Goal: Information Seeking & Learning: Find specific fact

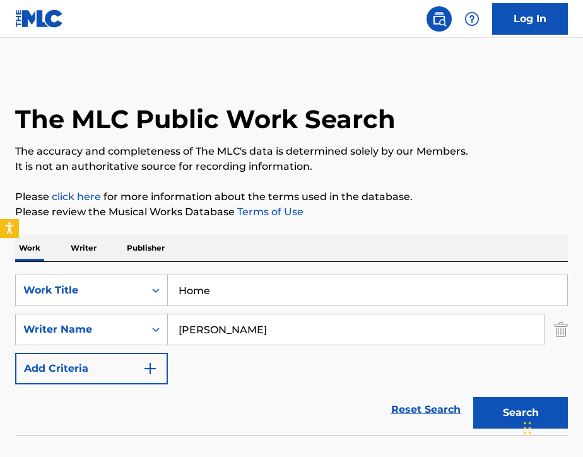
drag, startPoint x: 0, startPoint y: 0, endPoint x: 221, endPoint y: 303, distance: 375.2
click at [221, 304] on input "Home" at bounding box center [367, 290] width 399 height 30
type input "H"
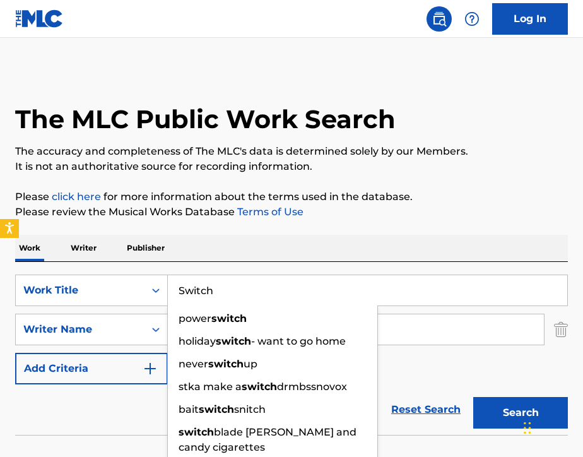
type input "Switch"
click at [263, 255] on div "Work Writer Publisher" at bounding box center [291, 248] width 553 height 26
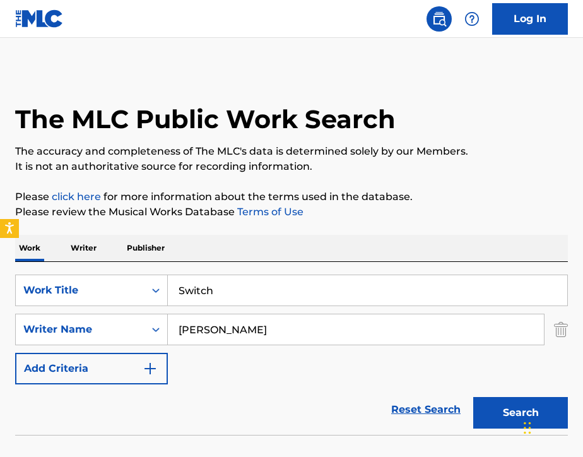
click at [269, 319] on input "[PERSON_NAME]" at bounding box center [356, 329] width 376 height 30
click at [269, 330] on input "[PERSON_NAME]" at bounding box center [356, 329] width 376 height 30
click at [269, 331] on input "[PERSON_NAME]" at bounding box center [356, 329] width 376 height 30
click at [491, 406] on button "Search" at bounding box center [520, 413] width 95 height 32
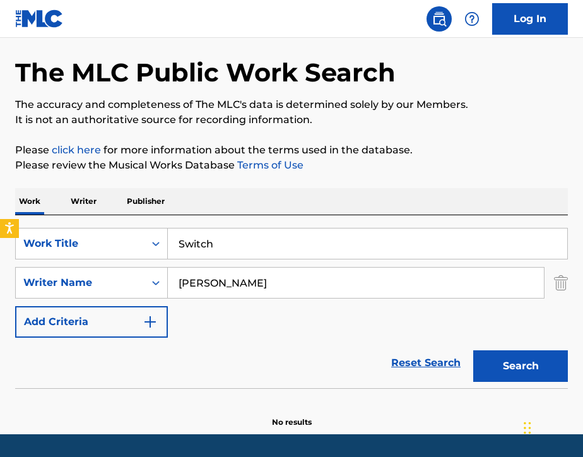
scroll to position [35, 0]
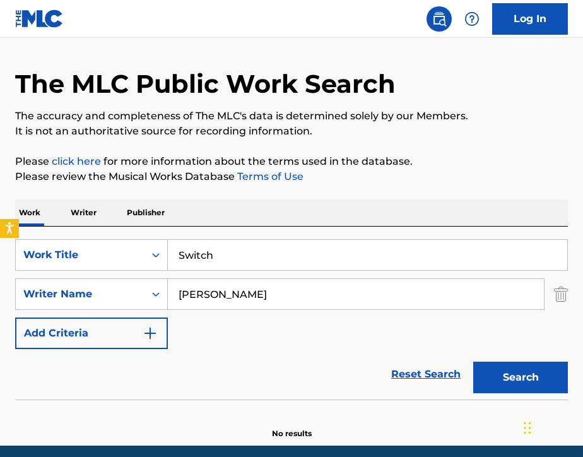
click at [272, 41] on div "The MLC Public Work Search" at bounding box center [291, 77] width 553 height 86
click at [260, 298] on input "Shaun Pottorff" at bounding box center [356, 294] width 376 height 30
paste input "Jaidon"
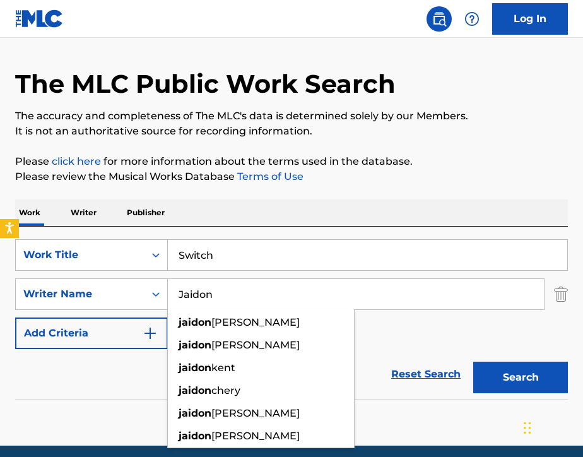
type input "Jaidon"
click at [491, 373] on button "Search" at bounding box center [520, 377] width 95 height 32
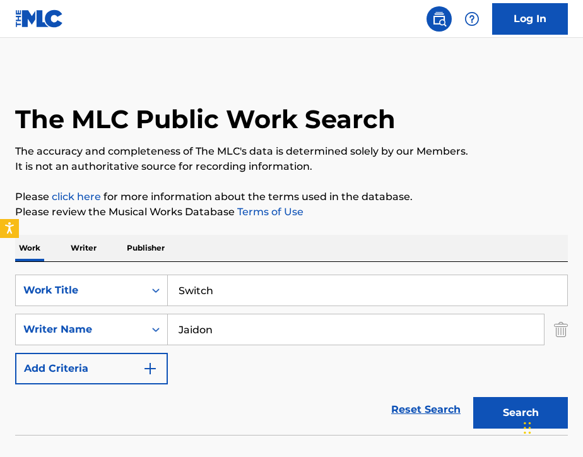
scroll to position [0, 0]
click at [224, 288] on input "Switch" at bounding box center [367, 290] width 399 height 30
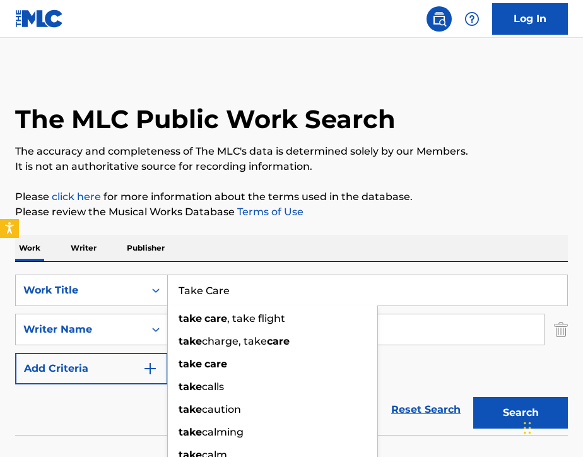
type input "Take Care"
click at [265, 246] on div "Work Writer Publisher" at bounding box center [291, 248] width 553 height 26
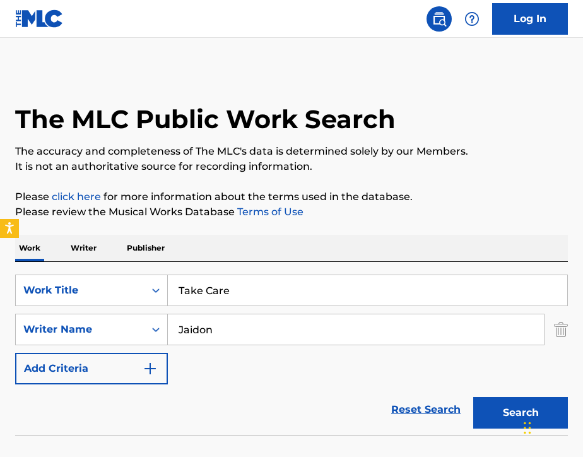
click at [261, 330] on input "Jaidon" at bounding box center [356, 329] width 376 height 30
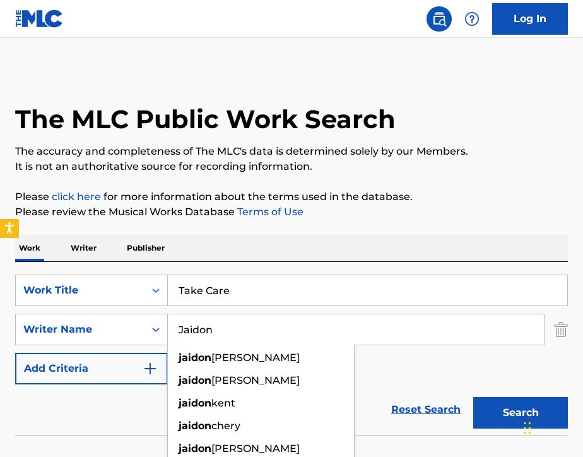
click at [261, 330] on input "Jaidon" at bounding box center [356, 329] width 376 height 30
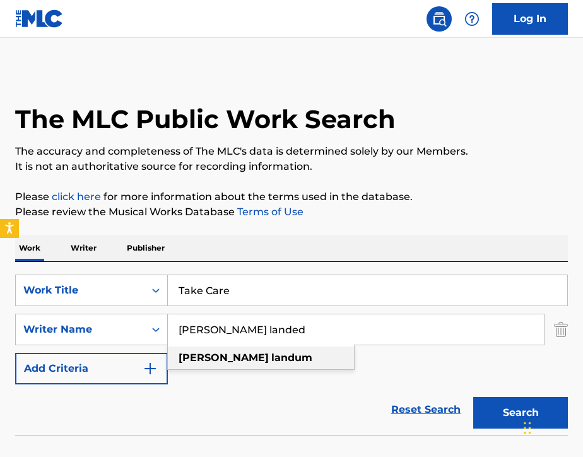
drag, startPoint x: 226, startPoint y: 351, endPoint x: 264, endPoint y: 390, distance: 54.0
click at [263, 390] on div "Reset Search Search" at bounding box center [291, 409] width 553 height 50
click at [260, 329] on input "Xavier landed" at bounding box center [356, 329] width 376 height 30
click at [372, 331] on input "Xavier landum" at bounding box center [356, 329] width 376 height 30
type input "Xavier landum"
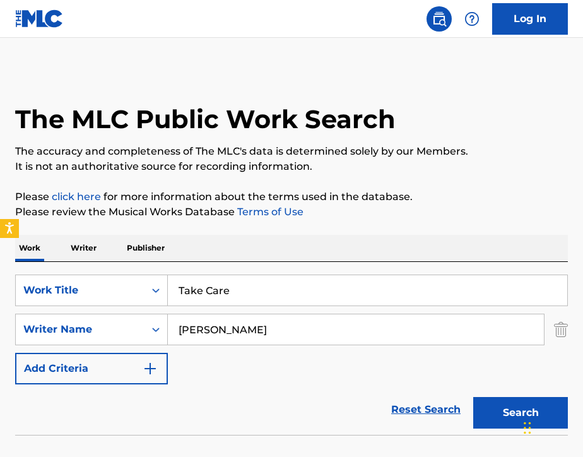
click at [367, 382] on div "SearchWithCriteria93b63780-1cad-4f3d-8957-5dc1be7425e3 Work Title Take Care Sea…" at bounding box center [291, 329] width 553 height 110
click at [481, 415] on button "Search" at bounding box center [520, 413] width 95 height 32
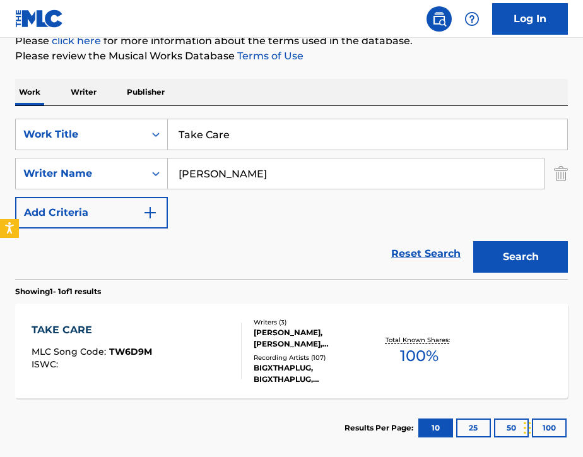
scroll to position [170, 0]
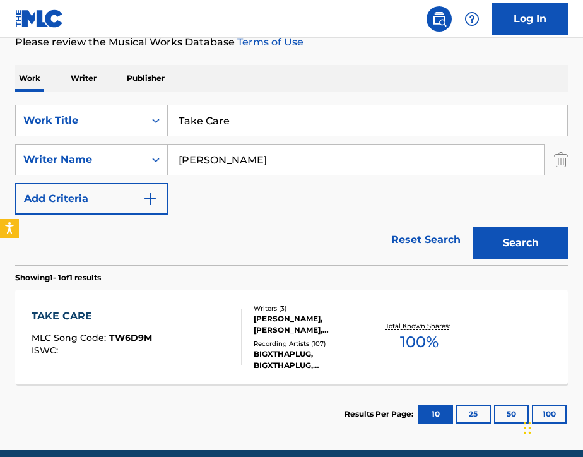
click at [221, 348] on div "TAKE CARE MLC Song Code : TW6D9M ISWC :" at bounding box center [137, 336] width 210 height 57
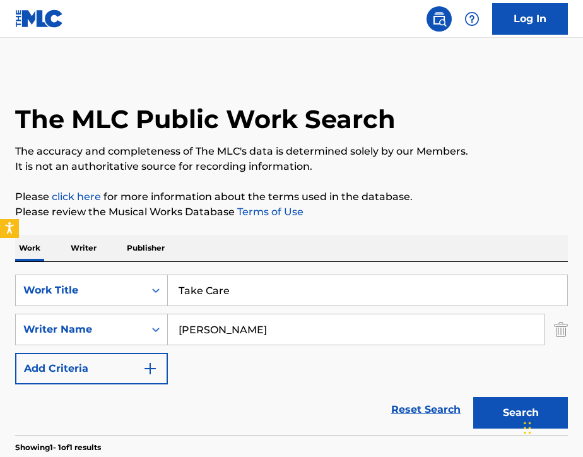
scroll to position [151, 0]
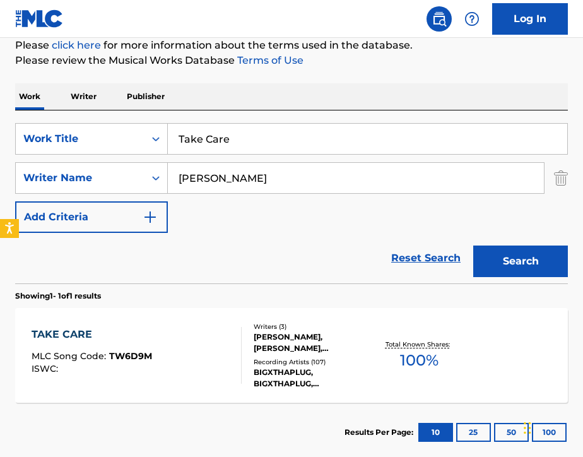
click at [244, 148] on input "Take Care" at bounding box center [367, 139] width 399 height 30
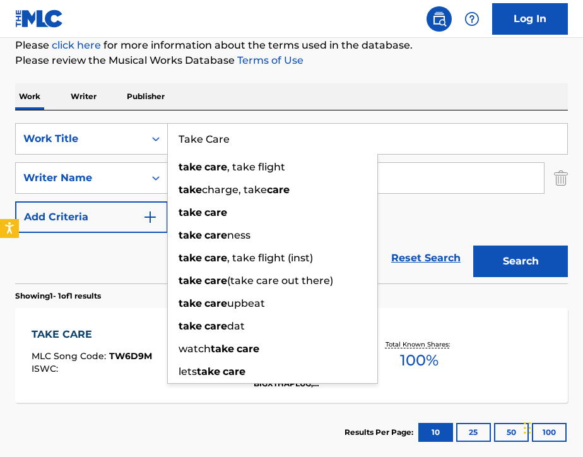
click at [244, 148] on input "Take Care" at bounding box center [367, 139] width 399 height 30
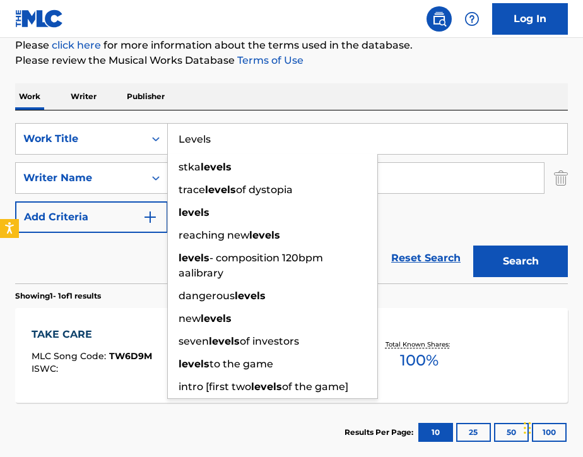
click at [375, 107] on div "Work Writer Publisher" at bounding box center [291, 96] width 553 height 26
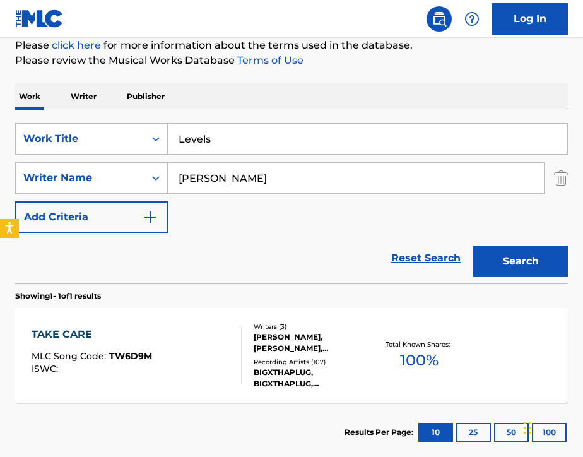
click at [489, 257] on button "Search" at bounding box center [520, 261] width 95 height 32
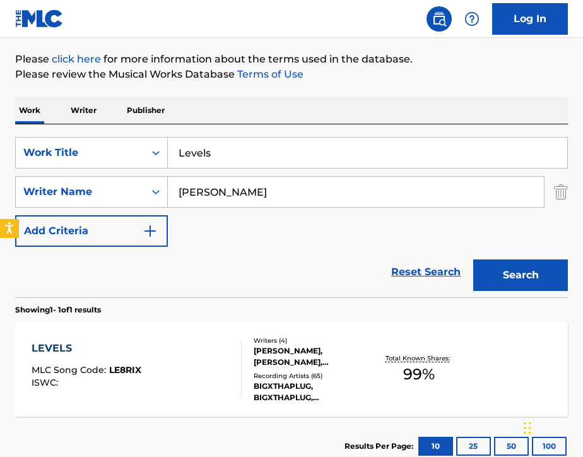
scroll to position [132, 0]
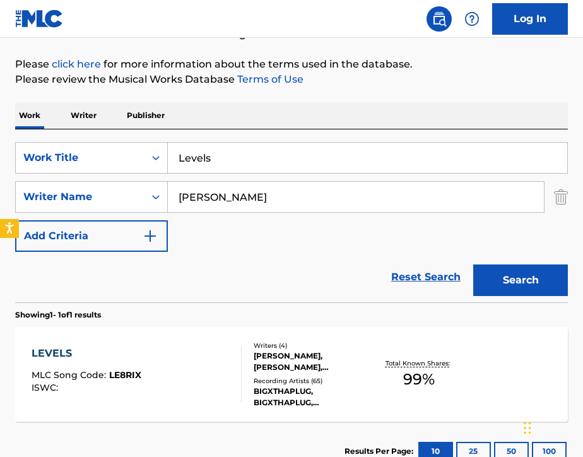
click at [232, 175] on div "SearchWithCriteria93b63780-1cad-4f3d-8957-5dc1be7425e3 Work Title Levels Search…" at bounding box center [291, 197] width 553 height 110
click at [229, 155] on input "Levels" at bounding box center [367, 158] width 399 height 30
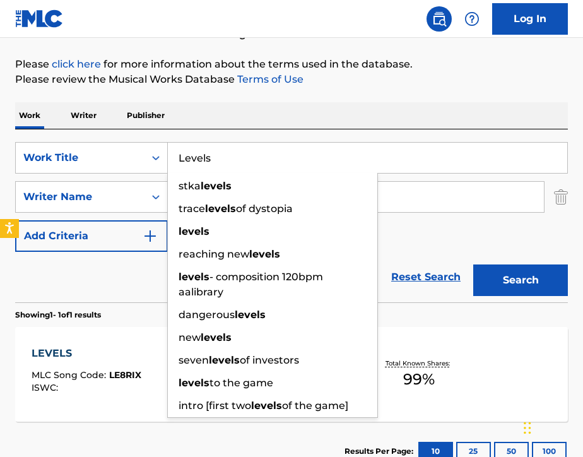
click at [229, 155] on input "Levels" at bounding box center [367, 158] width 399 height 30
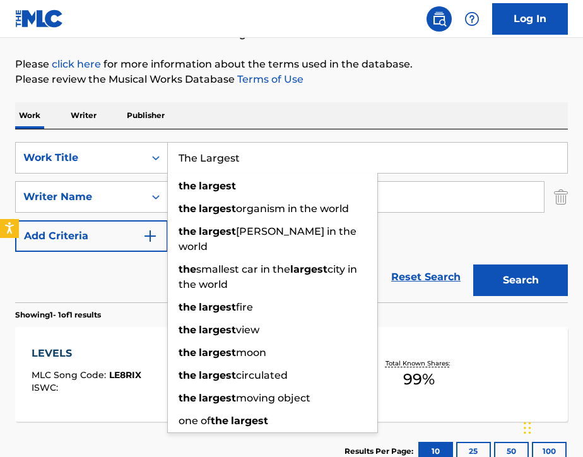
type input "The Largest"
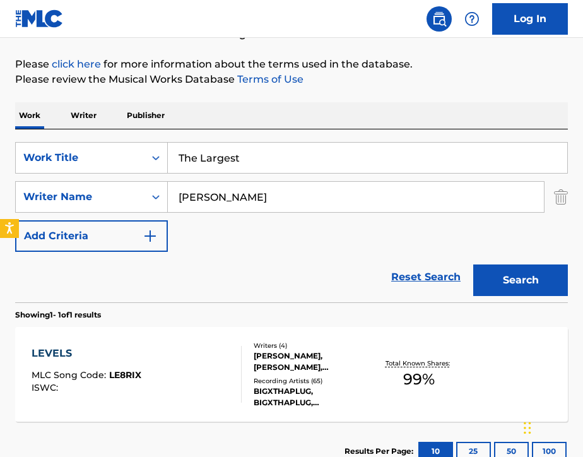
click at [315, 123] on div "Work Writer Publisher" at bounding box center [291, 115] width 553 height 26
click at [518, 284] on button "Search" at bounding box center [520, 280] width 95 height 32
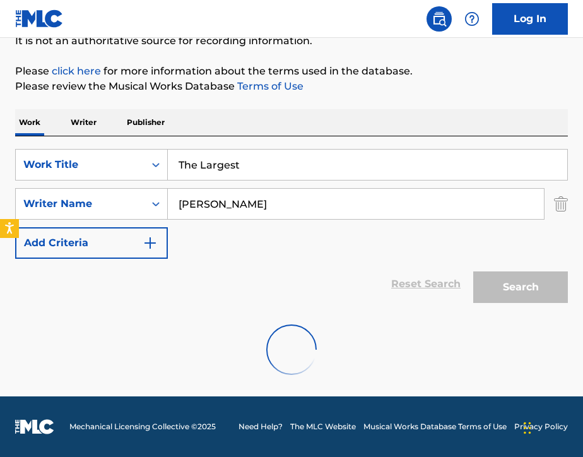
scroll to position [126, 0]
click at [250, 165] on input "The Largest" at bounding box center [367, 164] width 399 height 30
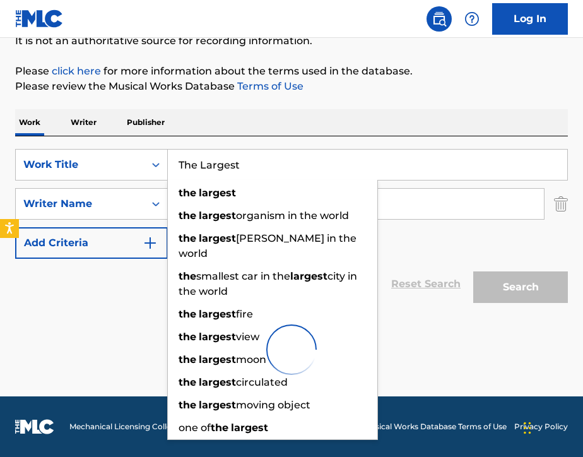
click at [249, 129] on div "Work Writer Publisher" at bounding box center [291, 122] width 553 height 26
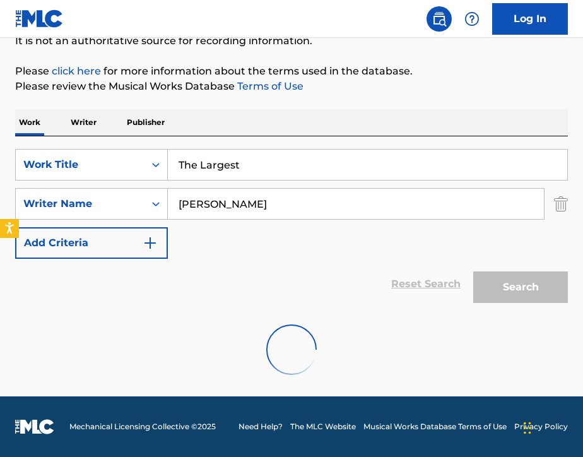
click at [296, 216] on input "Xavier landum" at bounding box center [356, 204] width 376 height 30
click at [262, 167] on input "The Largest" at bounding box center [367, 164] width 399 height 30
click at [250, 127] on div "Work Writer Publisher" at bounding box center [291, 122] width 553 height 26
click at [272, 168] on input "The Largest" at bounding box center [367, 164] width 399 height 30
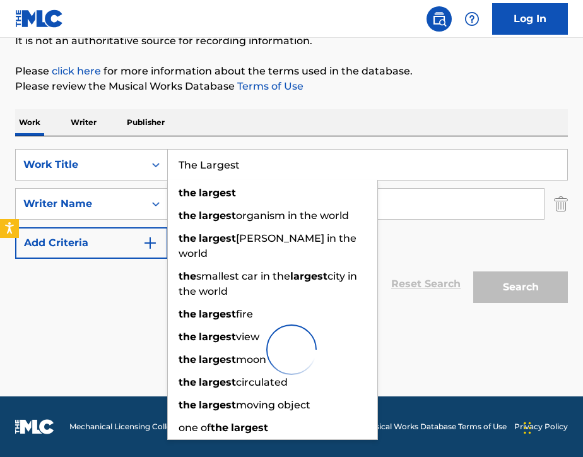
click at [261, 112] on div "Work Writer Publisher" at bounding box center [291, 122] width 553 height 26
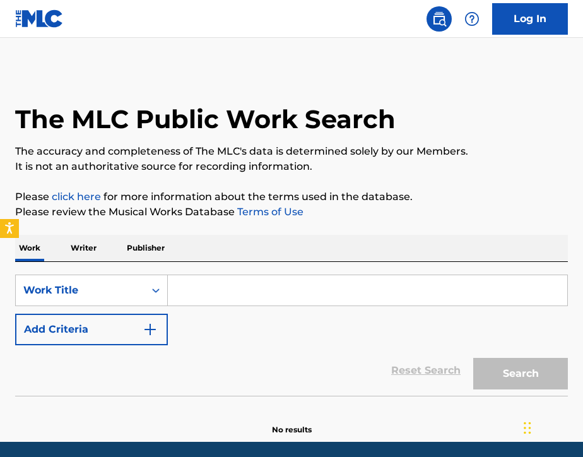
click at [213, 296] on input "Search Form" at bounding box center [367, 290] width 399 height 30
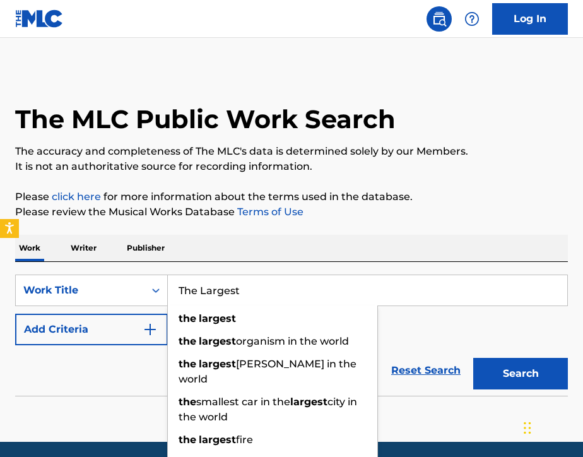
type input "The Largest"
click at [279, 236] on div "Work Writer Publisher" at bounding box center [291, 248] width 553 height 26
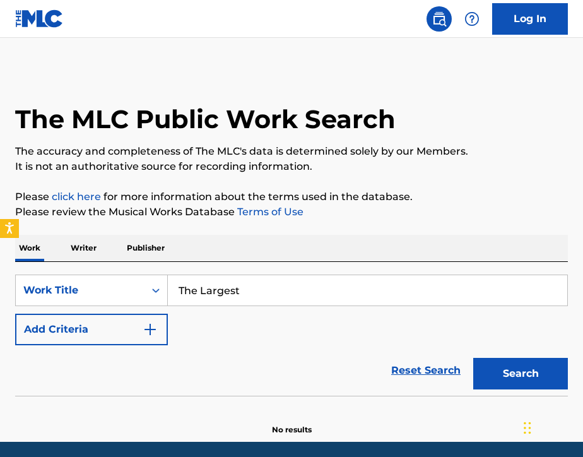
click at [101, 318] on button "Add Criteria" at bounding box center [91, 329] width 153 height 32
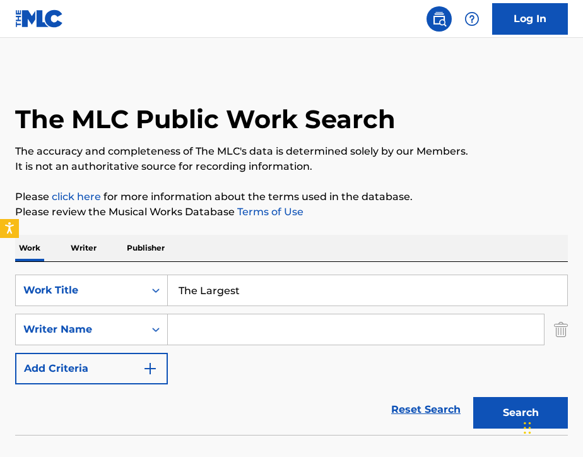
click at [212, 332] on input "Search Form" at bounding box center [356, 329] width 376 height 30
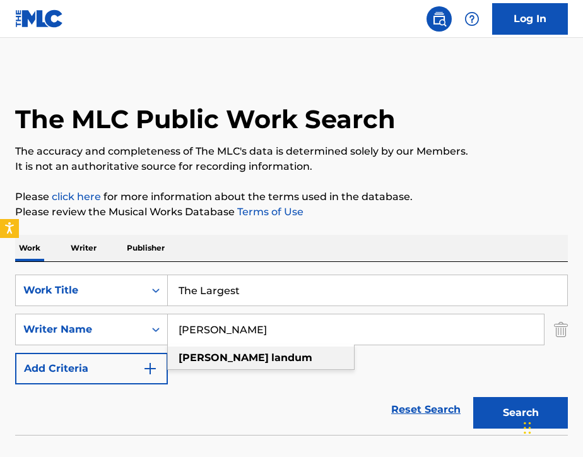
drag, startPoint x: 284, startPoint y: 347, endPoint x: 377, endPoint y: 363, distance: 94.8
click at [377, 363] on div "SearchWithCriteriad35a11be-ddcc-4eb4-9f52-bc3edafec7e6 Work Title The Largest S…" at bounding box center [291, 329] width 553 height 110
click at [325, 344] on input "[PERSON_NAME]" at bounding box center [356, 329] width 376 height 30
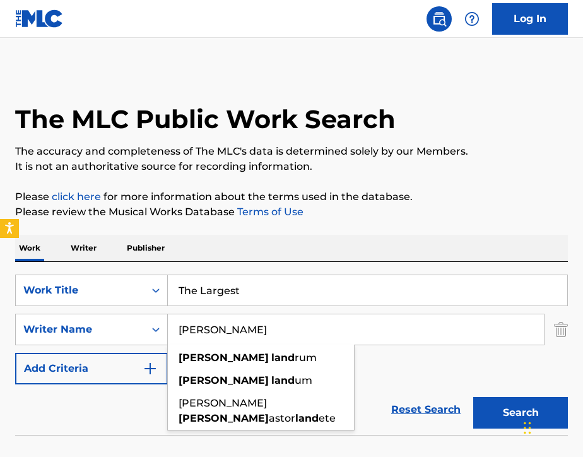
drag, startPoint x: 325, startPoint y: 344, endPoint x: 307, endPoint y: 353, distance: 21.2
click at [307, 353] on div "xavier land rum" at bounding box center [261, 357] width 186 height 23
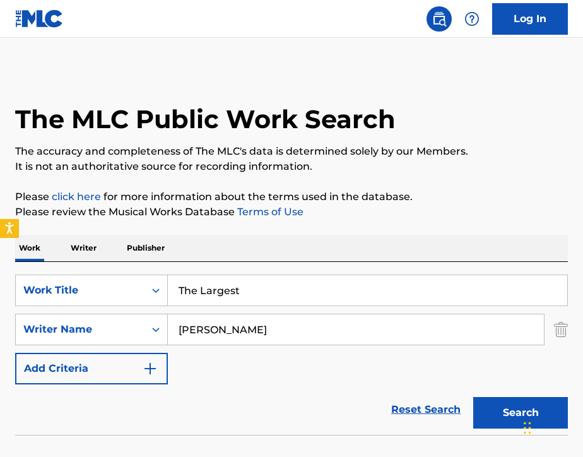
click at [241, 329] on input "[PERSON_NAME]" at bounding box center [356, 329] width 376 height 30
type input "[PERSON_NAME]"
click at [414, 373] on div "SearchWithCriteriad35a11be-ddcc-4eb4-9f52-bc3edafec7e6 Work Title The Largest S…" at bounding box center [291, 329] width 553 height 110
click at [489, 417] on button "Search" at bounding box center [520, 413] width 95 height 32
click at [242, 293] on input "The Largest" at bounding box center [367, 290] width 399 height 30
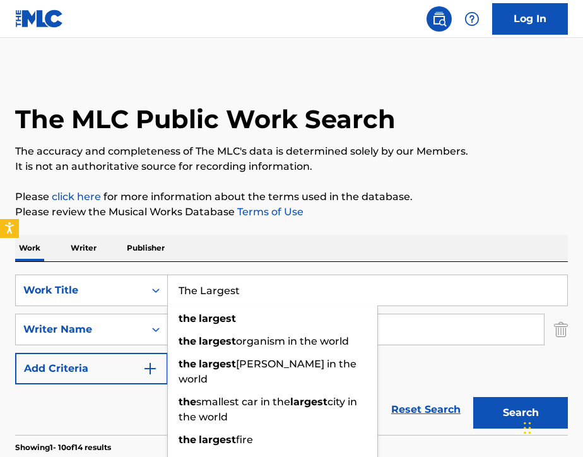
click at [242, 293] on input "The Largest" at bounding box center [367, 290] width 399 height 30
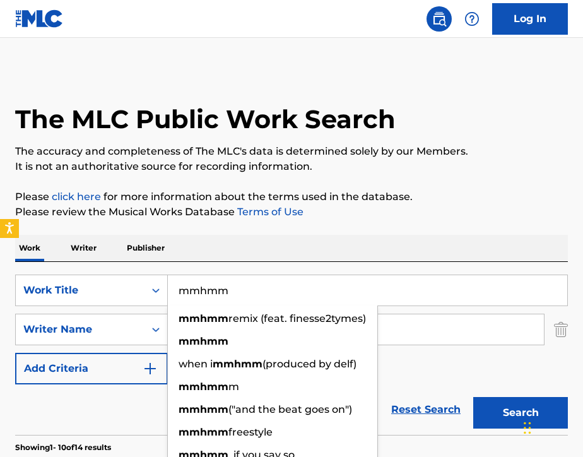
type input "mmhmm"
click at [293, 253] on div "Work Writer Publisher" at bounding box center [291, 248] width 553 height 26
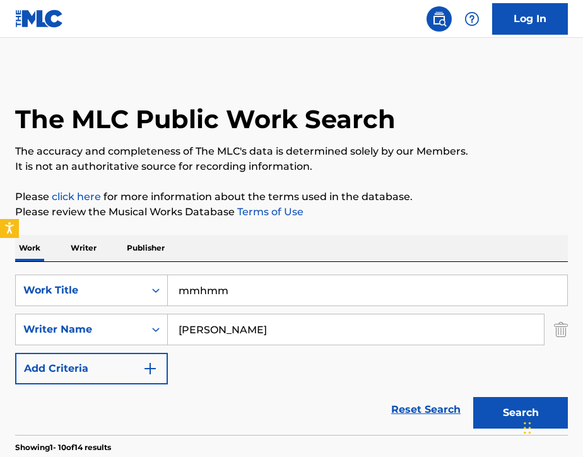
click at [492, 421] on button "Search" at bounding box center [520, 413] width 95 height 32
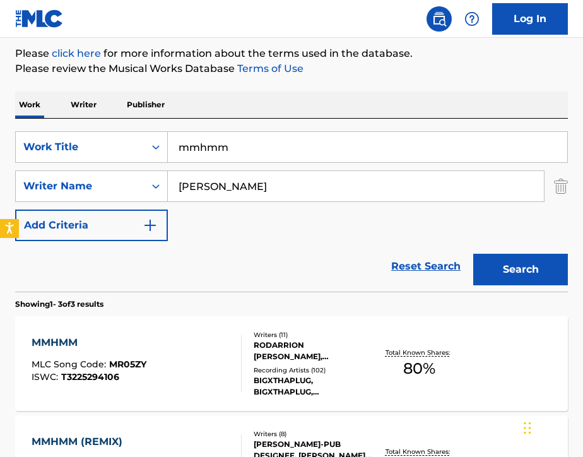
scroll to position [145, 0]
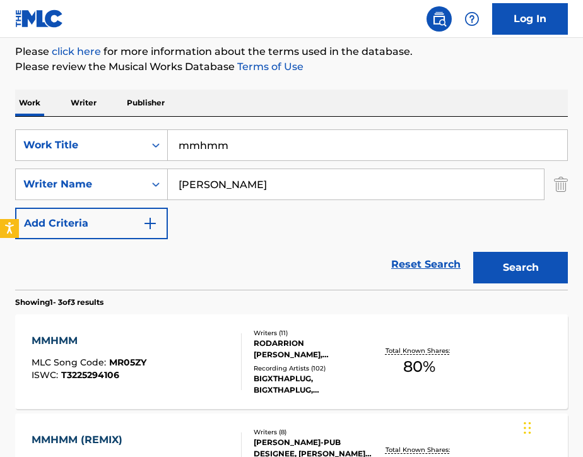
click at [202, 378] on div "MMHMM MLC Song Code : MR05ZY ISWC : T3225294106" at bounding box center [137, 361] width 210 height 57
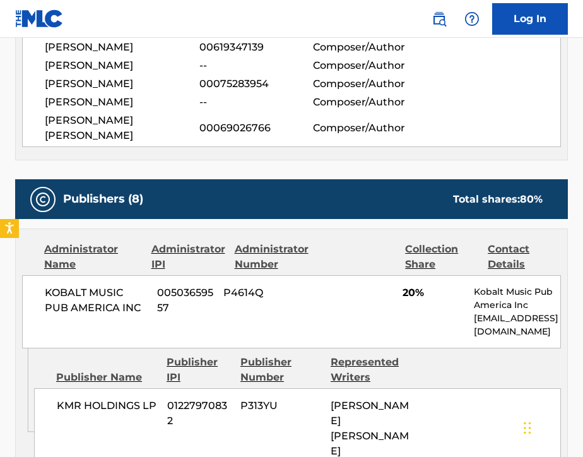
scroll to position [853, 0]
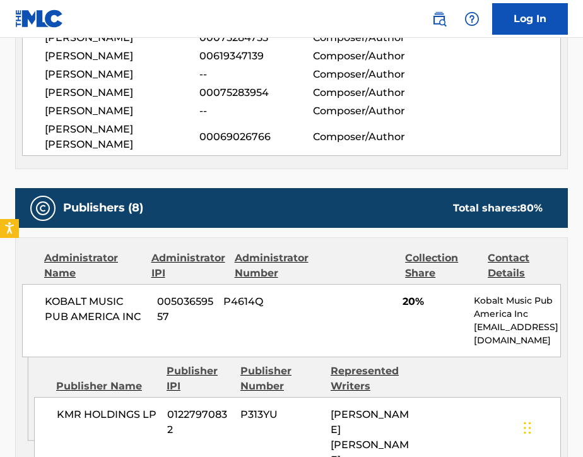
click at [435, 14] on img at bounding box center [438, 18] width 15 height 15
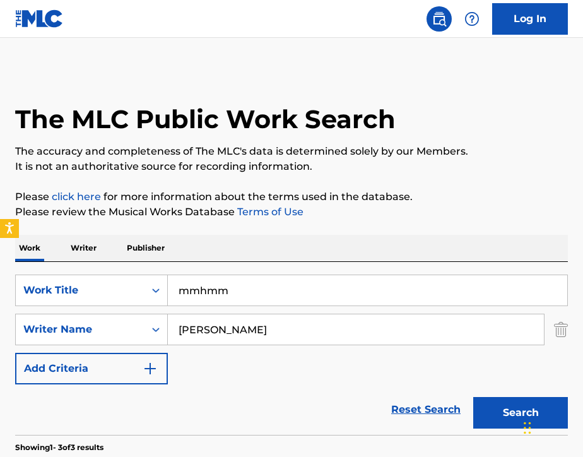
click at [231, 296] on input "mmhmm" at bounding box center [367, 290] width 399 height 30
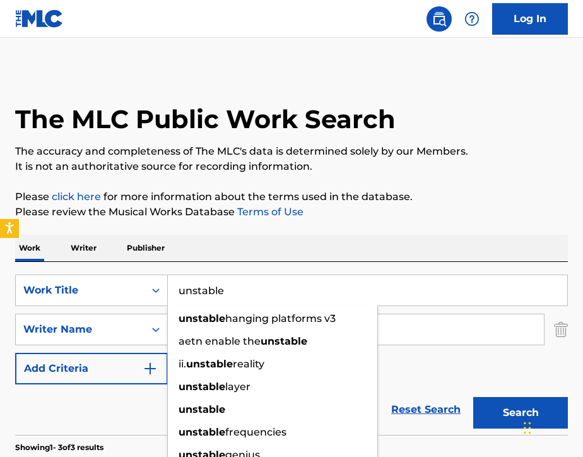
type input "unstable"
click at [262, 247] on div "Work Writer Publisher" at bounding box center [291, 248] width 553 height 26
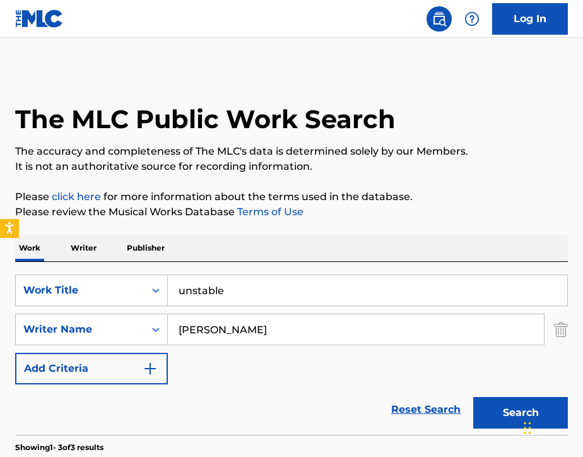
click at [270, 341] on input "xavier landum" at bounding box center [356, 329] width 376 height 30
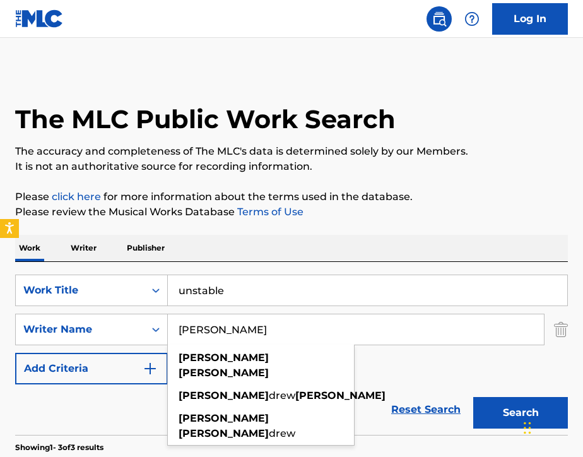
type input "Justin Bieber"
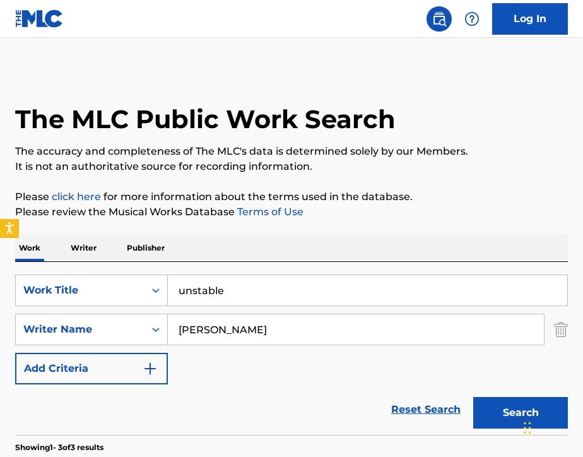
click at [493, 419] on button "Search" at bounding box center [520, 413] width 95 height 32
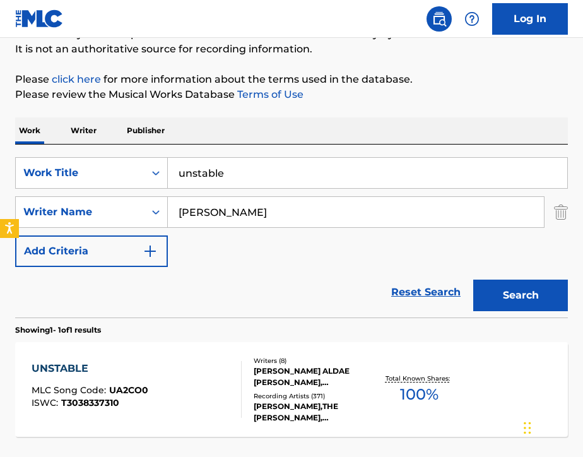
scroll to position [113, 0]
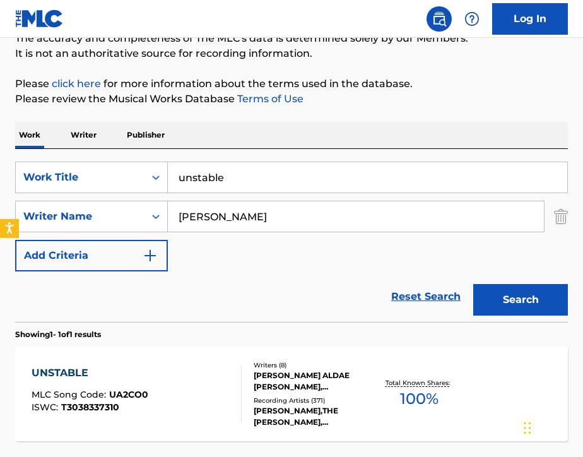
click at [205, 403] on div "UNSTABLE MLC Song Code : UA2CO0 ISWC : T3038337310" at bounding box center [137, 393] width 210 height 57
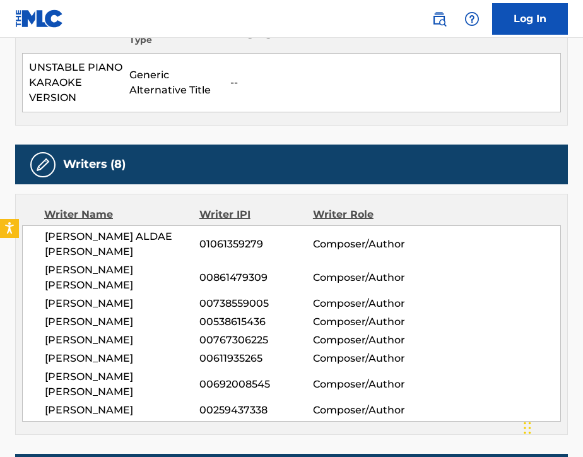
scroll to position [396, 0]
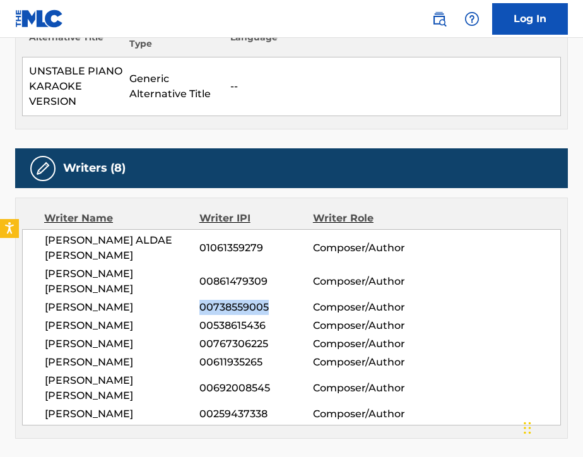
drag, startPoint x: 200, startPoint y: 289, endPoint x: 268, endPoint y: 292, distance: 68.2
click at [268, 300] on span "00738559005" at bounding box center [256, 307] width 114 height 15
copy span "00738559005"
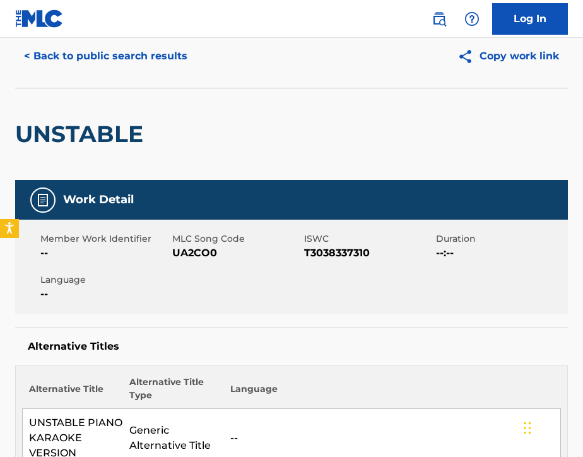
scroll to position [0, 0]
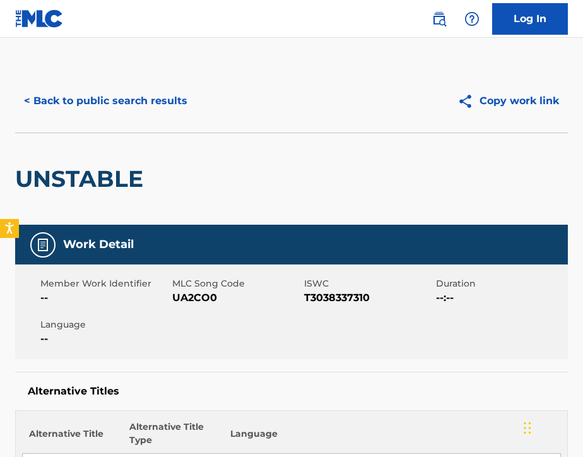
click at [436, 22] on img at bounding box center [438, 18] width 15 height 15
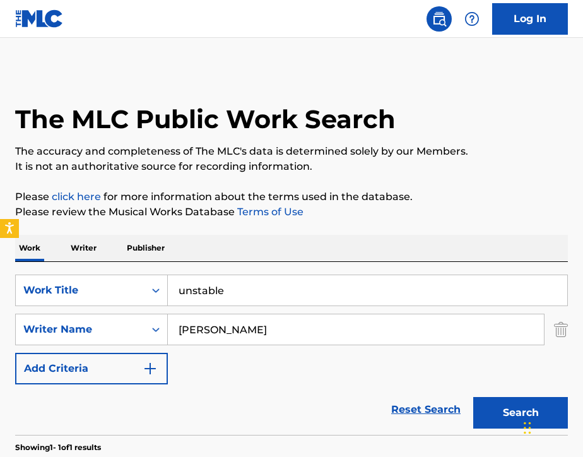
click at [77, 253] on p "Writer" at bounding box center [83, 248] width 33 height 26
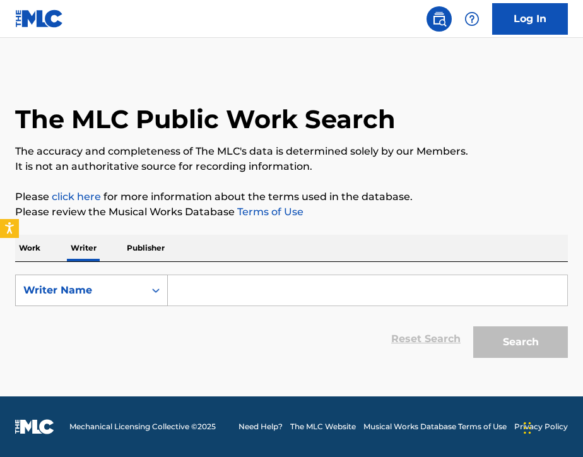
click at [91, 302] on div "Writer Name" at bounding box center [80, 290] width 129 height 24
click at [91, 326] on div "Writer IPI" at bounding box center [91, 322] width 151 height 32
click at [247, 278] on input "Search Form" at bounding box center [367, 290] width 399 height 30
paste input "00738559005"
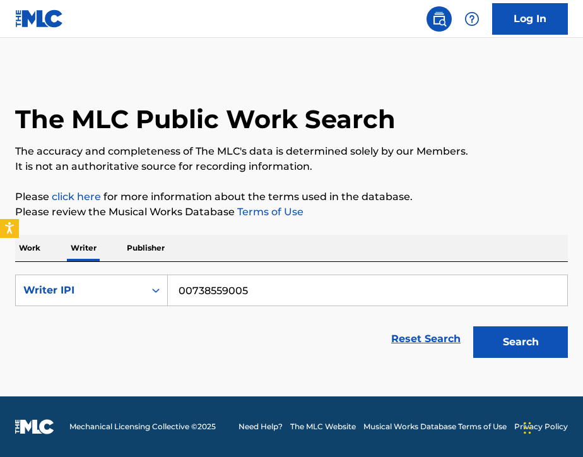
type input "00738559005"
click at [516, 343] on button "Search" at bounding box center [520, 342] width 95 height 32
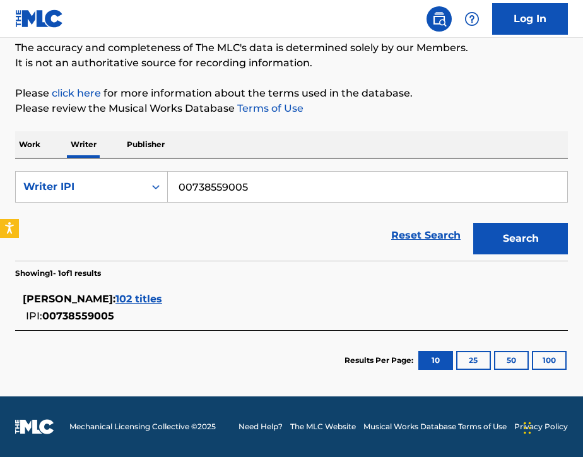
scroll to position [103, 0]
click at [162, 300] on span "102 titles" at bounding box center [138, 299] width 47 height 12
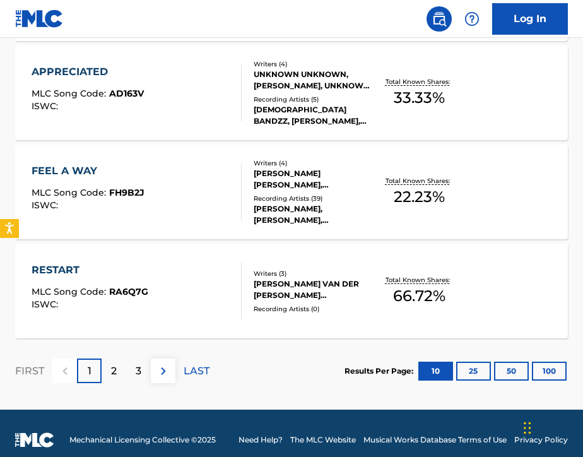
scroll to position [1070, 0]
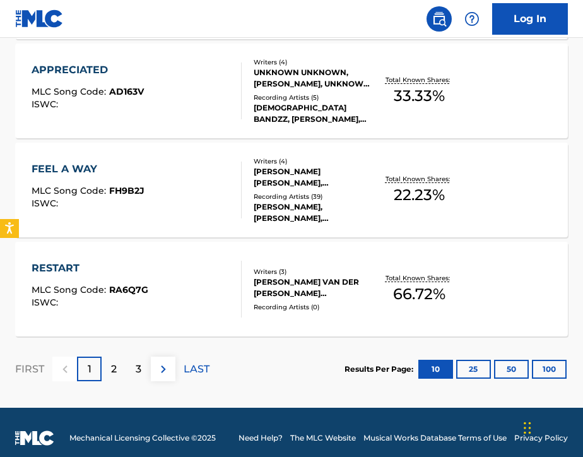
click at [162, 372] on img at bounding box center [163, 368] width 15 height 15
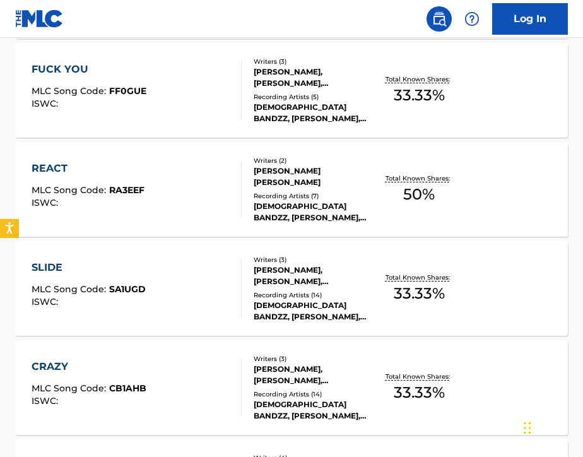
scroll to position [611, 1]
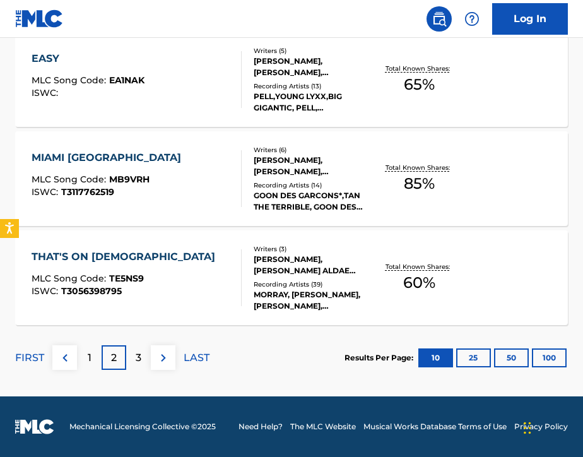
click at [161, 354] on img at bounding box center [163, 357] width 15 height 15
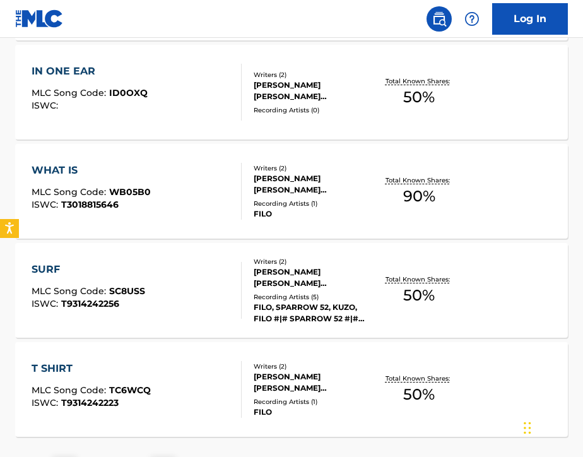
scroll to position [971, 0]
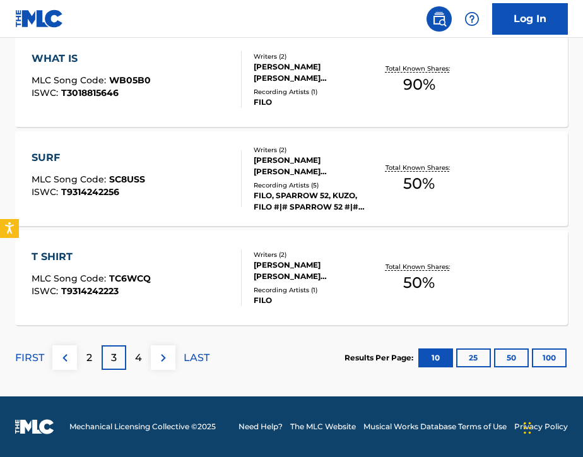
click at [169, 358] on img at bounding box center [163, 357] width 15 height 15
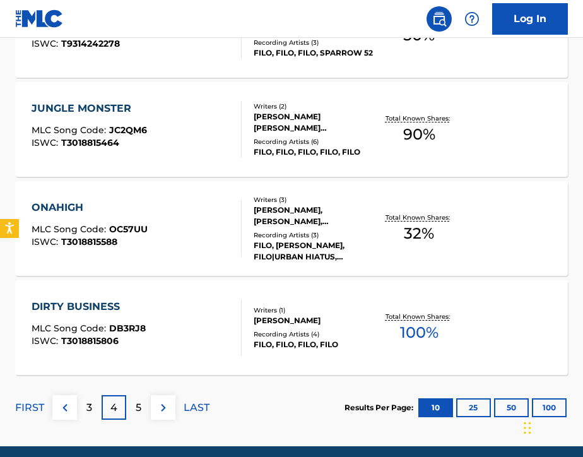
scroll to position [1039, 0]
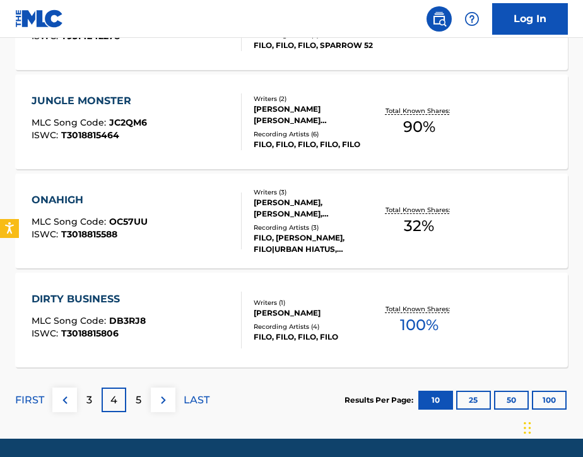
click at [161, 404] on img at bounding box center [163, 399] width 15 height 15
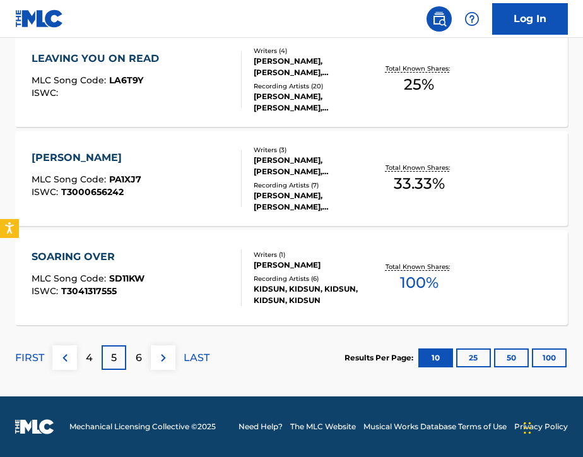
scroll to position [1081, 0]
click at [170, 360] on img at bounding box center [163, 357] width 15 height 15
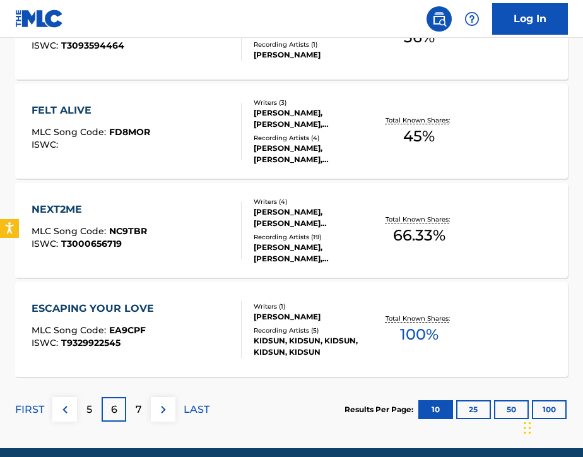
scroll to position [1034, 0]
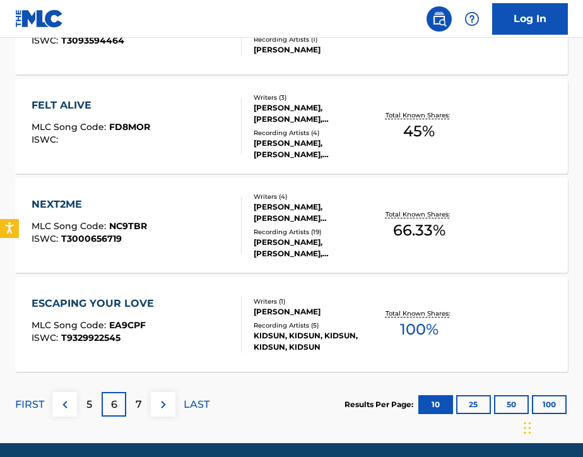
click at [165, 408] on img at bounding box center [163, 404] width 15 height 15
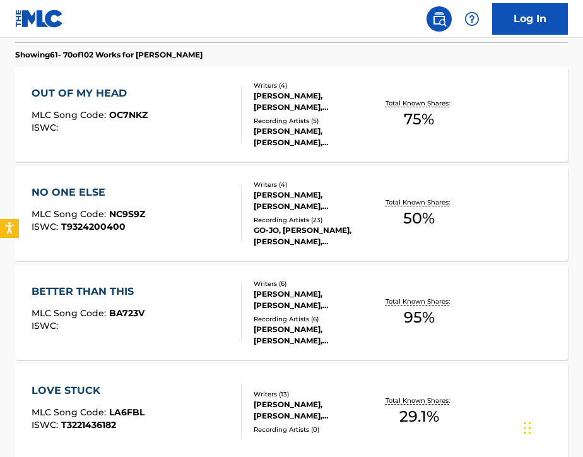
scroll to position [356, 0]
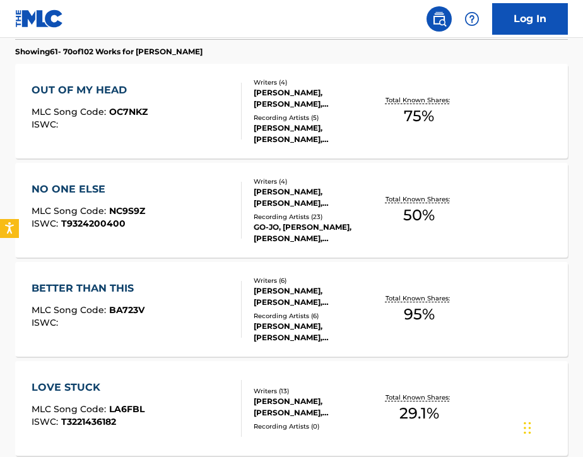
click at [220, 192] on div "NO ONE ELSE MLC Song Code : NC9S9Z ISWC : T9324200400" at bounding box center [137, 210] width 210 height 57
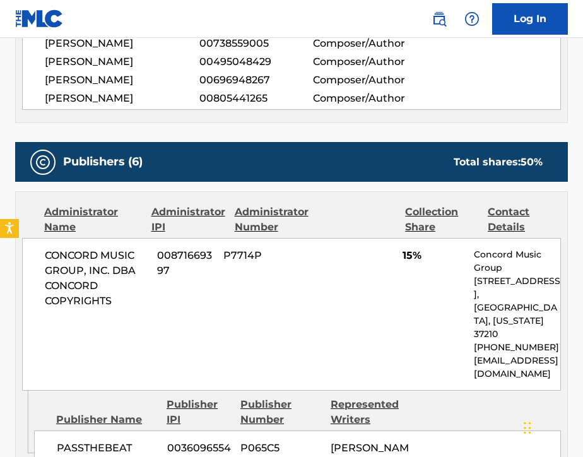
scroll to position [313, 0]
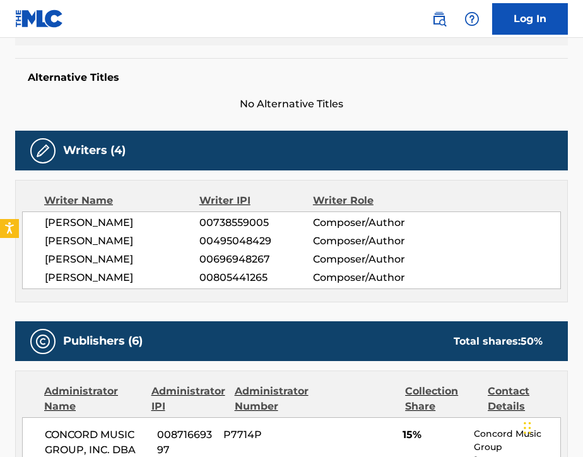
click at [441, 25] on img at bounding box center [438, 18] width 15 height 15
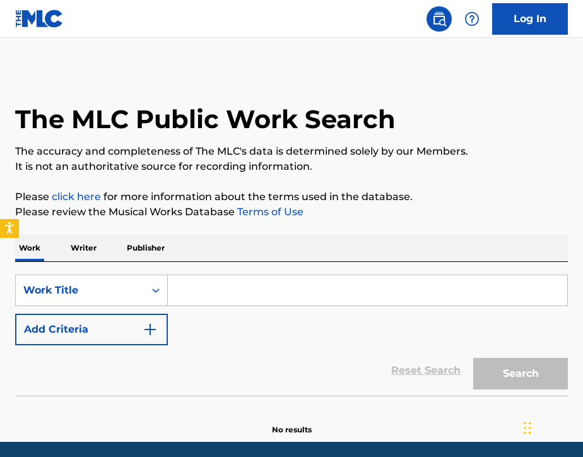
click at [261, 297] on input "Search Form" at bounding box center [367, 290] width 399 height 30
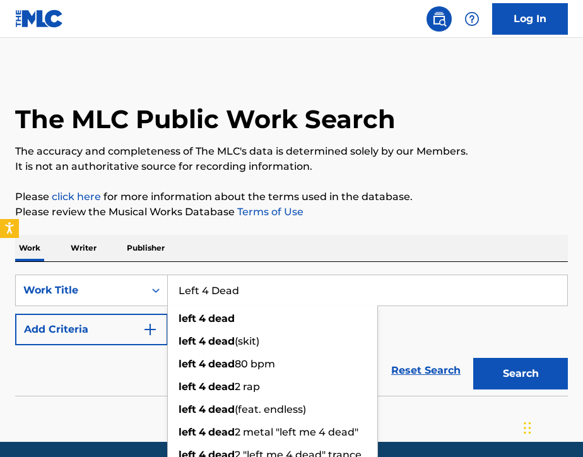
type input "Left 4 Dead"
click at [327, 262] on div "SearchWithCriteriad35a11be-ddcc-4eb4-9f52-bc3edafec7e6 Work Title Left 4 Dead l…" at bounding box center [291, 329] width 553 height 134
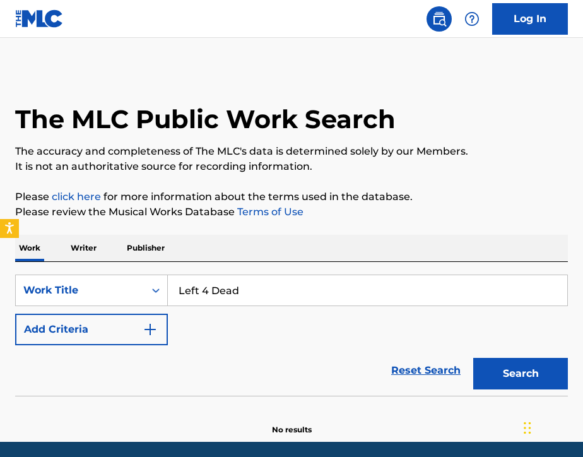
click at [124, 331] on button "Add Criteria" at bounding box center [91, 329] width 153 height 32
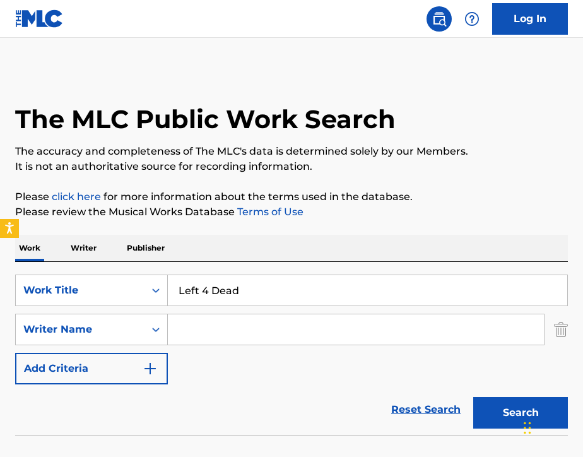
click at [218, 334] on input "Search Form" at bounding box center [356, 329] width 376 height 30
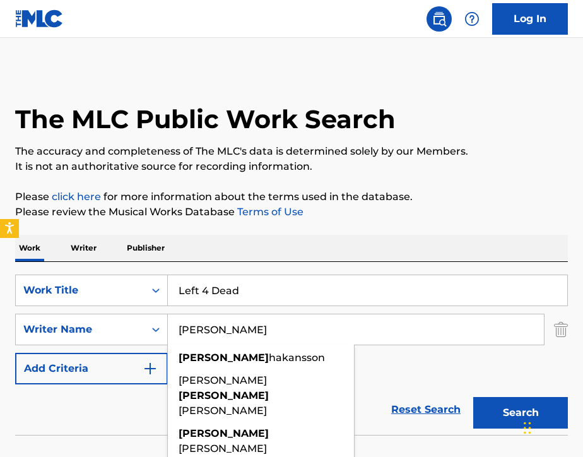
type input "Michael"
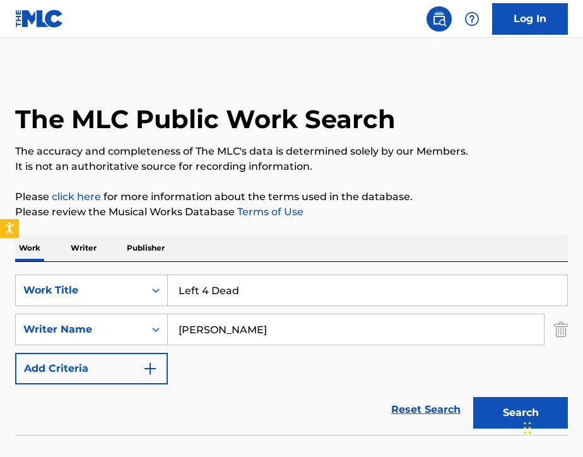
click at [387, 361] on div "SearchWithCriteriad35a11be-ddcc-4eb4-9f52-bc3edafec7e6 Work Title Left 4 Dead S…" at bounding box center [291, 329] width 553 height 110
click at [483, 409] on button "Search" at bounding box center [520, 413] width 95 height 32
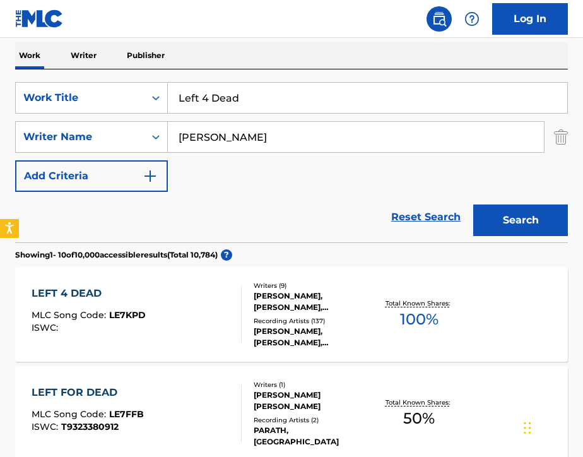
scroll to position [190, 0]
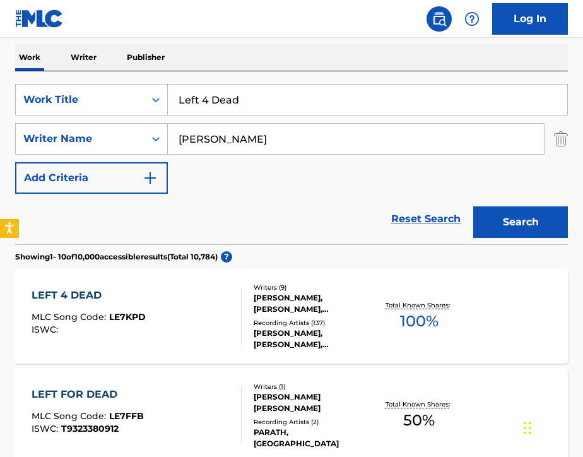
click at [197, 321] on div "LEFT 4 DEAD MLC Song Code : LE7KPD ISWC :" at bounding box center [137, 316] width 210 height 57
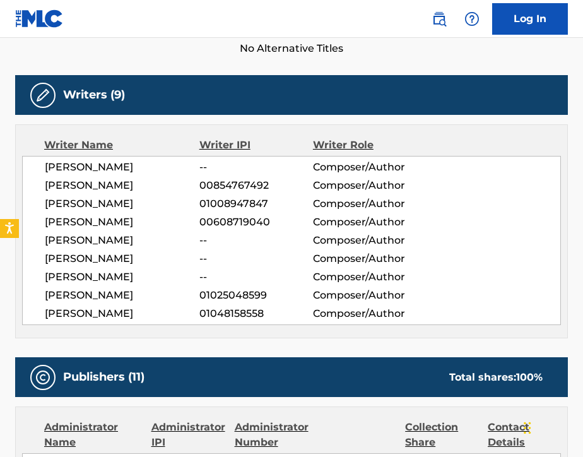
scroll to position [371, 0]
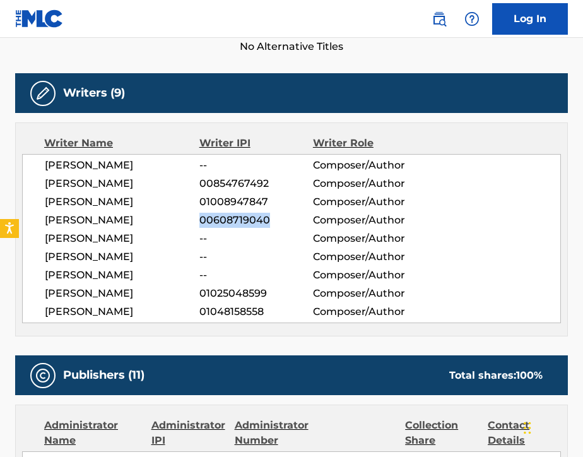
drag, startPoint x: 199, startPoint y: 220, endPoint x: 267, endPoint y: 219, distance: 68.1
click at [267, 219] on span "00608719040" at bounding box center [256, 220] width 114 height 15
copy span "00608719040"
click at [438, 11] on img at bounding box center [438, 18] width 15 height 15
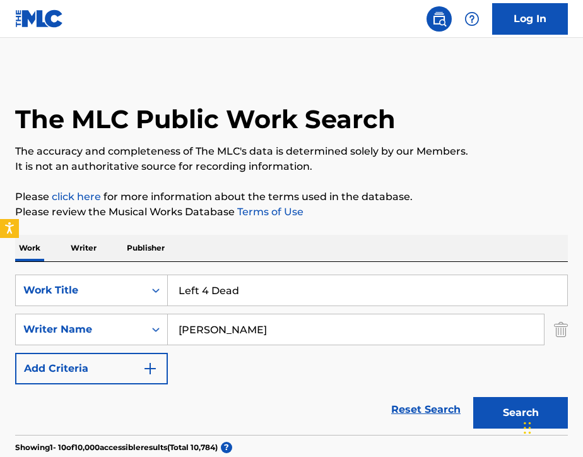
click at [80, 249] on p "Writer" at bounding box center [83, 248] width 33 height 26
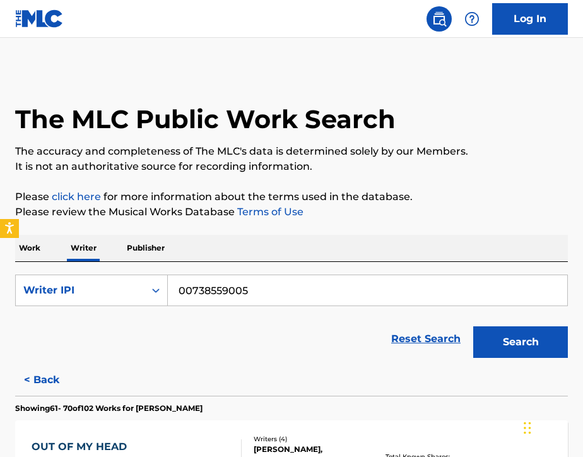
click at [329, 286] on input "00738559005" at bounding box center [367, 290] width 399 height 30
paste input "608719040"
type input "00608719040"
click at [509, 346] on button "Search" at bounding box center [520, 342] width 95 height 32
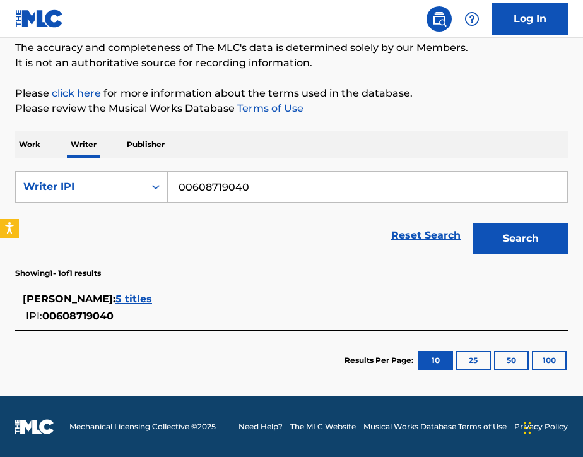
scroll to position [103, 0]
click at [131, 304] on span "5 titles" at bounding box center [133, 299] width 37 height 12
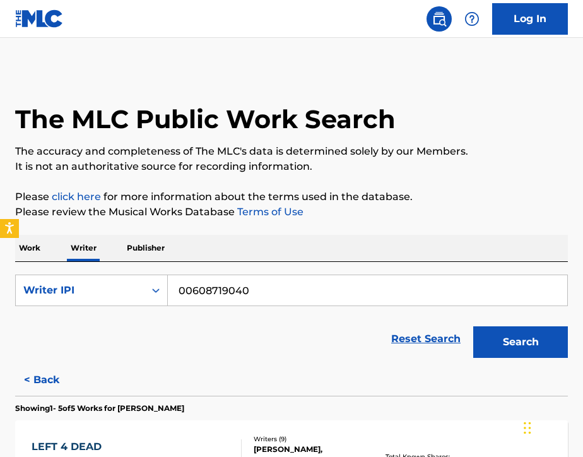
scroll to position [0, 0]
click at [26, 249] on p "Work" at bounding box center [29, 248] width 29 height 26
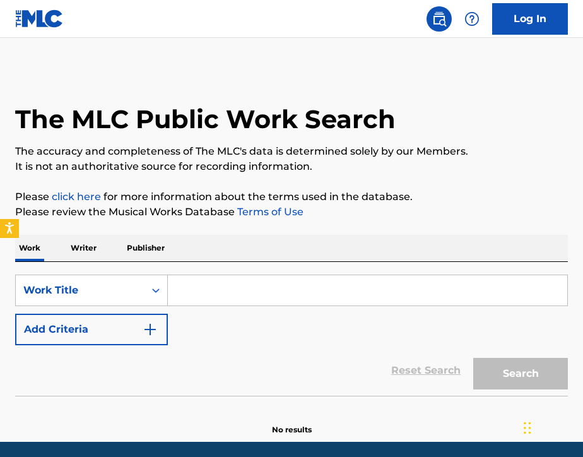
click at [192, 297] on input "Search Form" at bounding box center [367, 290] width 399 height 30
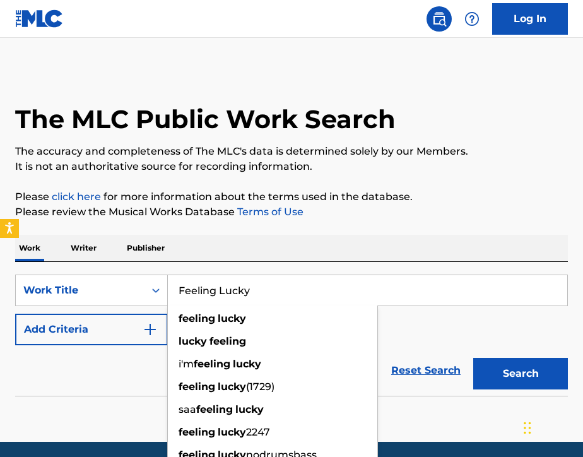
type input "Feeling Lucky"
click at [292, 251] on div "Work Writer Publisher" at bounding box center [291, 248] width 553 height 26
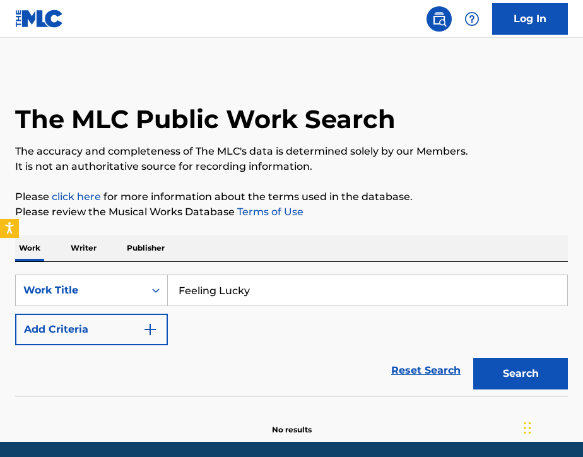
click at [84, 324] on button "Add Criteria" at bounding box center [91, 329] width 153 height 32
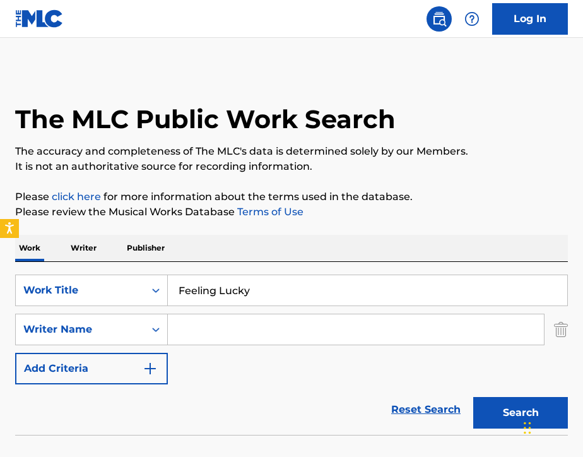
click at [185, 332] on input "Search Form" at bounding box center [356, 329] width 376 height 30
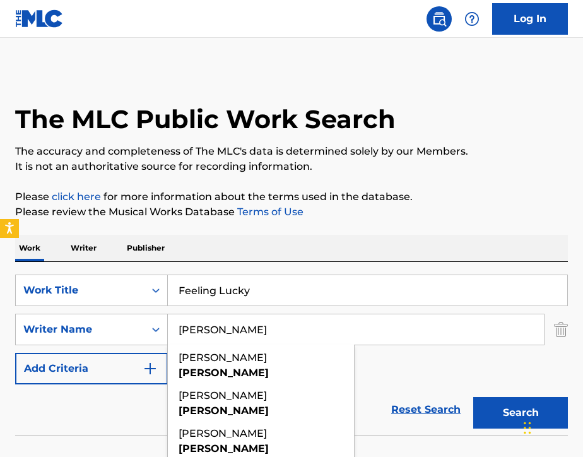
type input "Wang"
click at [414, 371] on div "SearchWithCriteriad35a11be-ddcc-4eb4-9f52-bc3edafec7e6 Work Title Feeling Lucky…" at bounding box center [291, 329] width 553 height 110
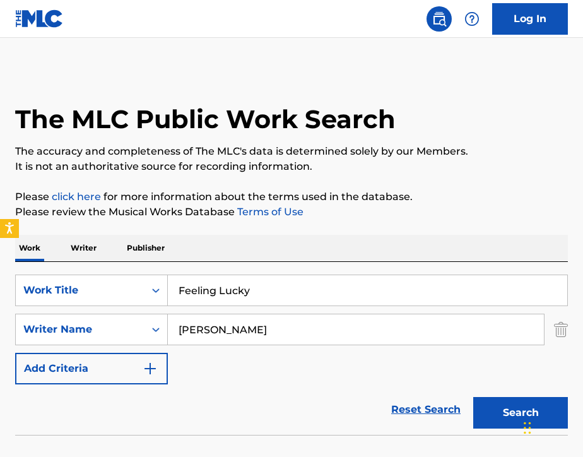
click at [495, 413] on button "Search" at bounding box center [520, 413] width 95 height 32
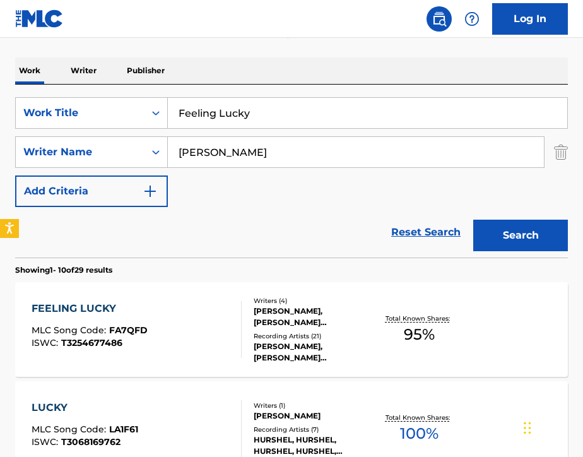
scroll to position [179, 0]
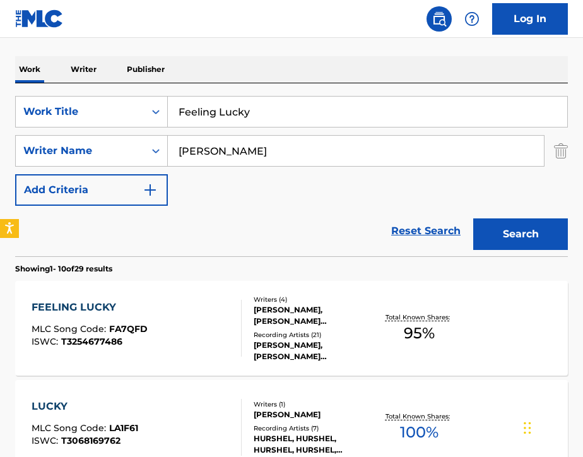
click at [216, 324] on div "FEELING LUCKY MLC Song Code : FA7QFD ISWC : T3254677486" at bounding box center [137, 328] width 210 height 57
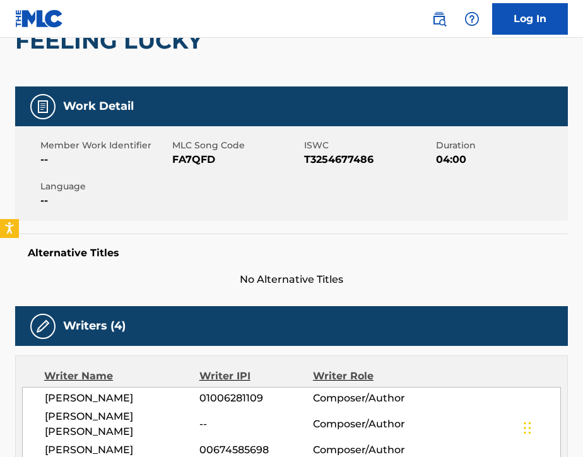
scroll to position [97, 0]
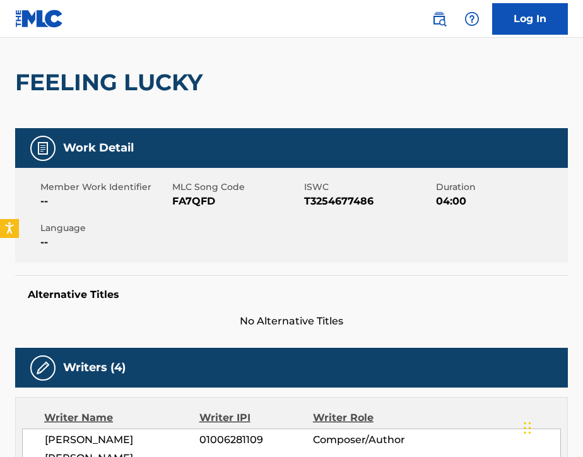
click at [434, 24] on img at bounding box center [438, 18] width 15 height 15
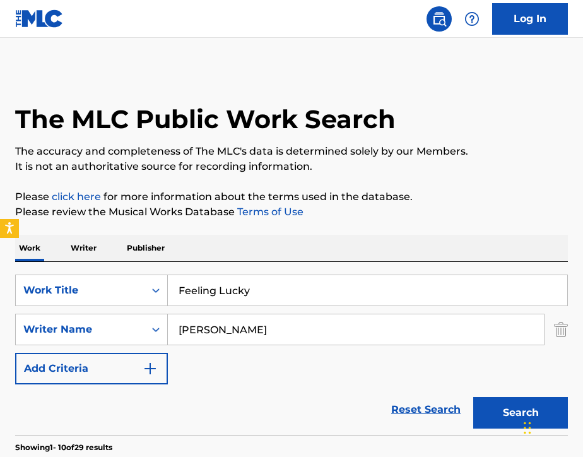
click at [273, 301] on input "Feeling Lucky" at bounding box center [367, 290] width 399 height 30
click at [273, 302] on input "Feeling Lucky" at bounding box center [367, 290] width 399 height 30
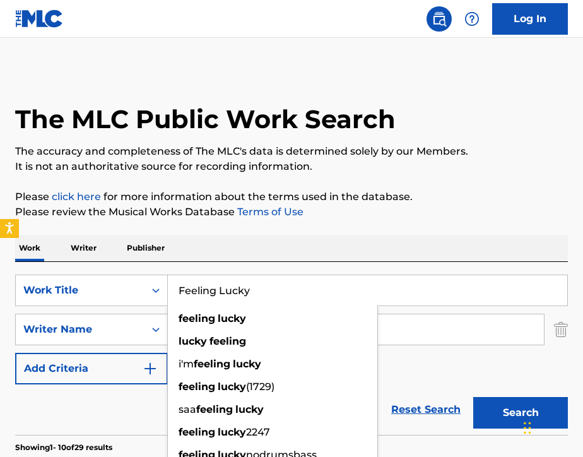
click at [273, 302] on input "Feeling Lucky" at bounding box center [367, 290] width 399 height 30
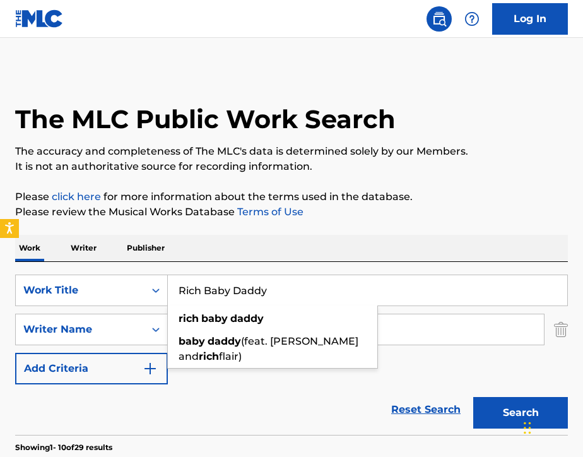
type input "Rich Baby Daddy"
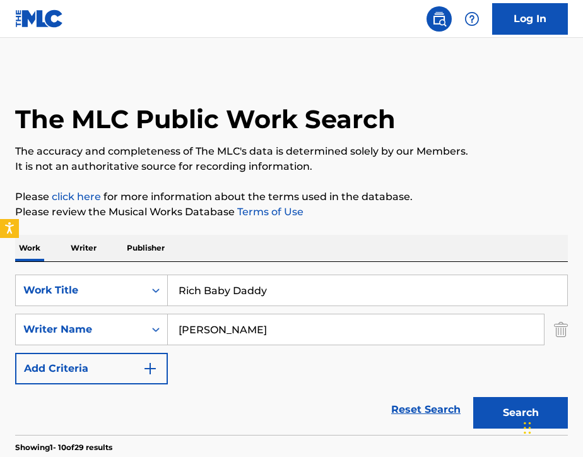
click at [326, 242] on div "Work Writer Publisher" at bounding box center [291, 248] width 553 height 26
click at [318, 336] on input "Wang" at bounding box center [356, 329] width 376 height 30
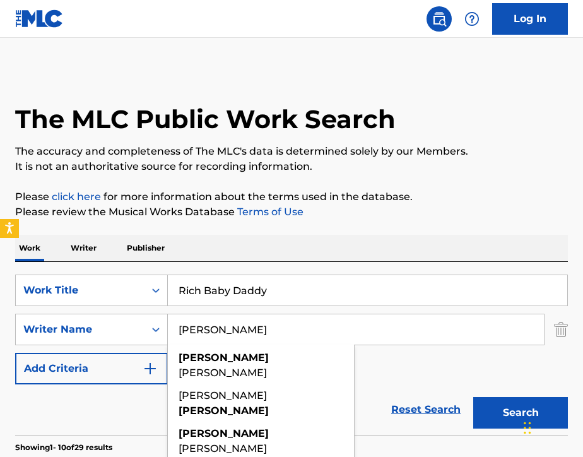
type input "Aubrey"
click at [423, 361] on div "SearchWithCriteriad35a11be-ddcc-4eb4-9f52-bc3edafec7e6 Work Title Rich Baby Dad…" at bounding box center [291, 329] width 553 height 110
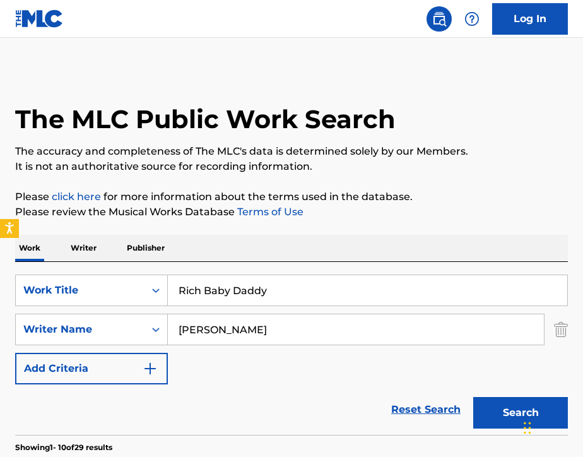
click at [508, 418] on button "Search" at bounding box center [520, 413] width 95 height 32
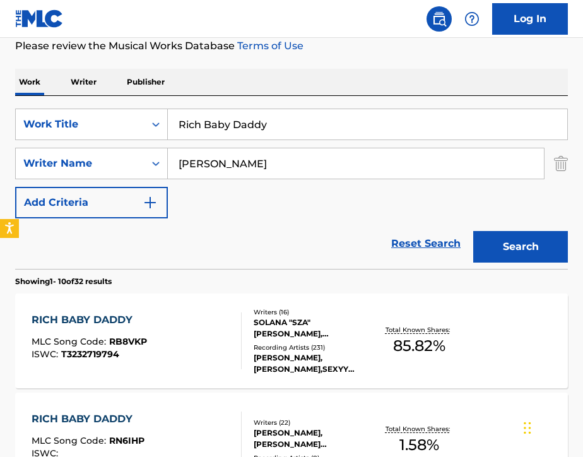
scroll to position [169, 0]
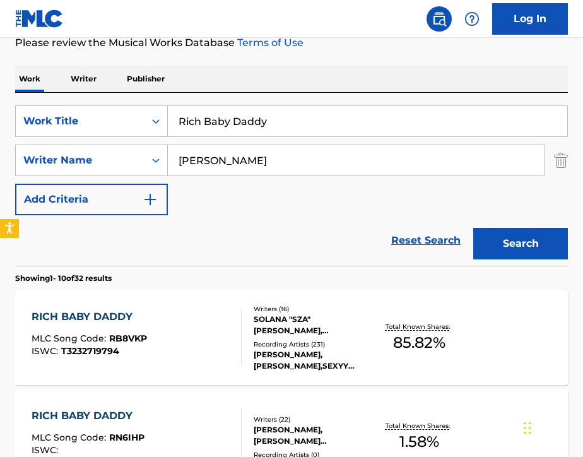
click at [199, 356] on div "RICH BABY DADDY MLC Song Code : RB8VKP ISWC : T3232719794" at bounding box center [137, 337] width 210 height 57
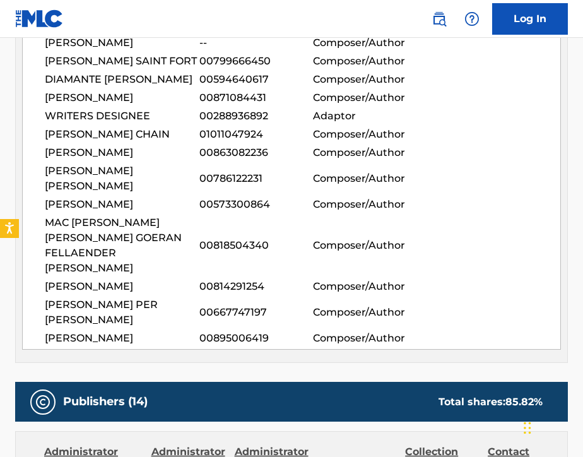
scroll to position [745, 0]
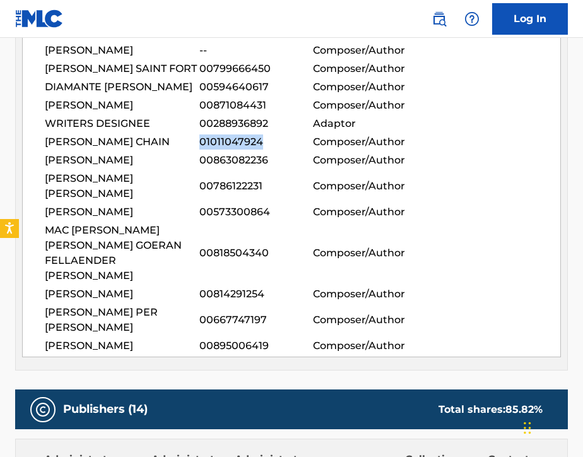
drag, startPoint x: 199, startPoint y: 126, endPoint x: 259, endPoint y: 127, distance: 60.6
click at [259, 134] on span "01011047924" at bounding box center [256, 141] width 114 height 15
copy span "01011047924"
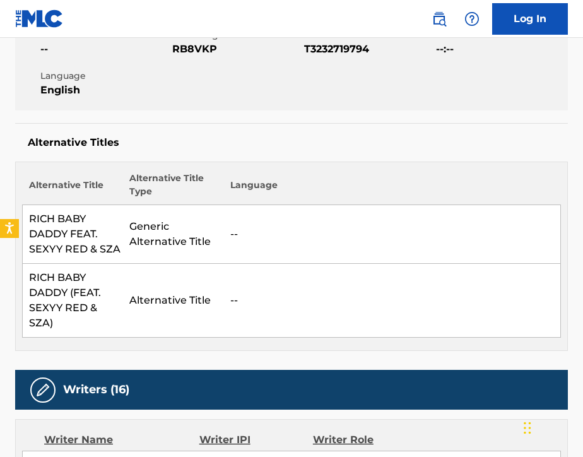
scroll to position [200, 0]
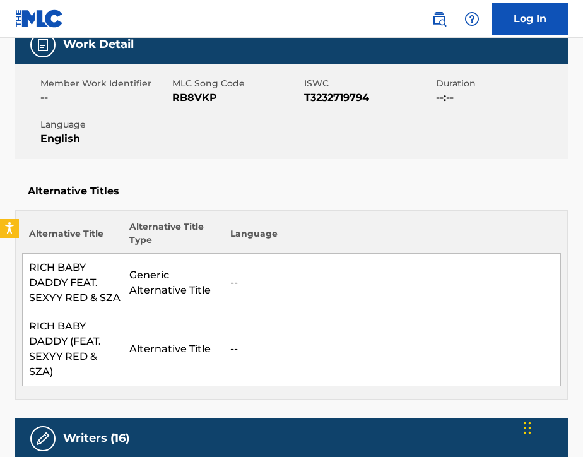
click at [438, 23] on img at bounding box center [438, 18] width 15 height 15
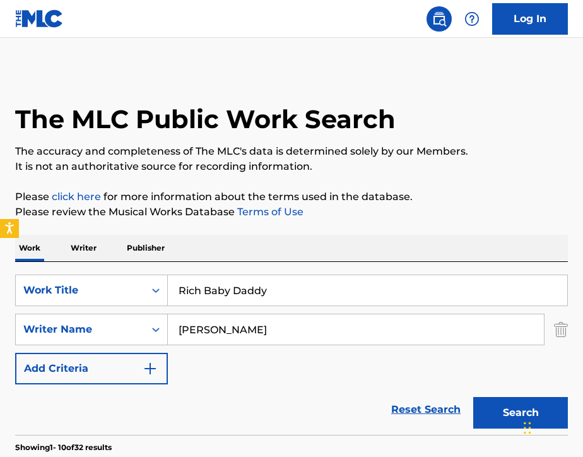
click at [89, 250] on p "Writer" at bounding box center [83, 248] width 33 height 26
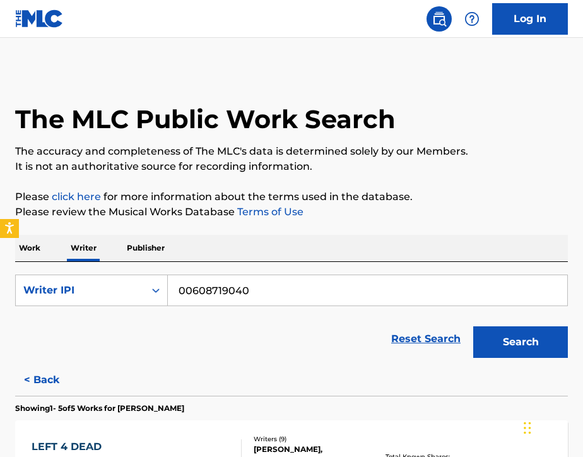
click at [250, 290] on input "00608719040" at bounding box center [367, 290] width 399 height 30
click at [251, 290] on input "00608719040" at bounding box center [367, 290] width 399 height 30
paste input "1011047924"
type input "01011047924"
click at [489, 348] on button "Search" at bounding box center [520, 342] width 95 height 32
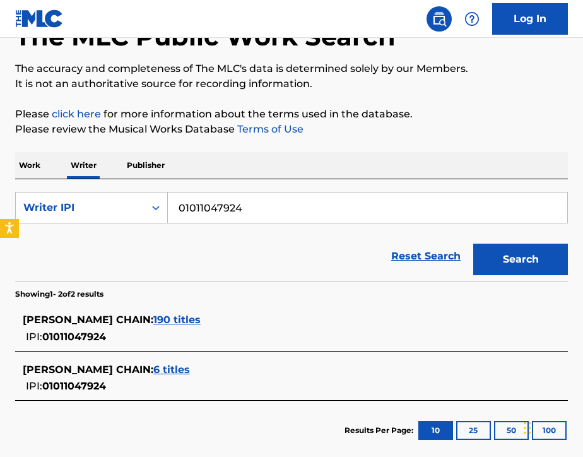
scroll to position [91, 0]
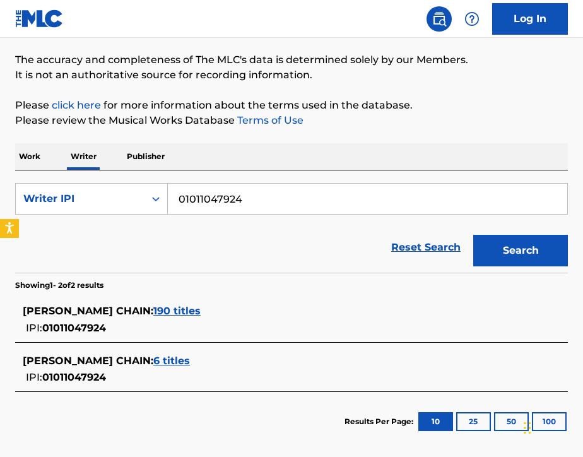
click at [172, 313] on span "190 titles" at bounding box center [176, 311] width 47 height 12
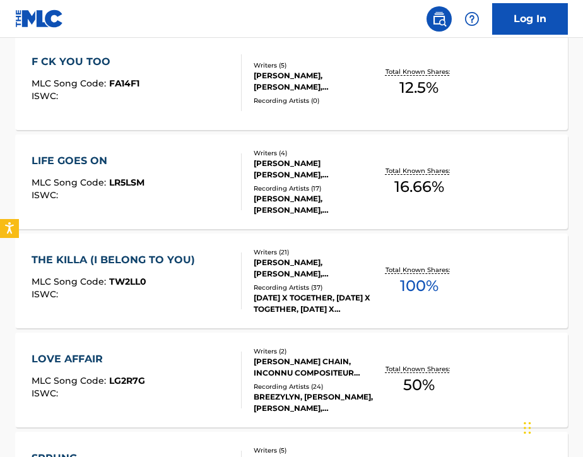
scroll to position [681, 0]
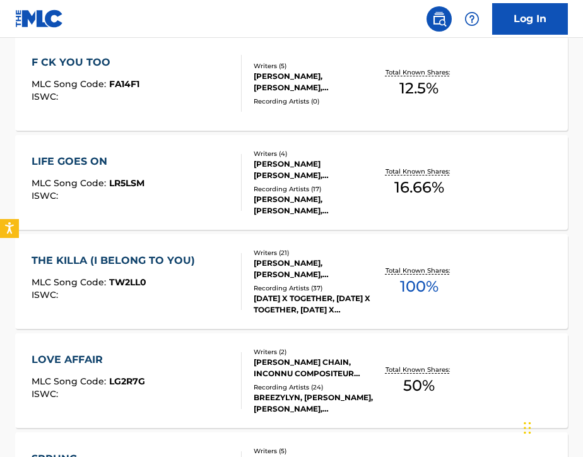
click at [203, 186] on div "LIFE GOES ON MLC Song Code : LR5LSM ISWC :" at bounding box center [137, 182] width 210 height 57
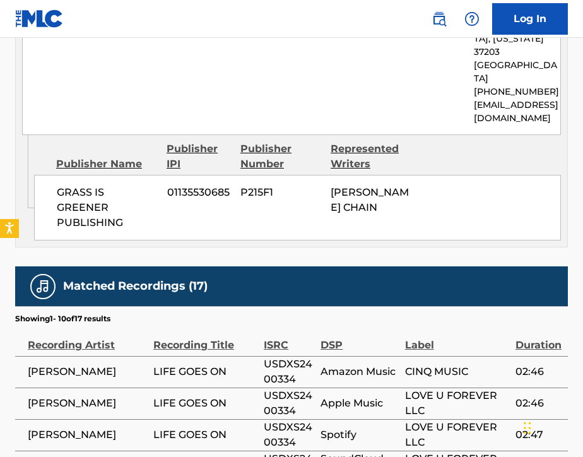
scroll to position [790, 0]
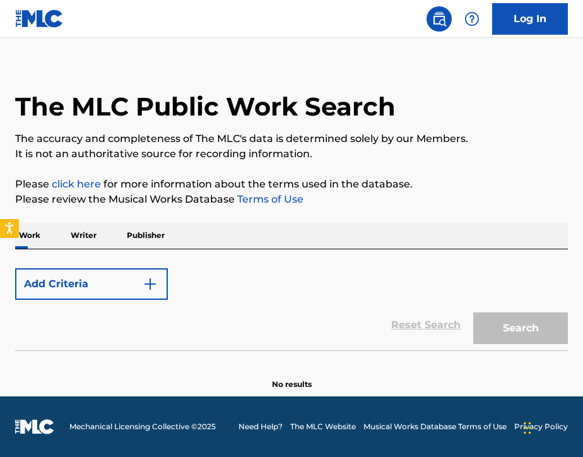
scroll to position [13, 0]
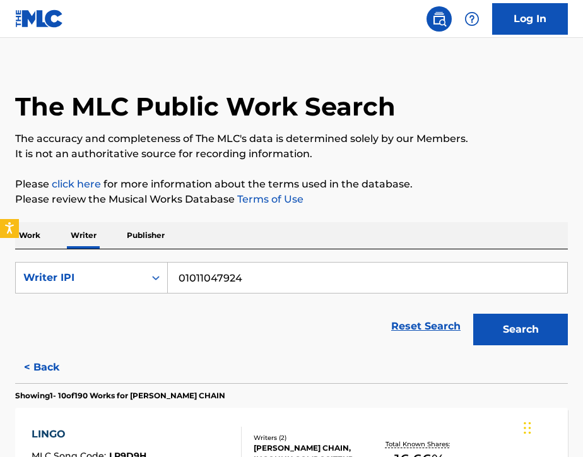
click at [507, 325] on button "Search" at bounding box center [520, 329] width 95 height 32
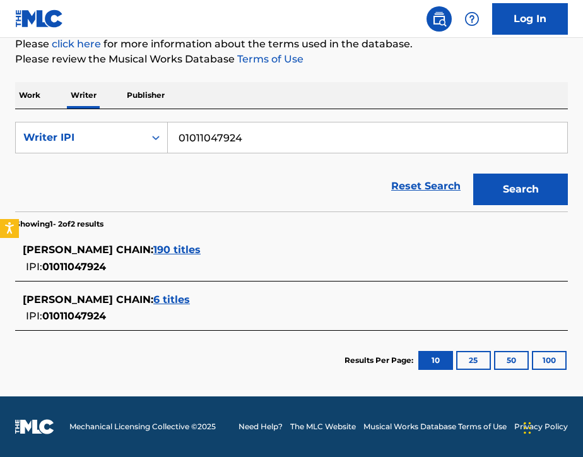
scroll to position [136, 0]
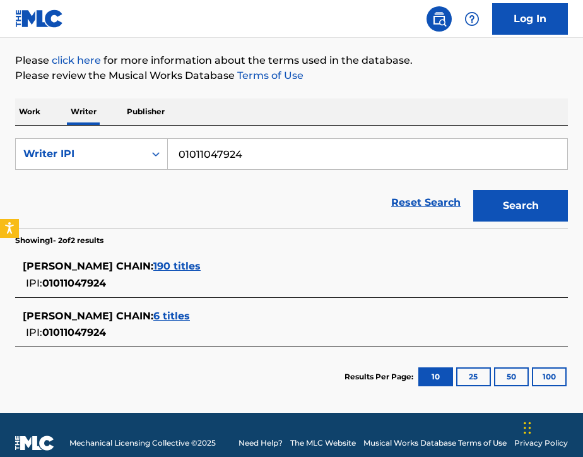
click at [155, 271] on span "190 titles" at bounding box center [176, 266] width 47 height 12
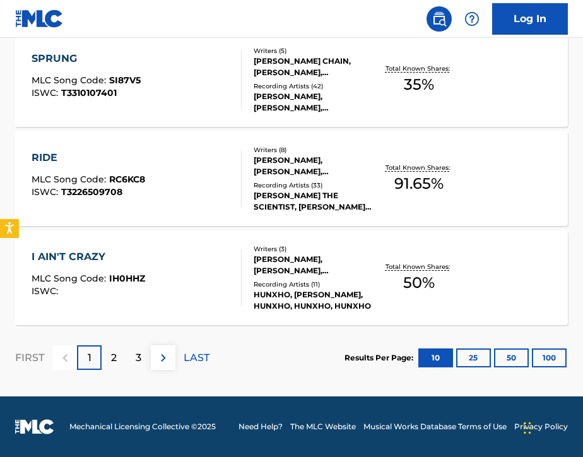
scroll to position [1081, 0]
click at [199, 267] on div "I AIN'T CRAZY MLC Song Code : IH0HHZ ISWC :" at bounding box center [137, 277] width 210 height 57
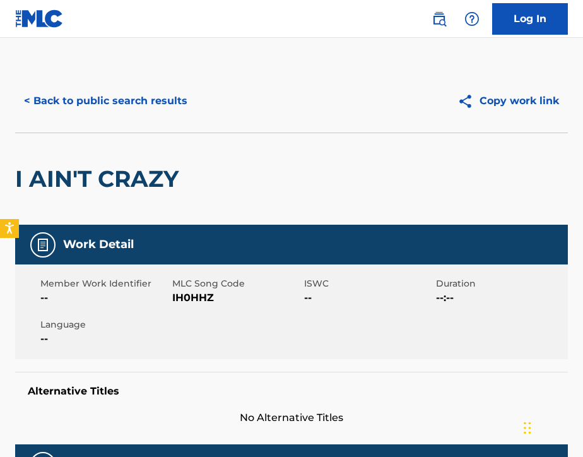
click at [438, 23] on img at bounding box center [438, 18] width 15 height 15
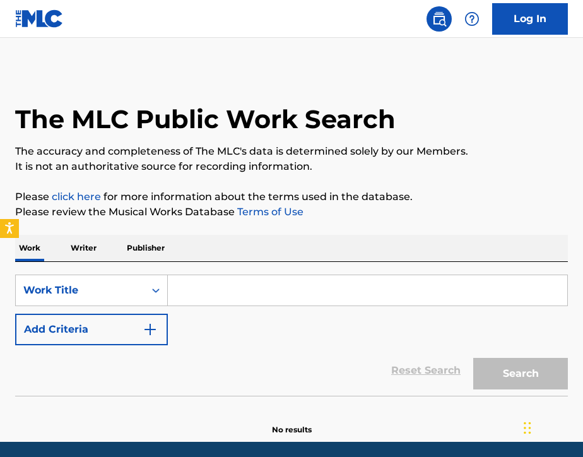
click at [214, 303] on input "Search Form" at bounding box center [367, 290] width 399 height 30
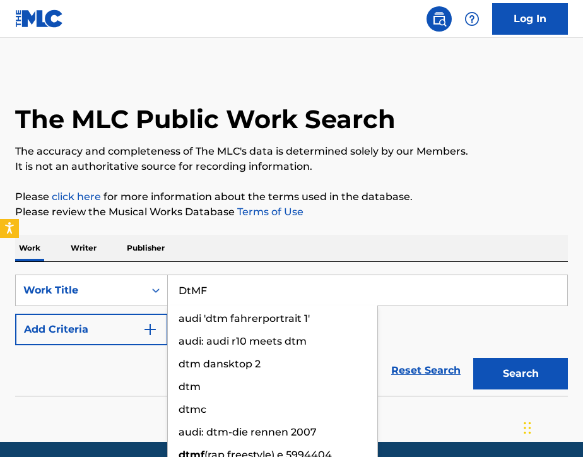
type input "DtMF"
click at [117, 339] on button "Add Criteria" at bounding box center [91, 329] width 153 height 32
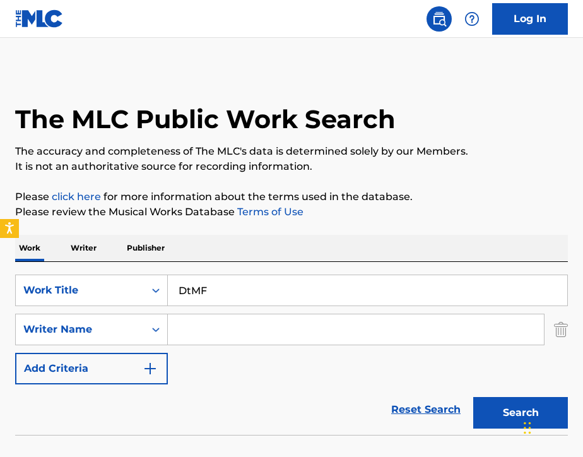
click at [198, 320] on input "Search Form" at bounding box center [356, 329] width 376 height 30
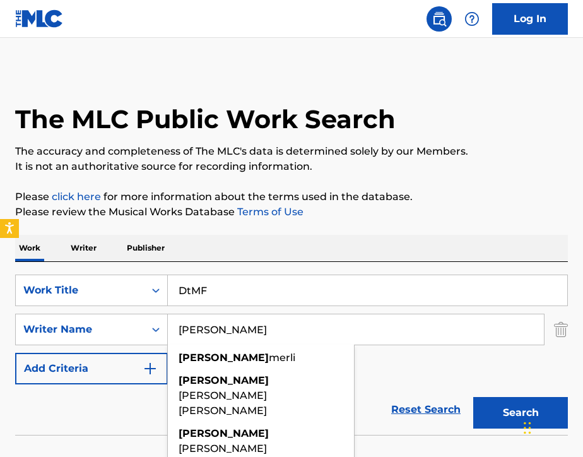
type input "Benito"
click at [393, 363] on div "SearchWithCriteriad35a11be-ddcc-4eb4-9f52-bc3edafec7e6 Work Title DtMF SearchWi…" at bounding box center [291, 329] width 553 height 110
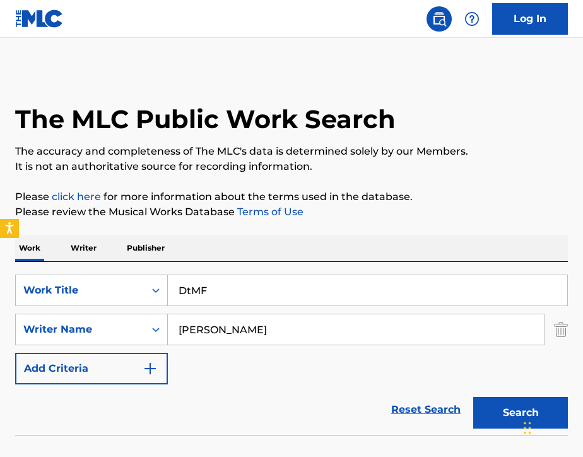
click at [494, 409] on button "Search" at bounding box center [520, 413] width 95 height 32
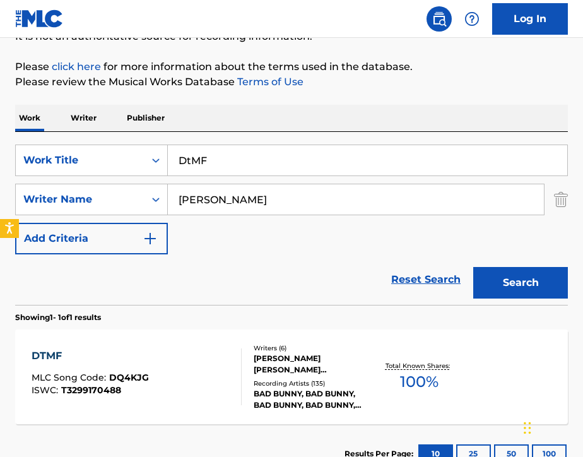
scroll to position [128, 0]
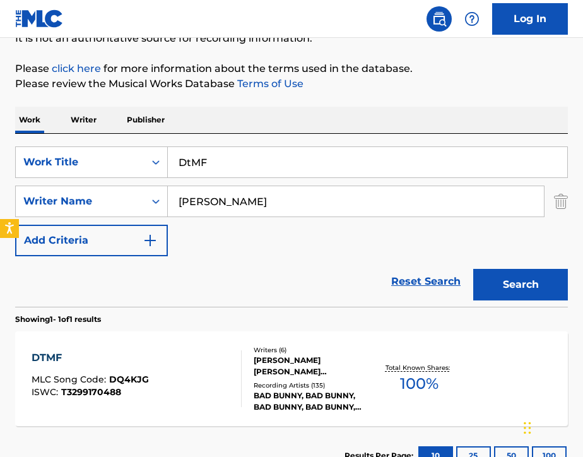
click at [202, 387] on div "DTMF MLC Song Code : DQ4KJG ISWC : T3299170488" at bounding box center [137, 378] width 210 height 57
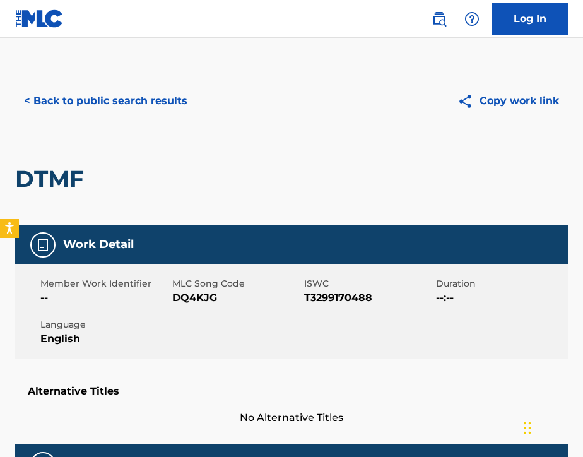
click at [440, 23] on img at bounding box center [438, 18] width 15 height 15
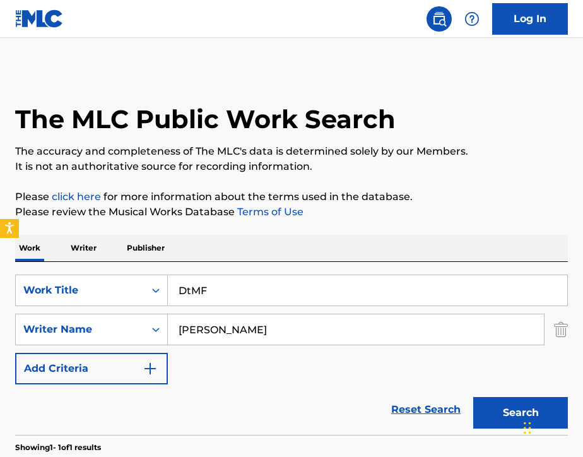
click at [254, 296] on input "DtMF" at bounding box center [367, 290] width 399 height 30
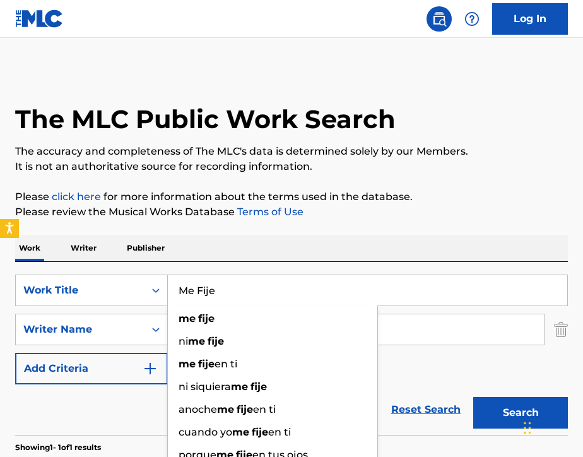
type input "Me Fije"
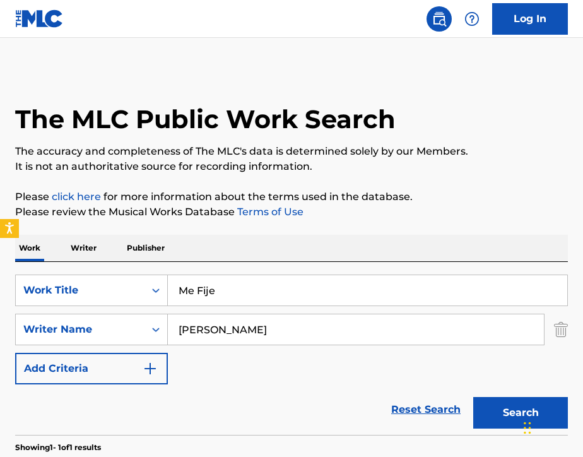
click at [419, 255] on div "Work Writer Publisher" at bounding box center [291, 248] width 553 height 26
click at [238, 314] on input "Benito" at bounding box center [356, 329] width 376 height 30
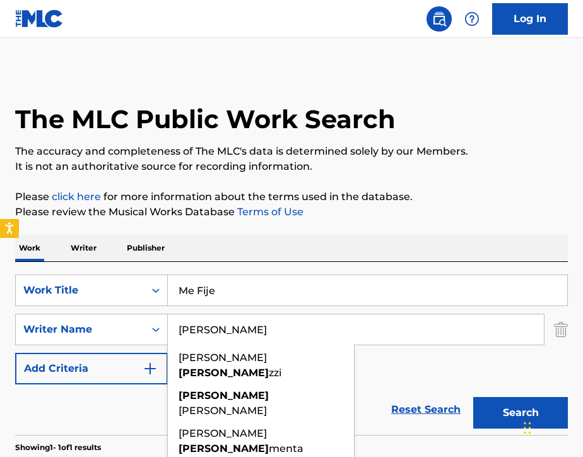
click at [238, 332] on input "Benito" at bounding box center [356, 329] width 376 height 30
click at [238, 333] on input "Benito" at bounding box center [356, 329] width 376 height 30
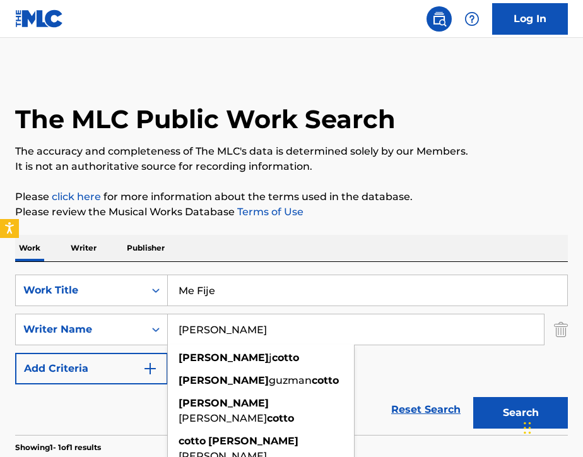
type input "Alexis Cotto"
click at [456, 370] on div "SearchWithCriteriad35a11be-ddcc-4eb4-9f52-bc3edafec7e6 Work Title Me Fije Searc…" at bounding box center [291, 329] width 553 height 110
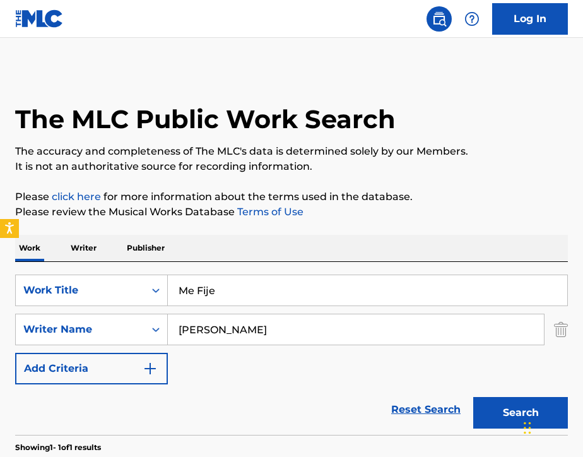
click at [498, 423] on button "Search" at bounding box center [520, 413] width 95 height 32
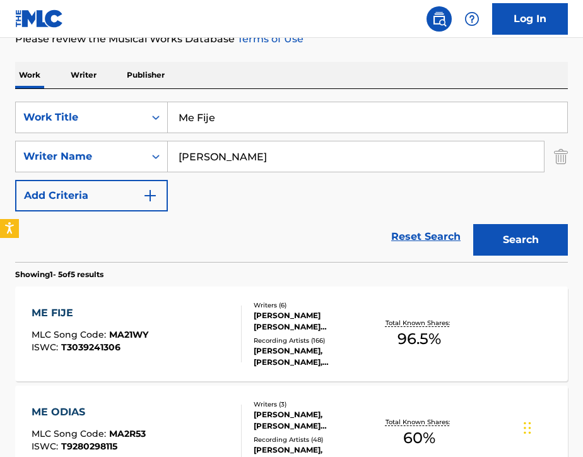
scroll to position [174, 0]
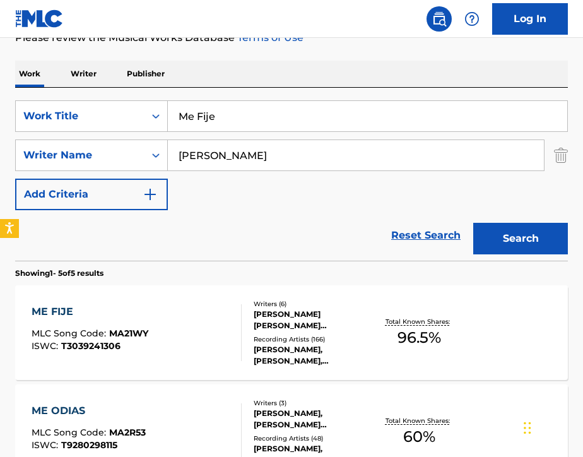
click at [204, 335] on div "ME FIJE MLC Song Code : MA21WY ISWC : T3039241306" at bounding box center [137, 332] width 210 height 57
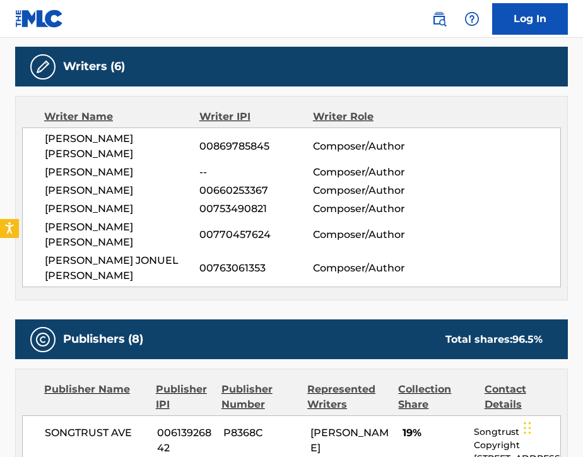
scroll to position [403, 0]
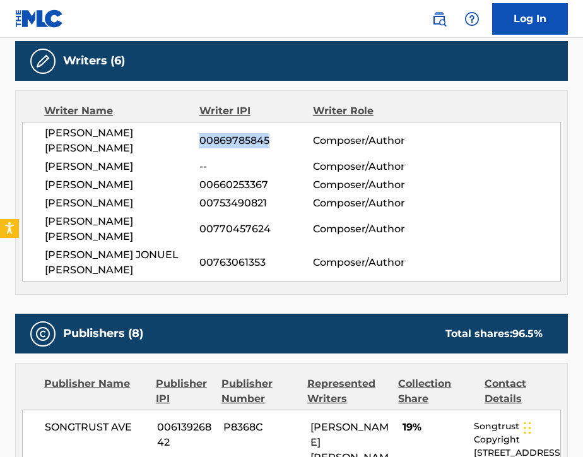
drag, startPoint x: 202, startPoint y: 140, endPoint x: 268, endPoint y: 146, distance: 66.5
click at [269, 146] on span "00869785845" at bounding box center [256, 140] width 114 height 15
copy span "00869785845"
click at [444, 14] on img at bounding box center [438, 18] width 15 height 15
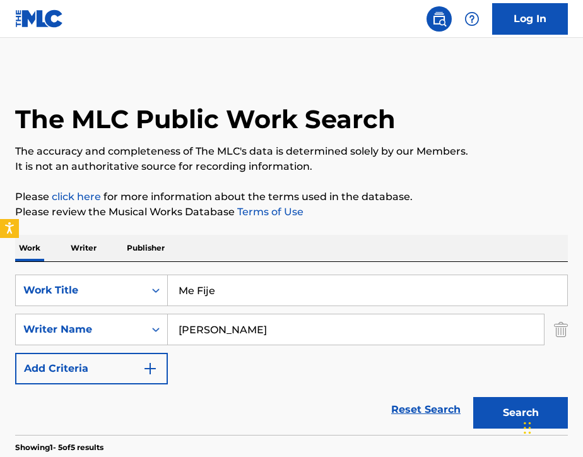
click at [85, 248] on p "Writer" at bounding box center [83, 248] width 33 height 26
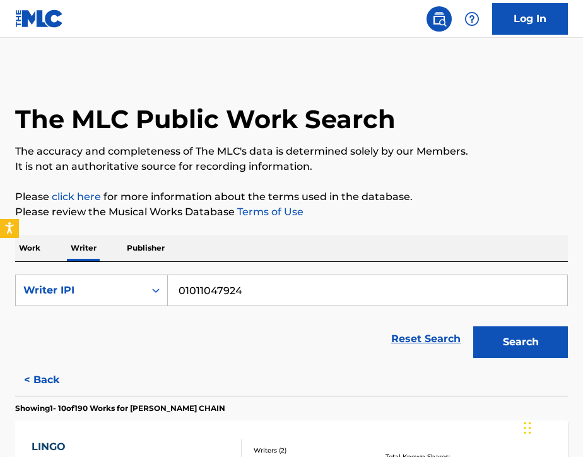
click at [288, 290] on input "01011047924" at bounding box center [367, 290] width 399 height 30
paste input "0869785845"
type input "00869785845"
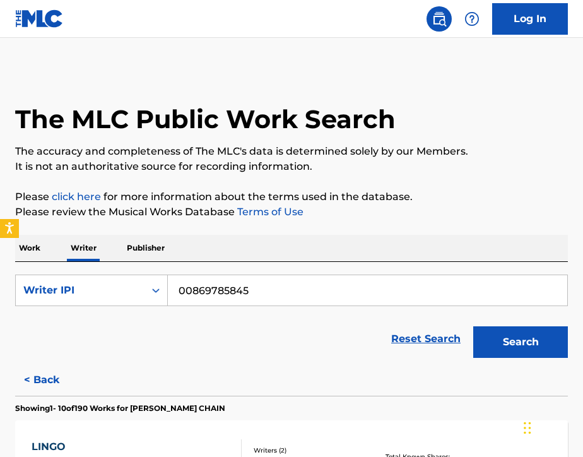
click at [520, 354] on button "Search" at bounding box center [520, 342] width 95 height 32
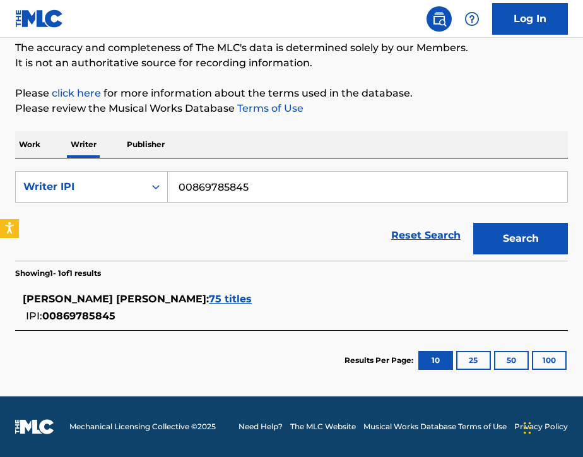
scroll to position [103, 0]
click at [217, 300] on span "75 titles" at bounding box center [230, 299] width 43 height 12
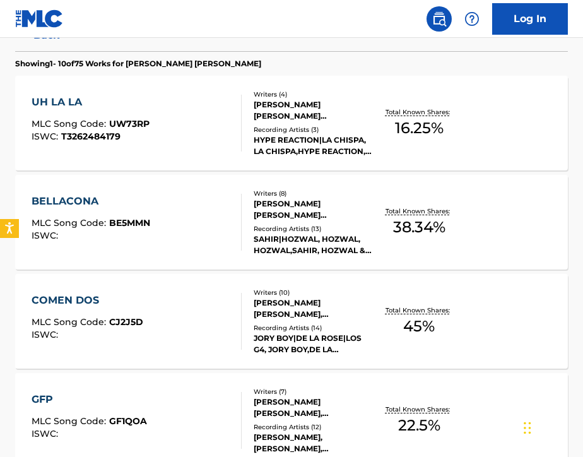
scroll to position [342, 0]
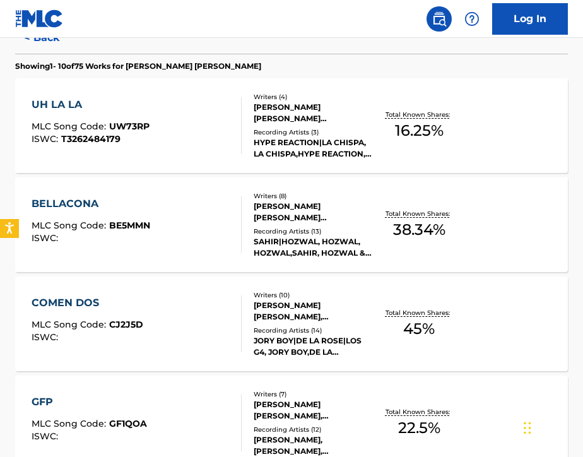
click at [219, 321] on div "COMEN DOS MLC Song Code : CJ2J5D ISWC :" at bounding box center [137, 323] width 210 height 57
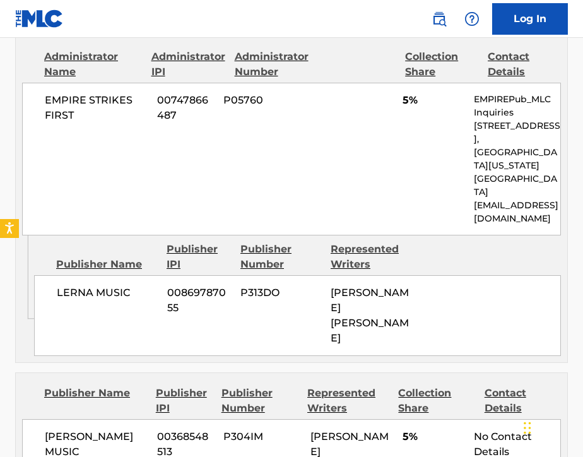
scroll to position [833, 0]
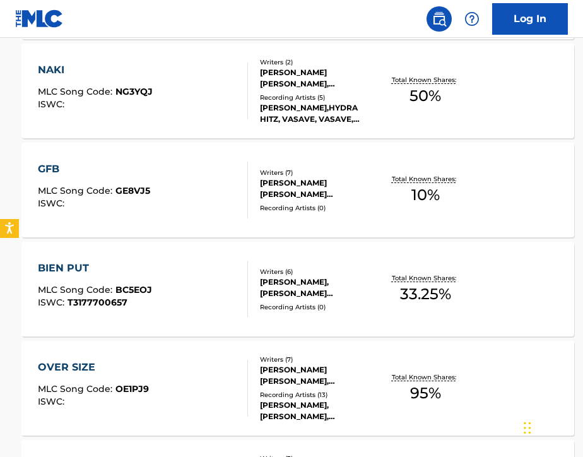
scroll to position [13, 0]
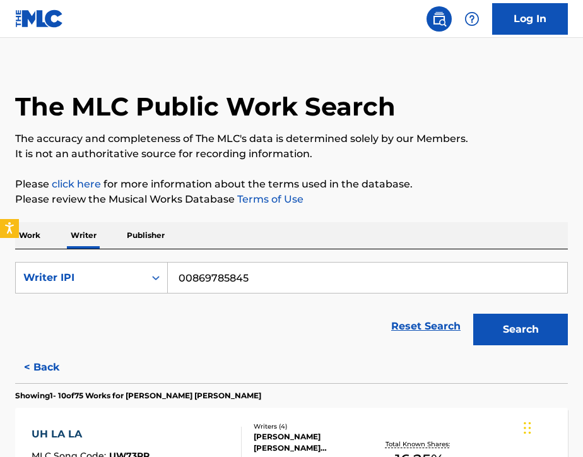
click at [445, 22] on img at bounding box center [438, 18] width 15 height 15
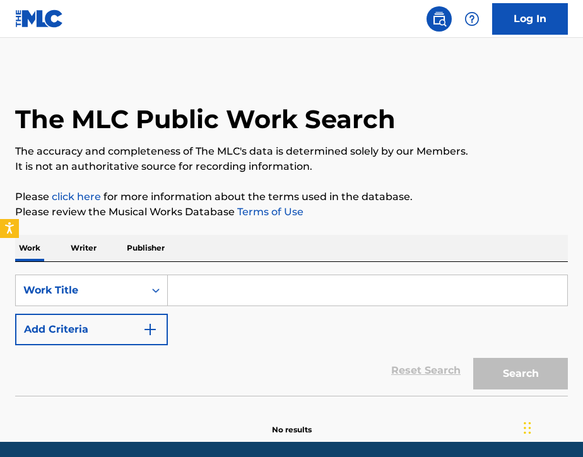
click at [210, 293] on input "Search Form" at bounding box center [367, 290] width 399 height 30
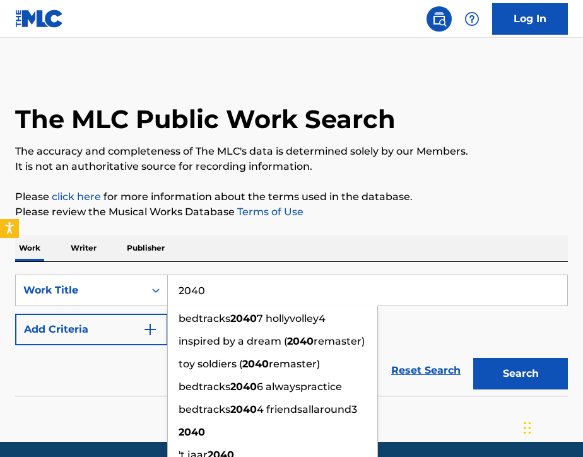
type input "2040"
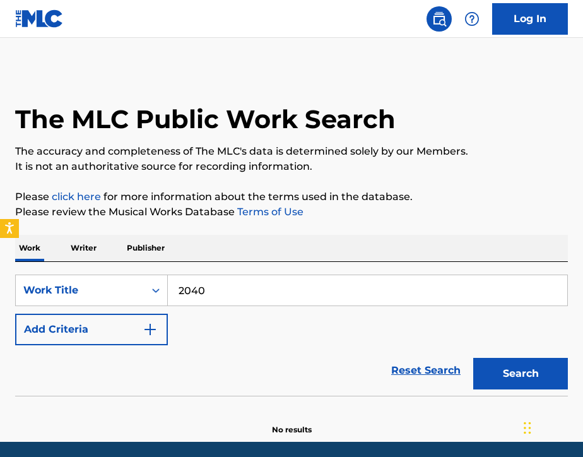
click at [214, 256] on div "Work Writer Publisher" at bounding box center [291, 248] width 553 height 26
click at [92, 332] on button "Add Criteria" at bounding box center [91, 329] width 153 height 32
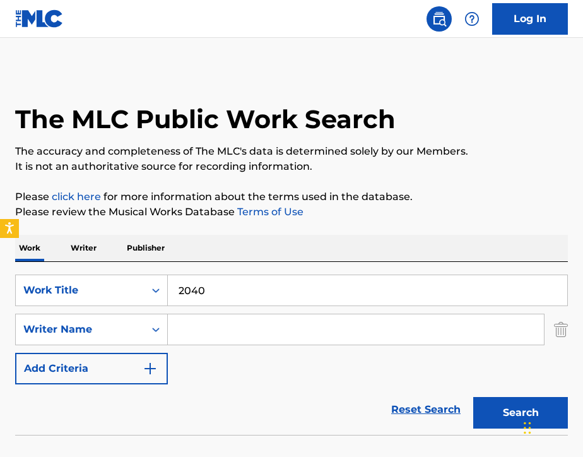
click at [265, 332] on input "Search Form" at bounding box center [356, 329] width 376 height 30
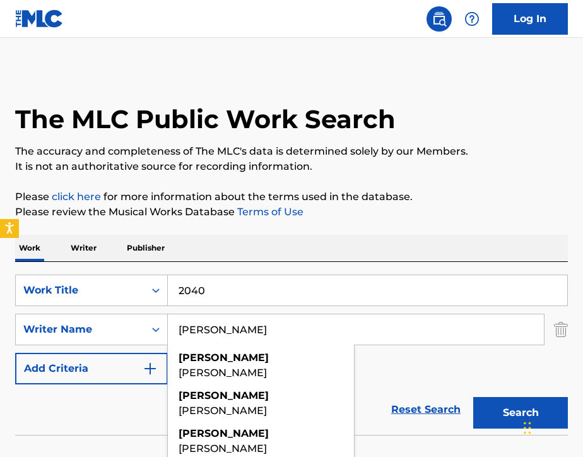
type input "Dominique"
click at [399, 366] on div "SearchWithCriteriad35a11be-ddcc-4eb4-9f52-bc3edafec7e6 Work Title 2040 SearchWi…" at bounding box center [291, 329] width 553 height 110
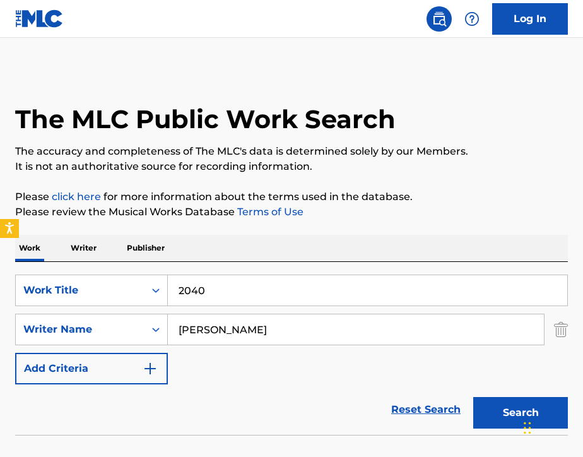
click at [496, 402] on button "Search" at bounding box center [520, 413] width 95 height 32
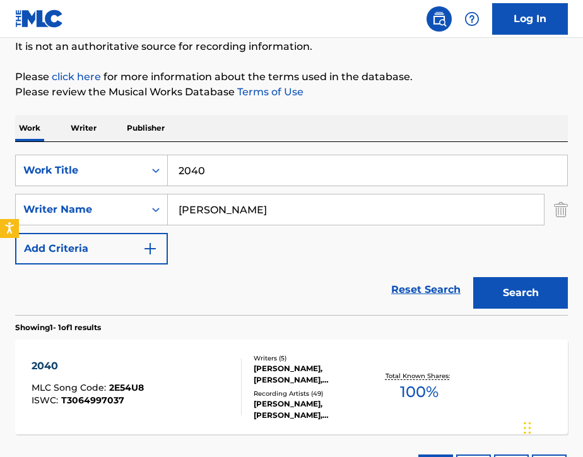
scroll to position [132, 0]
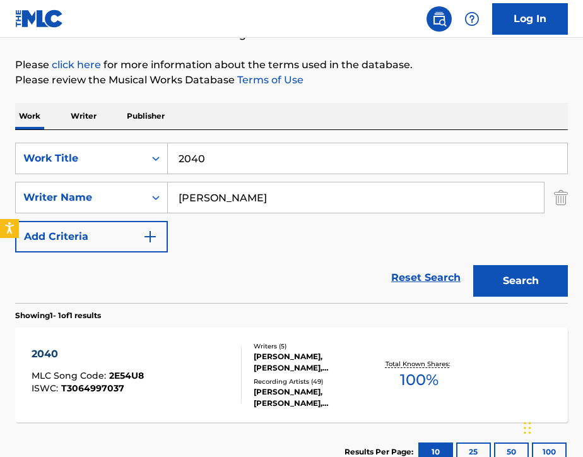
click at [218, 372] on div "2040 MLC Song Code : 2E54U8 ISWC : T3064997037" at bounding box center [137, 374] width 210 height 57
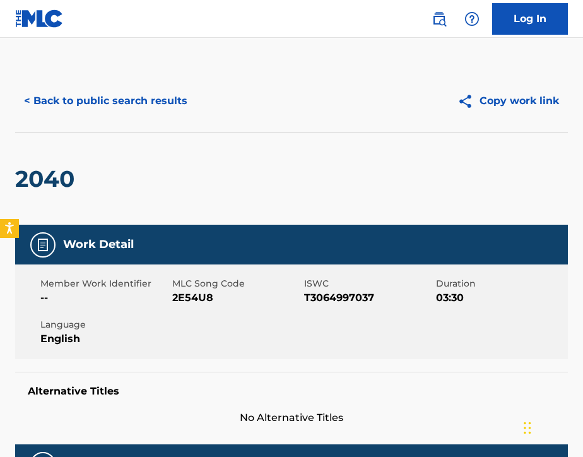
click at [436, 25] on img at bounding box center [438, 18] width 15 height 15
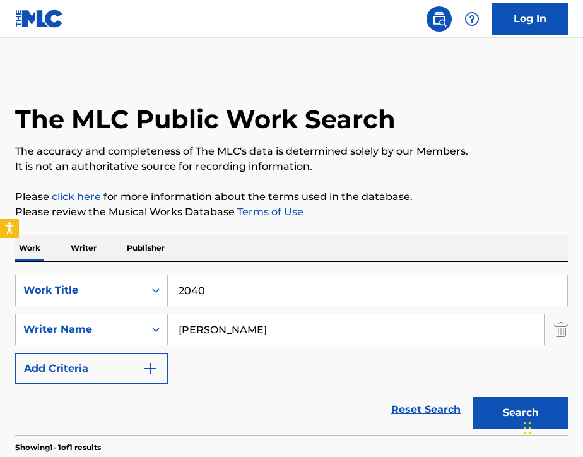
click at [228, 283] on input "2040" at bounding box center [367, 290] width 399 height 30
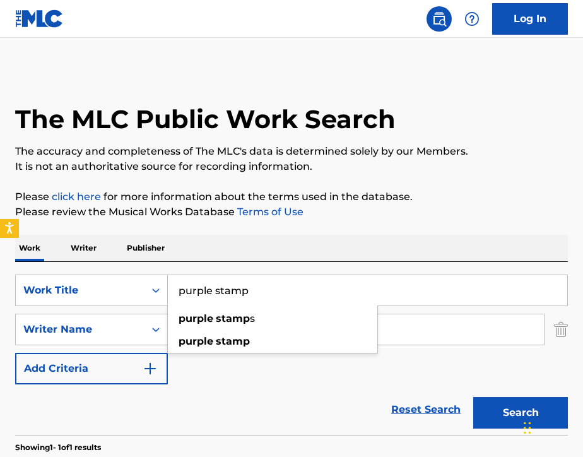
type input "purple stamp"
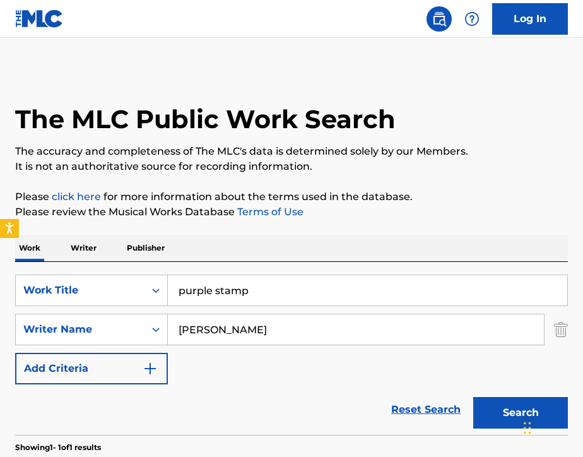
click at [423, 261] on div "Work Writer Publisher" at bounding box center [291, 248] width 553 height 26
click at [245, 343] on input "Dominique" at bounding box center [356, 329] width 376 height 30
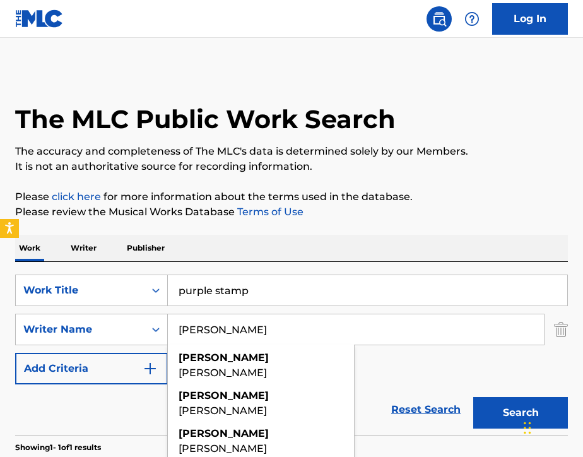
click at [245, 343] on input "Dominique" at bounding box center [356, 329] width 376 height 30
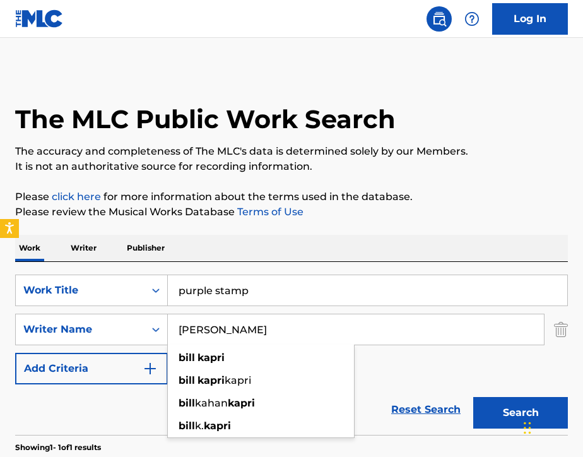
click at [378, 364] on div "SearchWithCriteriad35a11be-ddcc-4eb4-9f52-bc3edafec7e6 Work Title purple stamp …" at bounding box center [291, 329] width 553 height 110
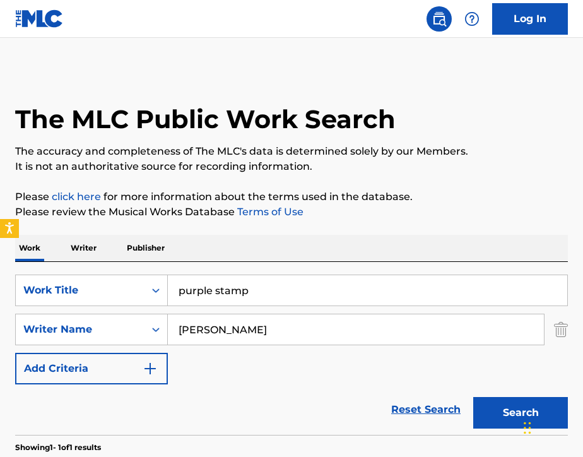
click at [484, 406] on button "Search" at bounding box center [520, 413] width 95 height 32
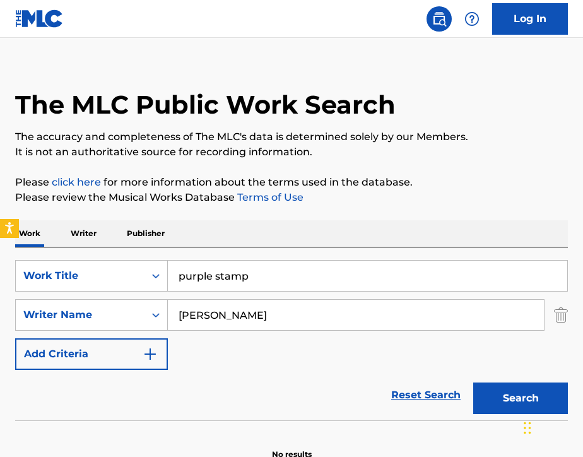
scroll to position [13, 0]
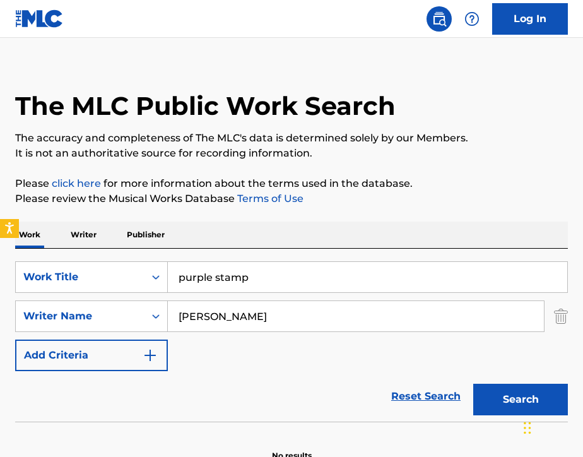
click at [250, 325] on input "Bill Kapri" at bounding box center [356, 316] width 376 height 30
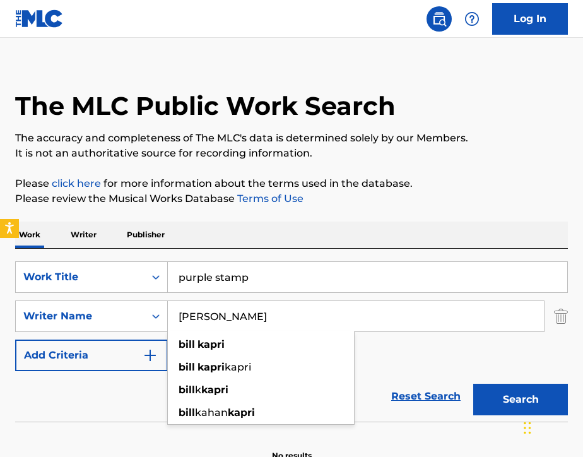
click at [250, 325] on input "Bill Kapri" at bounding box center [356, 316] width 376 height 30
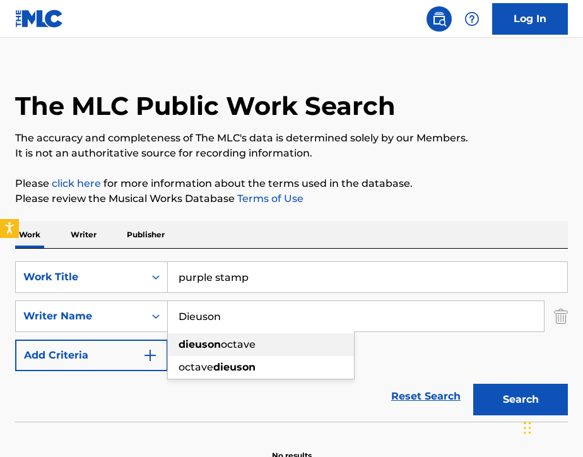
click at [249, 346] on span "octave" at bounding box center [238, 344] width 35 height 12
type input "dieuson octave"
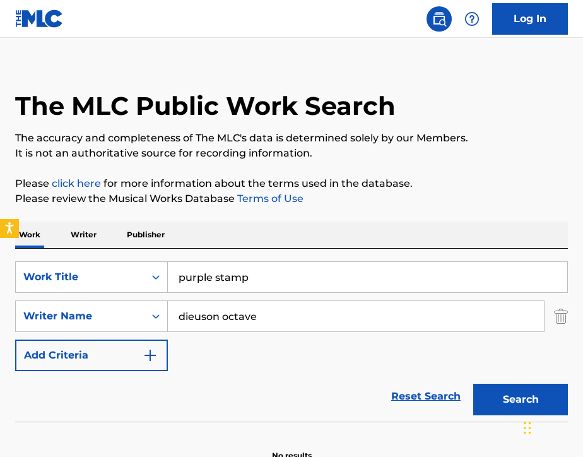
click at [492, 398] on button "Search" at bounding box center [520, 400] width 95 height 32
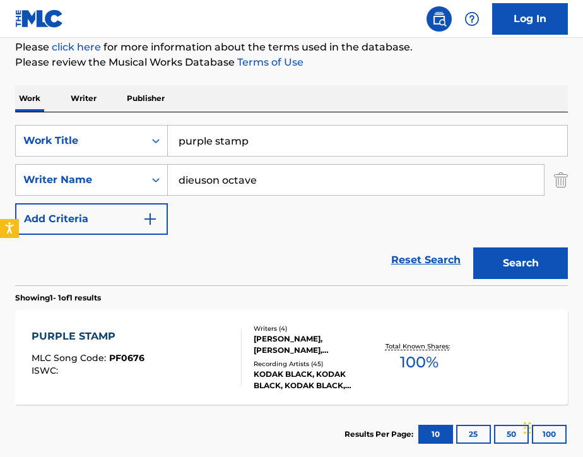
scroll to position [149, 0]
click at [196, 344] on div "PURPLE STAMP MLC Song Code : PF0676 ISWC :" at bounding box center [137, 357] width 210 height 57
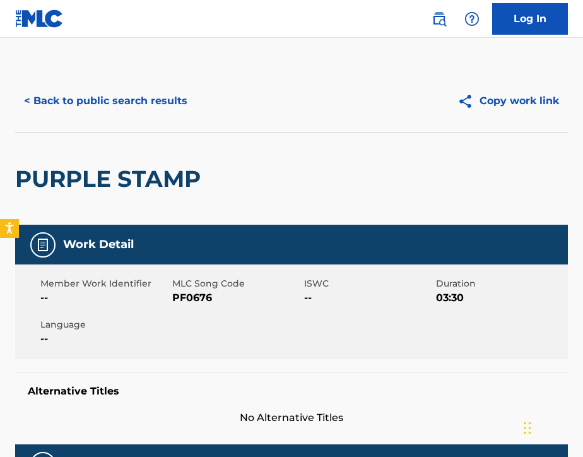
click at [442, 24] on img at bounding box center [438, 18] width 15 height 15
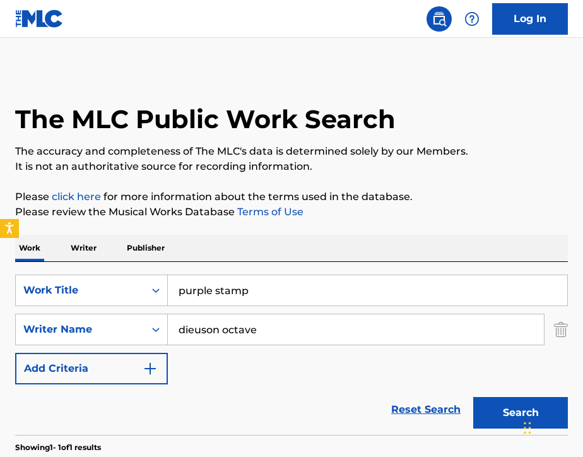
click at [264, 291] on input "purple stamp" at bounding box center [367, 290] width 399 height 30
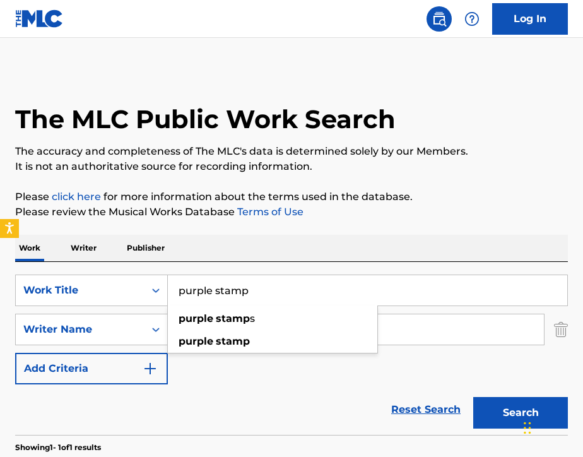
click at [264, 291] on input "purple stamp" at bounding box center [367, 290] width 399 height 30
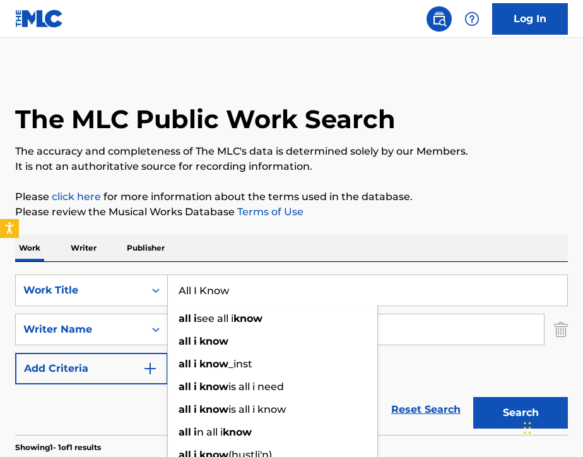
type input "All I Know"
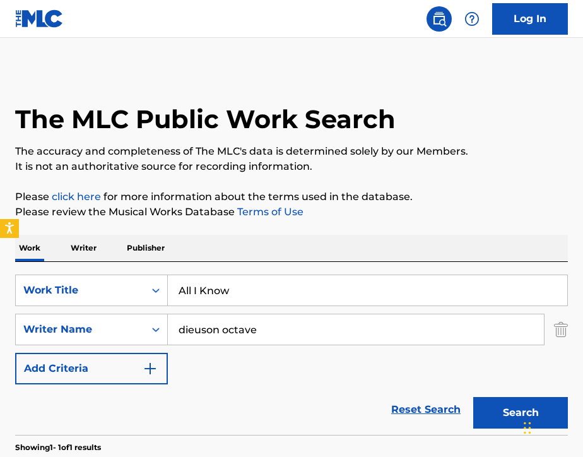
click at [353, 236] on div "Work Writer Publisher" at bounding box center [291, 248] width 553 height 26
click at [302, 333] on input "dieuson octave" at bounding box center [356, 329] width 376 height 30
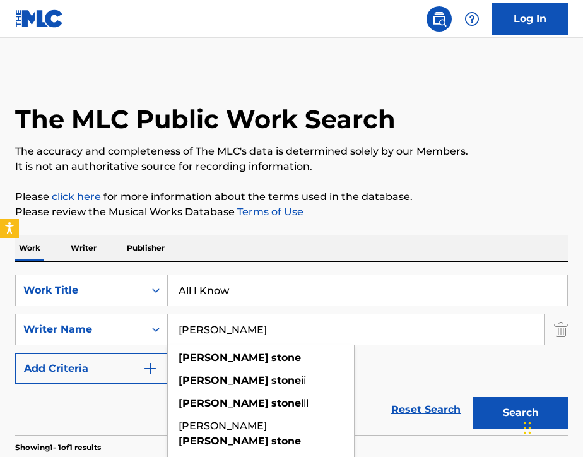
type input "George Stone"
click at [383, 361] on div "SearchWithCriteriad35a11be-ddcc-4eb4-9f52-bc3edafec7e6 Work Title All I Know Se…" at bounding box center [291, 329] width 553 height 110
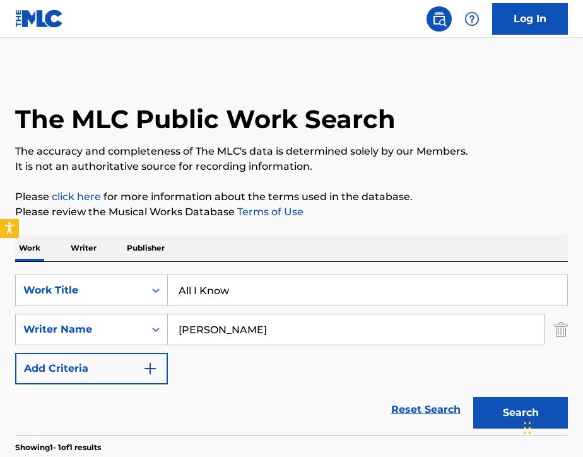
click at [493, 411] on button "Search" at bounding box center [520, 413] width 95 height 32
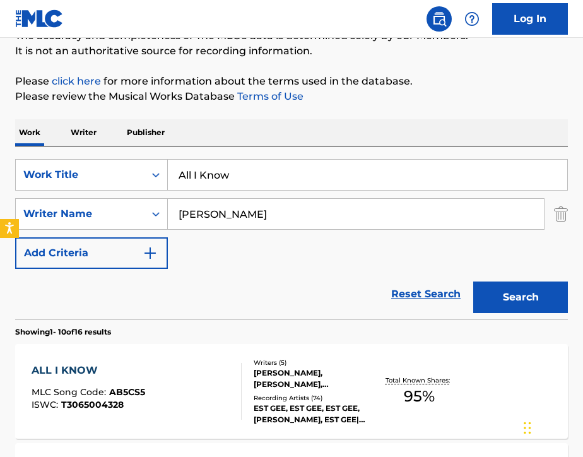
scroll to position [144, 0]
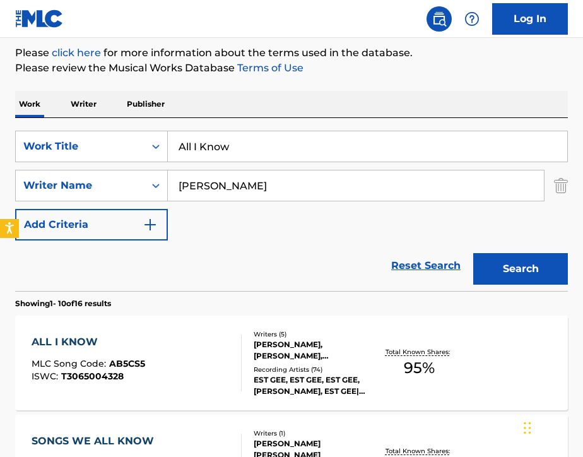
click at [188, 369] on div "ALL I KNOW MLC Song Code : AB5CS5 ISWC : T3065004328" at bounding box center [137, 362] width 210 height 57
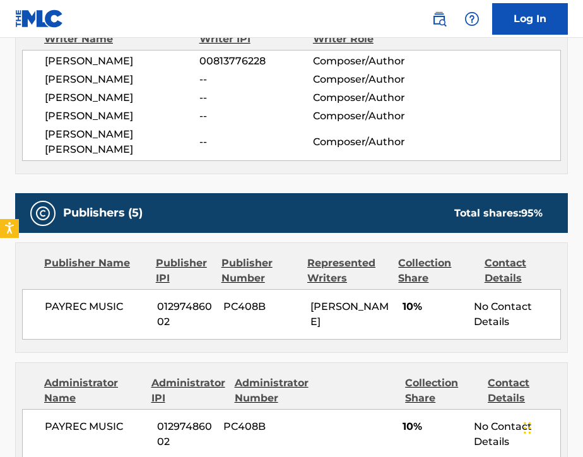
scroll to position [354, 0]
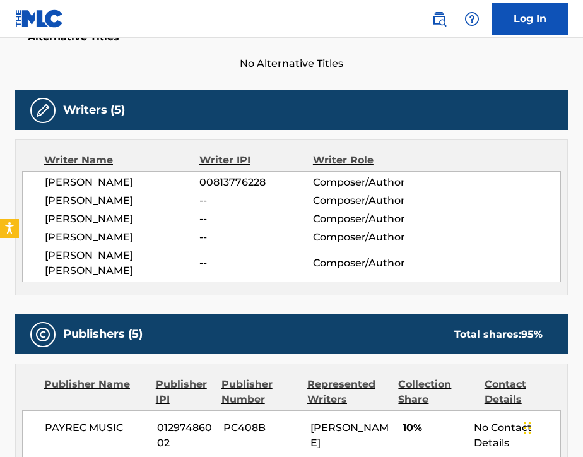
click at [435, 24] on img at bounding box center [438, 18] width 15 height 15
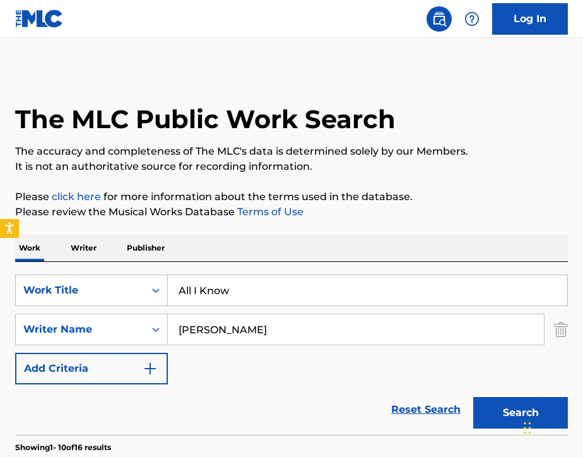
click at [278, 284] on input "All I Know" at bounding box center [367, 290] width 399 height 30
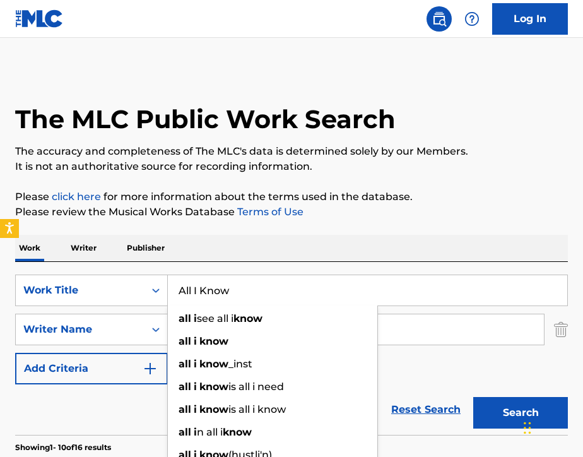
click at [278, 284] on input "All I Know" at bounding box center [367, 290] width 399 height 30
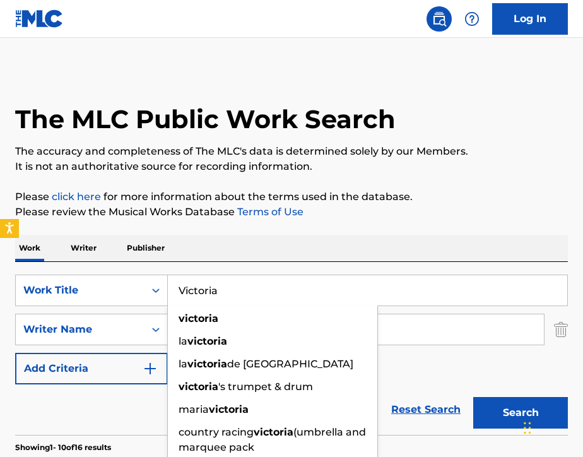
type input "Victoria"
click at [416, 250] on div "Work Writer Publisher" at bounding box center [291, 248] width 553 height 26
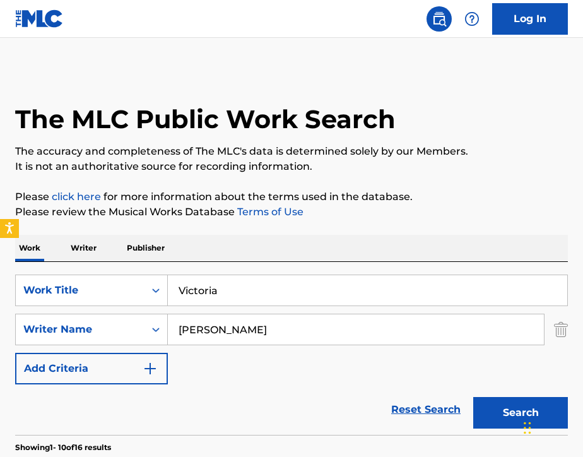
click at [276, 332] on input "George Stone" at bounding box center [356, 329] width 376 height 30
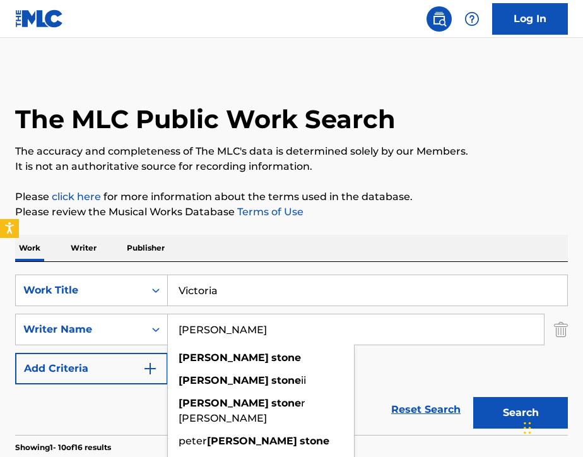
click at [276, 331] on input "George Stone" at bounding box center [356, 329] width 376 height 30
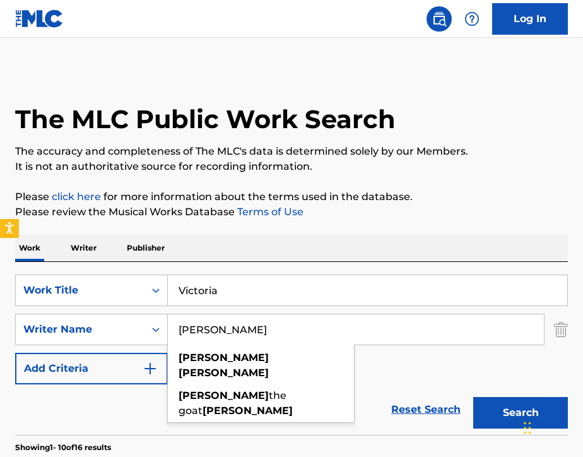
click at [419, 354] on div "SearchWithCriteriad35a11be-ddcc-4eb4-9f52-bc3edafec7e6 Work Title Victoria Sear…" at bounding box center [291, 329] width 553 height 110
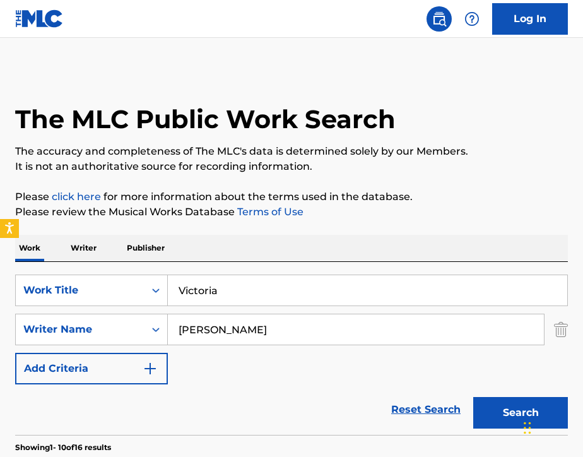
click at [346, 338] on input "Antonio Huber" at bounding box center [356, 329] width 376 height 30
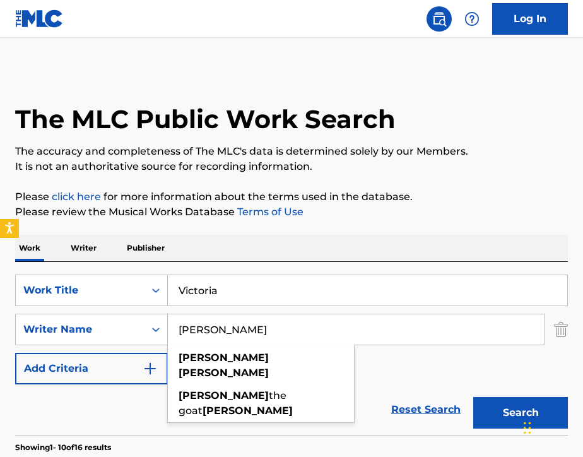
type input "Antonio Hueber"
click at [493, 404] on button "Search" at bounding box center [520, 413] width 95 height 32
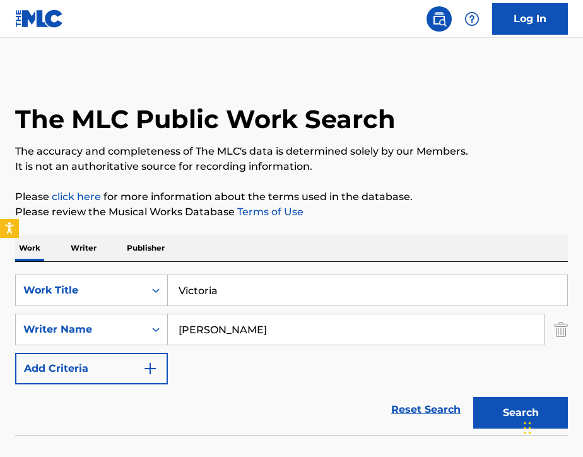
click at [254, 283] on input "Victoria" at bounding box center [367, 290] width 399 height 30
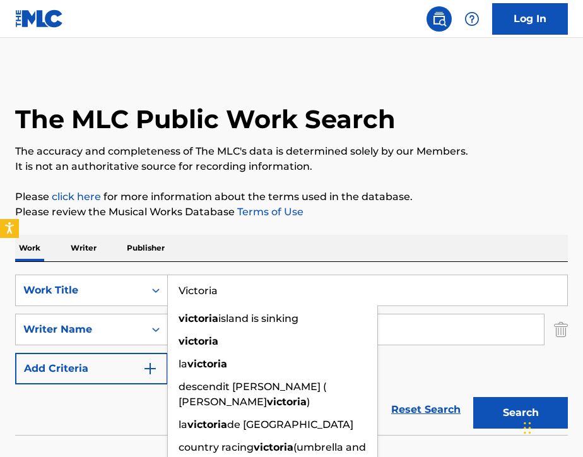
click at [254, 283] on input "Victoria" at bounding box center [367, 290] width 399 height 30
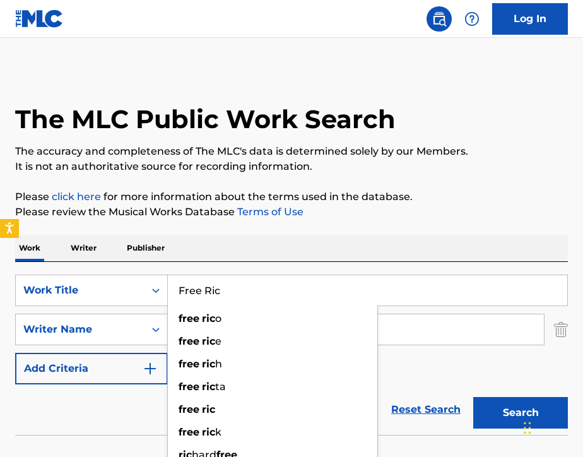
type input "Free Ric"
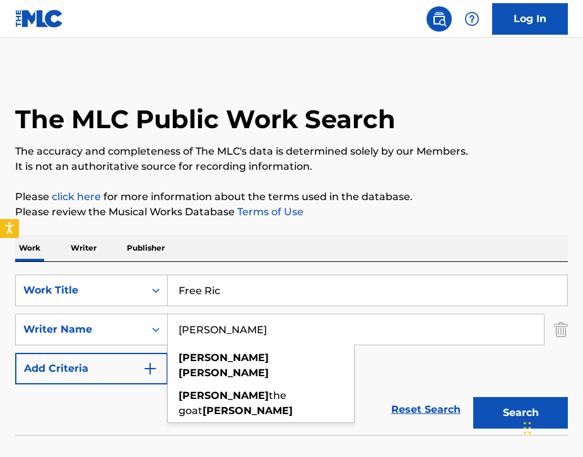
click at [399, 336] on input "Antonio Hueber" at bounding box center [356, 329] width 376 height 30
click at [400, 336] on input "Antonio Hueber" at bounding box center [356, 329] width 376 height 30
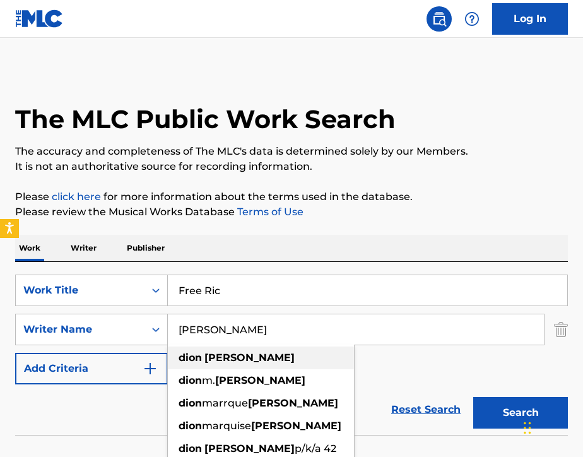
click at [324, 368] on div "dion hayes" at bounding box center [261, 357] width 186 height 23
type input "dion hayes"
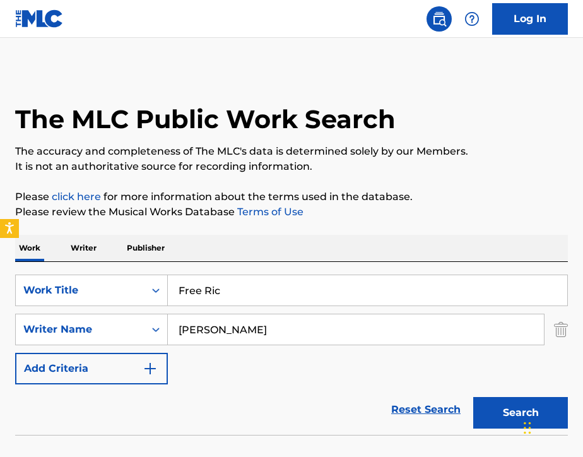
click at [512, 407] on button "Search" at bounding box center [520, 413] width 95 height 32
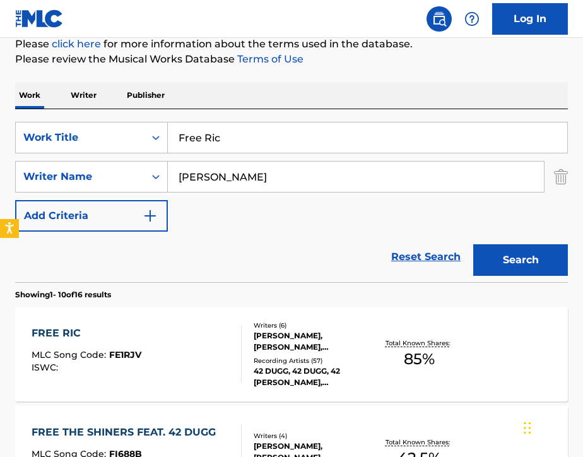
scroll to position [154, 0]
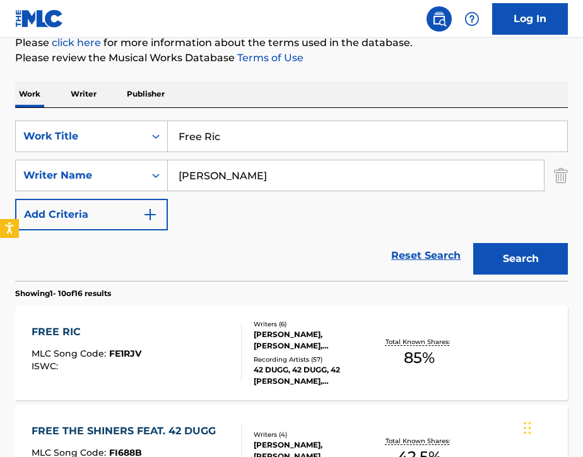
click at [192, 355] on div "FREE RIC MLC Song Code : FE1RJV ISWC :" at bounding box center [137, 352] width 210 height 57
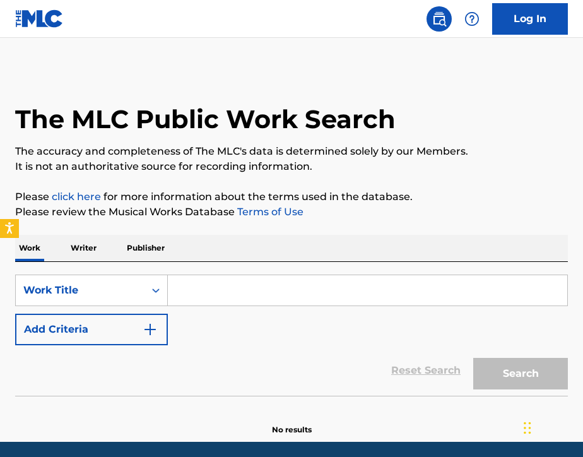
click at [88, 254] on p "Writer" at bounding box center [83, 248] width 33 height 26
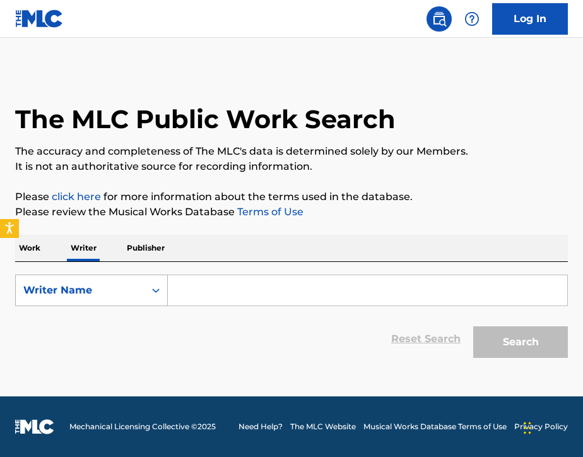
click at [91, 299] on div "Writer Name" at bounding box center [80, 290] width 129 height 24
click at [85, 339] on div "Writer Name" at bounding box center [91, 353] width 151 height 32
click at [76, 300] on div "Writer Name" at bounding box center [80, 290] width 129 height 24
click at [77, 322] on div "Writer IPI" at bounding box center [91, 322] width 151 height 32
click at [201, 284] on input "Search Form" at bounding box center [367, 290] width 399 height 30
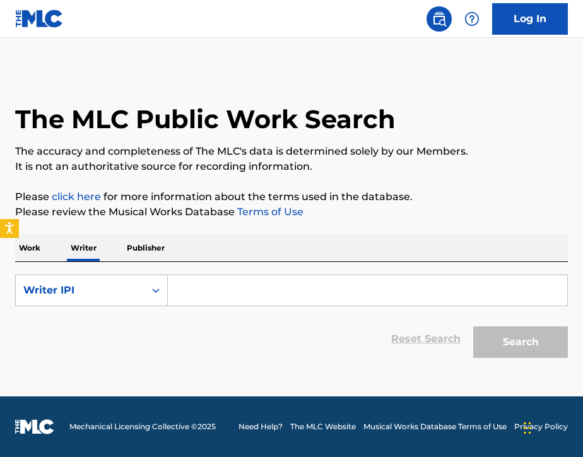
paste input "01011047924"
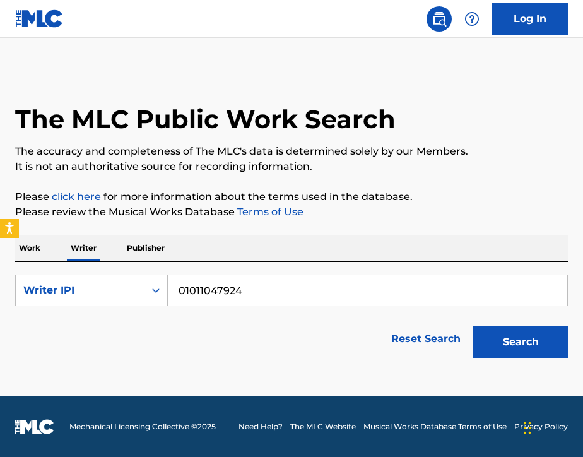
type input "01011047924"
click at [514, 345] on button "Search" at bounding box center [520, 342] width 95 height 32
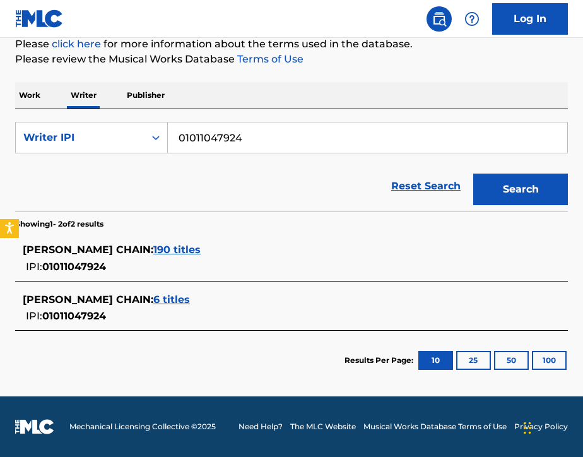
scroll to position [153, 0]
click at [153, 251] on span "190 titles" at bounding box center [176, 249] width 47 height 12
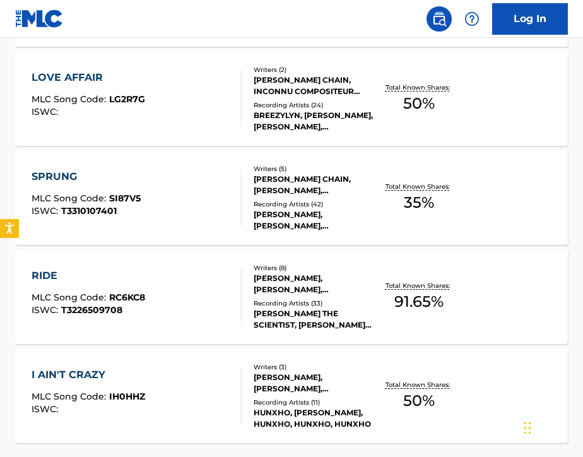
scroll to position [964, 0]
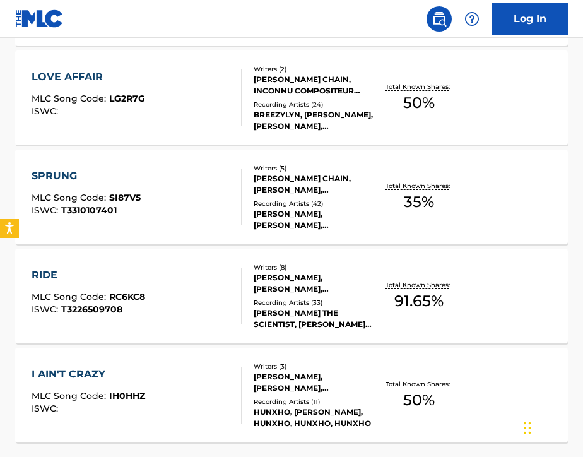
click at [169, 209] on div "SPRUNG MLC Song Code : SI87V5 ISWC : T3310107401" at bounding box center [137, 196] width 210 height 57
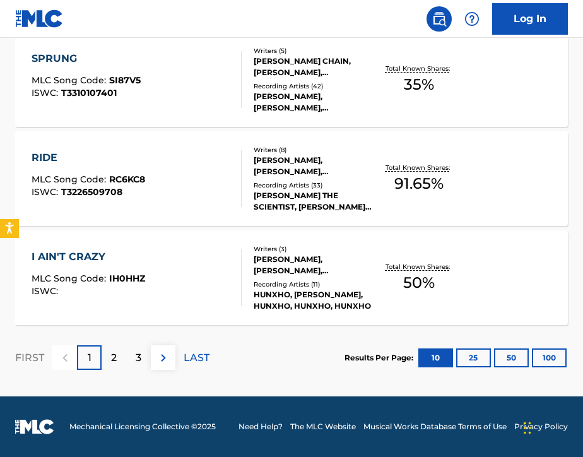
scroll to position [1081, 0]
click at [114, 355] on p "2" at bounding box center [114, 357] width 6 height 15
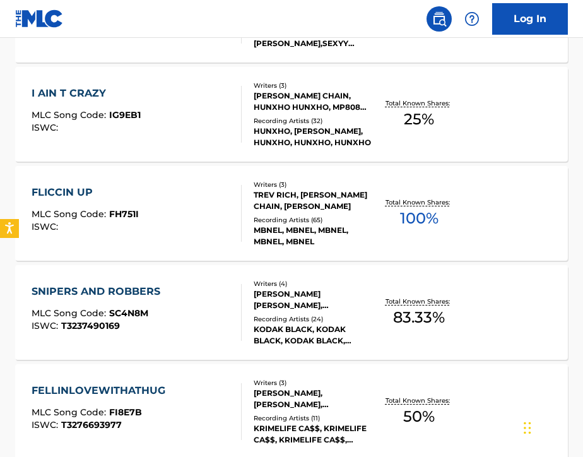
scroll to position [458, 0]
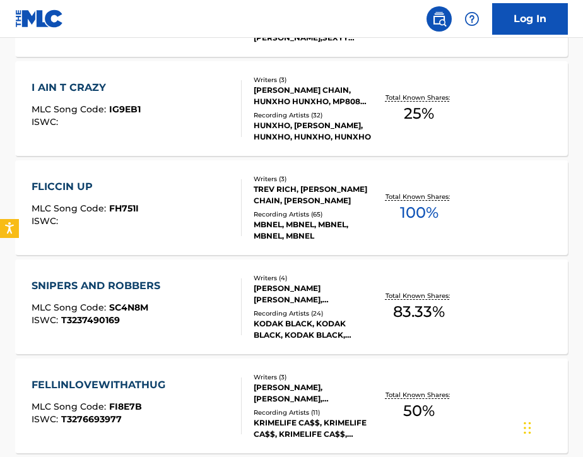
click at [175, 121] on div "I AIN T CRAZY MLC Song Code : IG9EB1 ISWC :" at bounding box center [137, 108] width 210 height 57
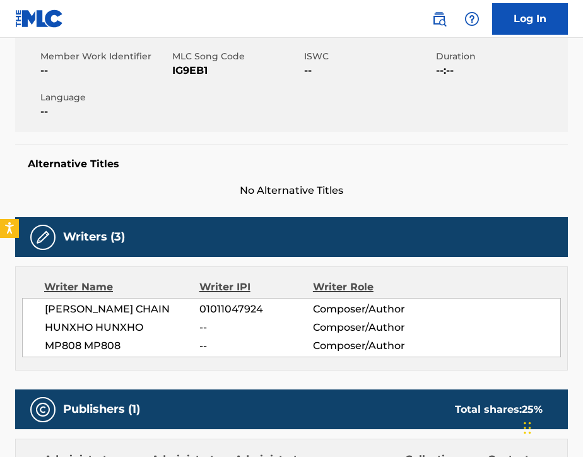
scroll to position [226, 0]
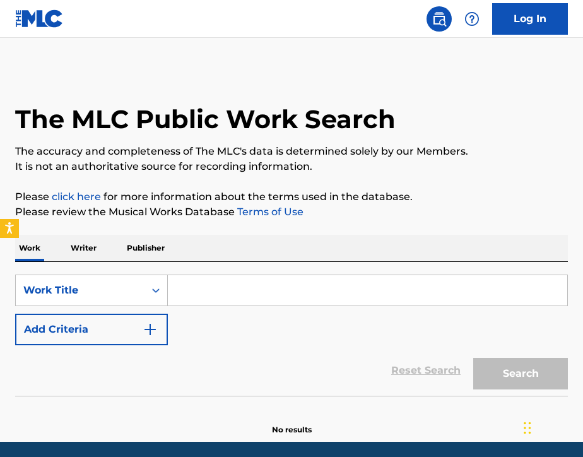
click at [209, 300] on input "Search Form" at bounding box center [367, 290] width 399 height 30
type input "l"
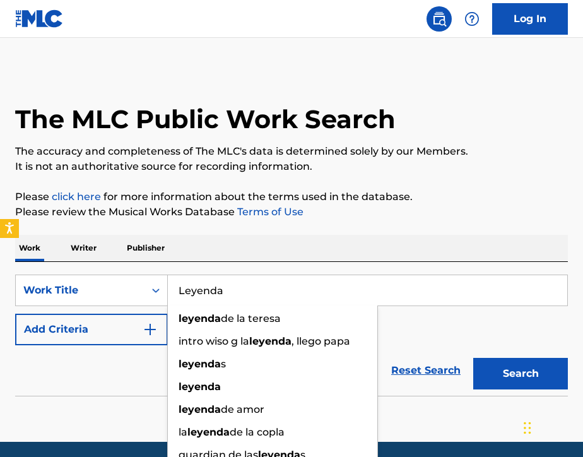
type input "Leyenda"
click at [291, 229] on div "The MLC Public Work Search The accuracy and completeness of The MLC's data is d…" at bounding box center [291, 252] width 583 height 366
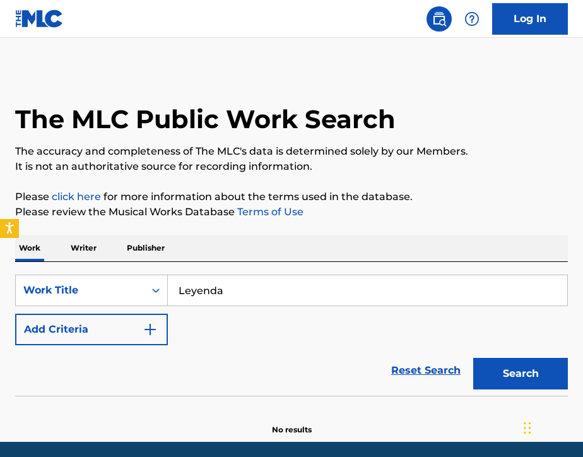
click at [95, 339] on button "Add Criteria" at bounding box center [91, 329] width 153 height 32
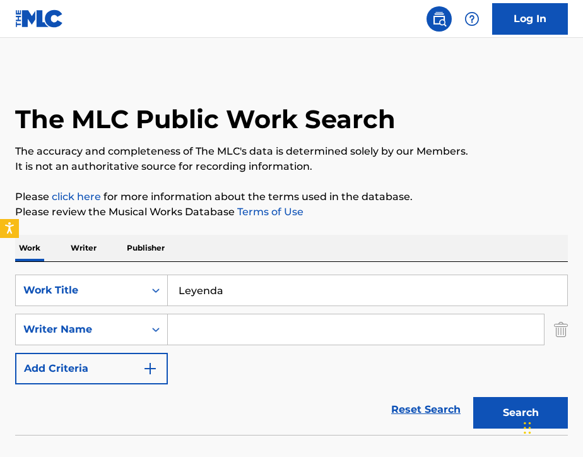
click at [184, 331] on input "Search Form" at bounding box center [356, 329] width 376 height 30
click at [313, 339] on input "Search Form" at bounding box center [356, 329] width 376 height 30
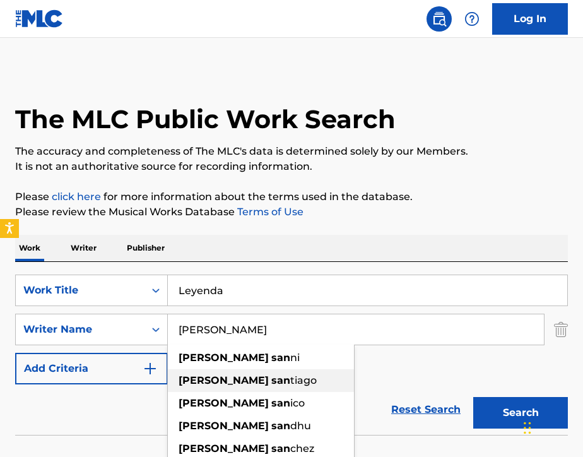
click at [314, 382] on div "emmanuel san tiago" at bounding box center [261, 380] width 186 height 23
type input "emmanuel santiago"
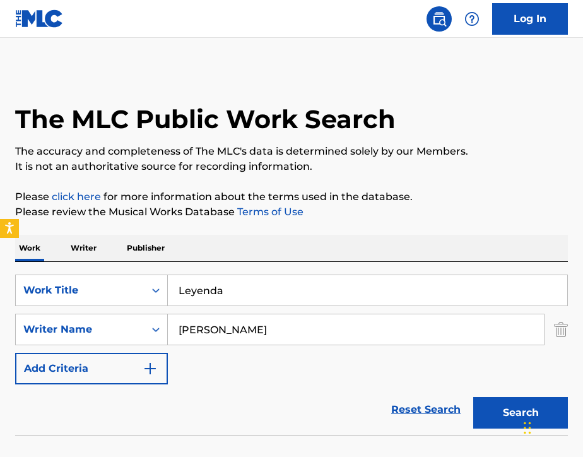
click at [499, 410] on button "Search" at bounding box center [520, 413] width 95 height 32
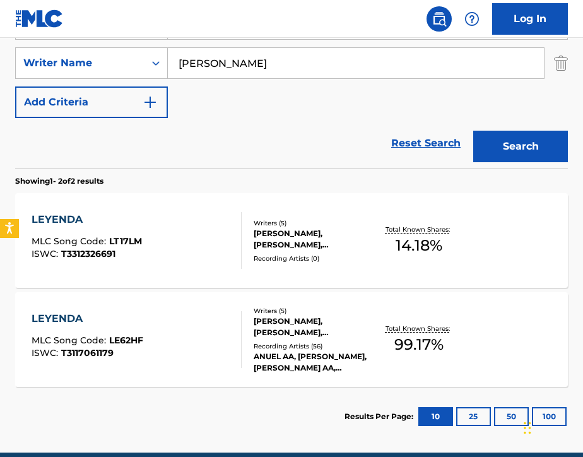
scroll to position [266, 0]
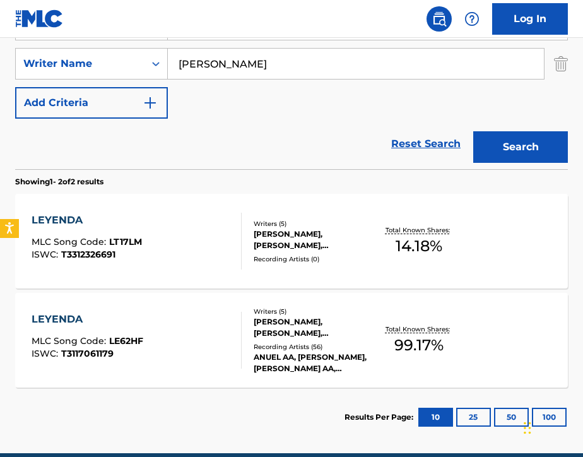
click at [190, 340] on div "LEYENDA MLC Song Code : LE62HF ISWC : T3117061179" at bounding box center [137, 340] width 210 height 57
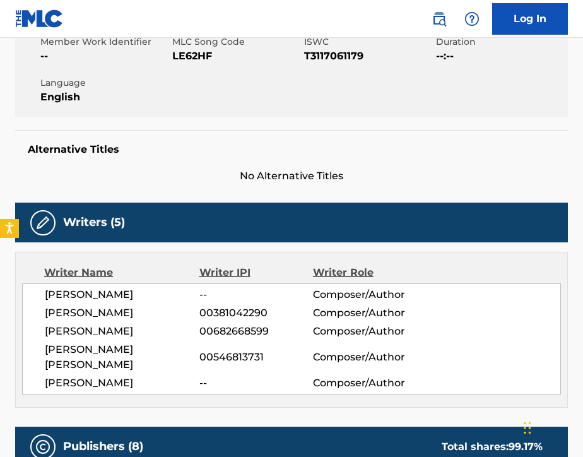
scroll to position [241, 0]
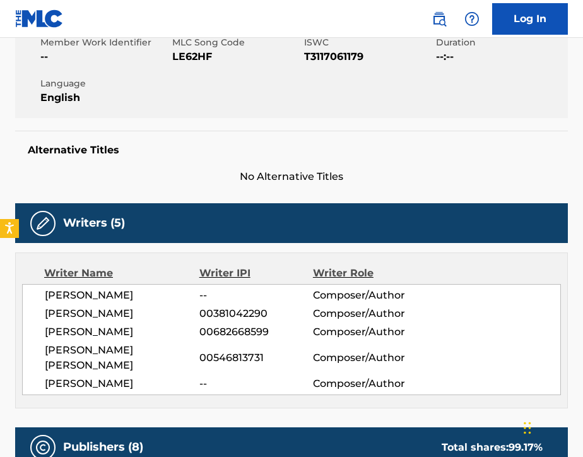
click at [440, 23] on img at bounding box center [438, 18] width 15 height 15
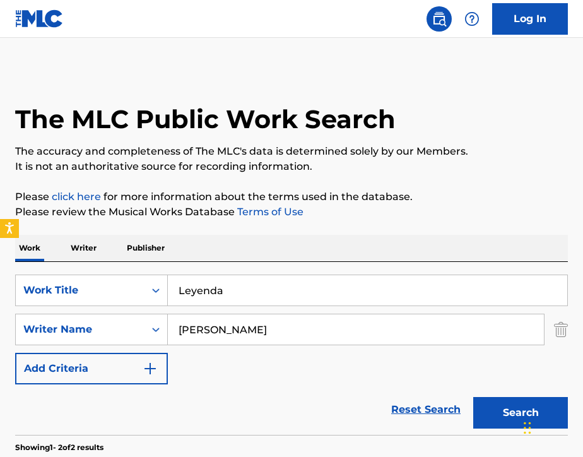
click at [274, 287] on input "Leyenda" at bounding box center [367, 290] width 399 height 30
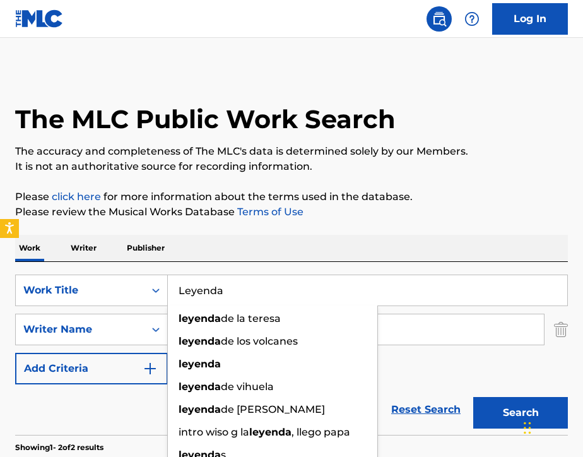
click at [274, 287] on input "Leyenda" at bounding box center [367, 290] width 399 height 30
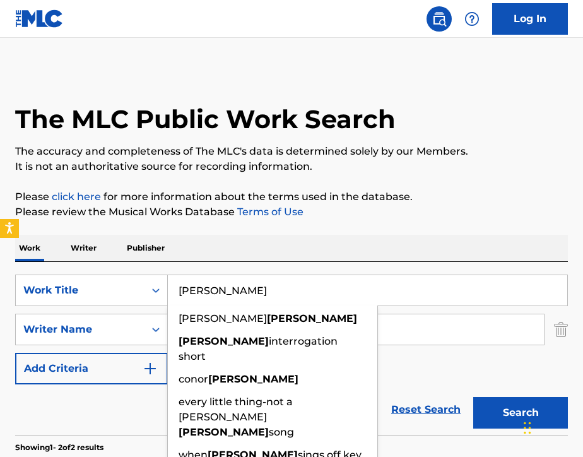
type input "McGregor"
click at [430, 249] on div "Work Writer Publisher" at bounding box center [291, 248] width 553 height 26
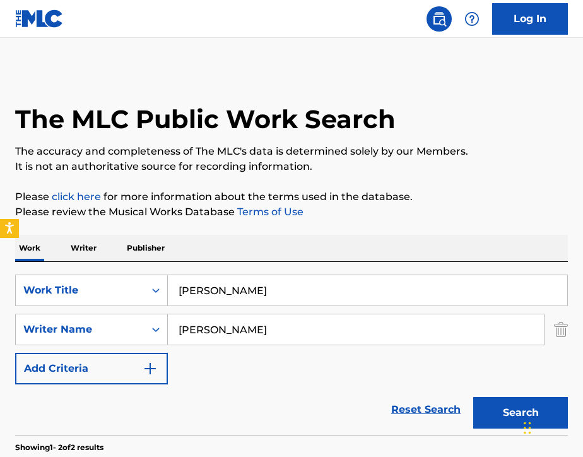
click at [488, 409] on button "Search" at bounding box center [520, 413] width 95 height 32
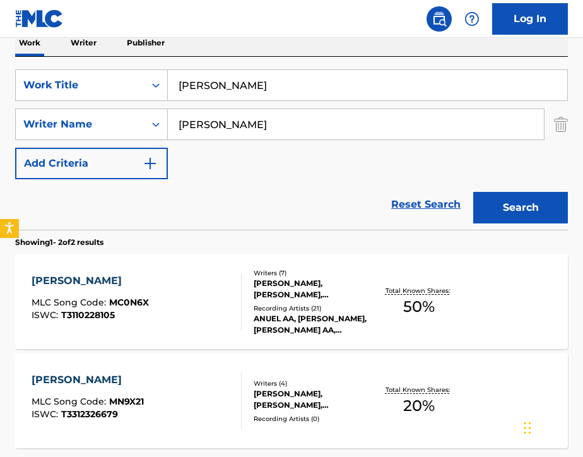
scroll to position [205, 0]
click at [200, 291] on div "MCGREGOR MLC Song Code : MC0N6X ISWC : T3110228105" at bounding box center [137, 301] width 210 height 57
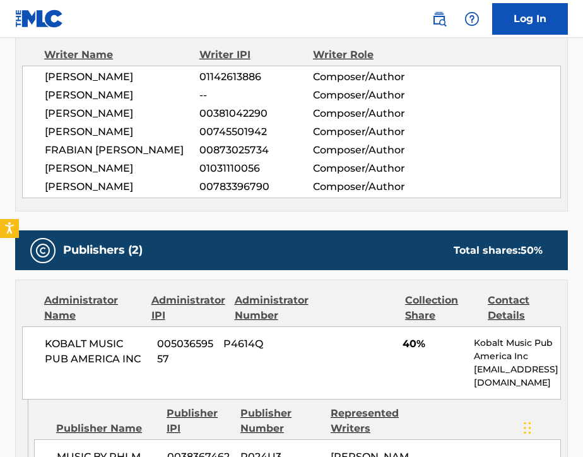
scroll to position [452, 0]
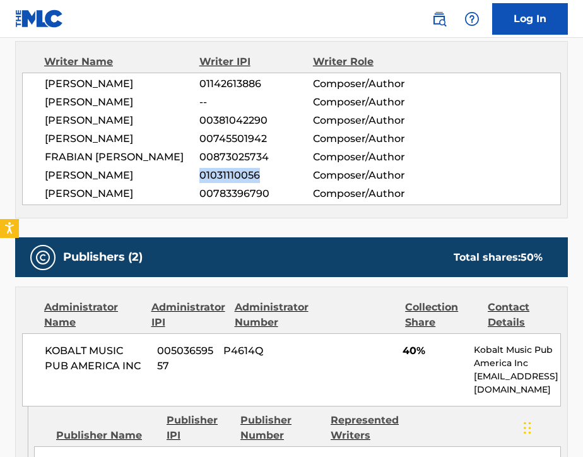
drag, startPoint x: 201, startPoint y: 205, endPoint x: 257, endPoint y: 205, distance: 56.8
click at [257, 183] on span "01031110056" at bounding box center [256, 175] width 114 height 15
copy span "01031110056"
click at [444, 18] on img at bounding box center [438, 18] width 15 height 15
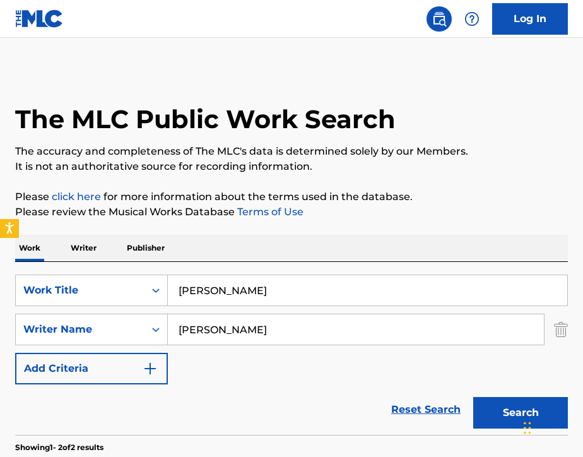
click at [84, 249] on p "Writer" at bounding box center [83, 248] width 33 height 26
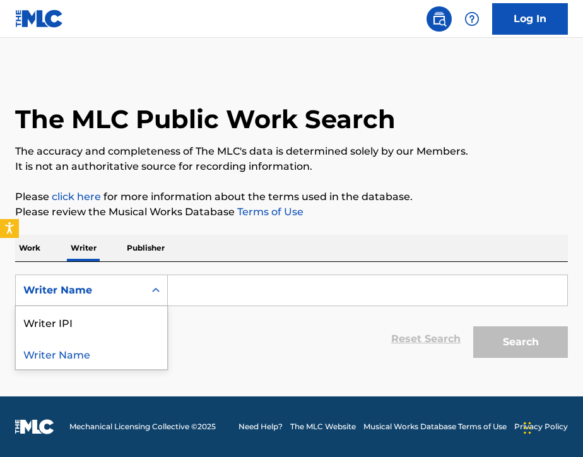
click at [88, 283] on div "Writer Name" at bounding box center [80, 290] width 114 height 15
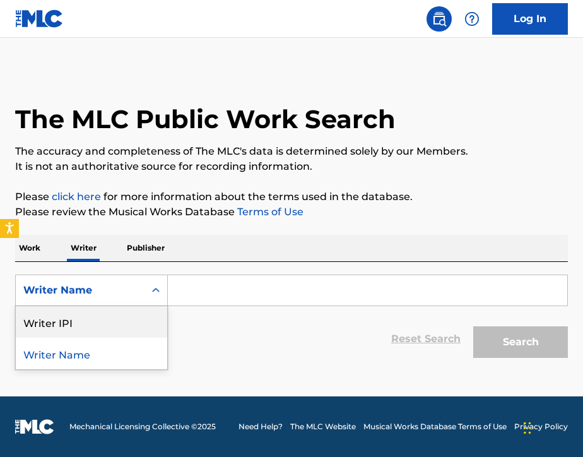
click at [89, 322] on div "Writer IPI" at bounding box center [91, 322] width 151 height 32
click at [194, 291] on input "Search Form" at bounding box center [367, 290] width 399 height 30
paste input "01031110056"
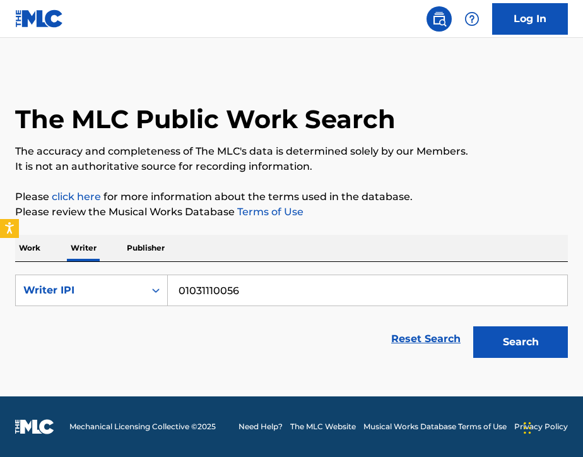
type input "01031110056"
click at [491, 349] on button "Search" at bounding box center [520, 342] width 95 height 32
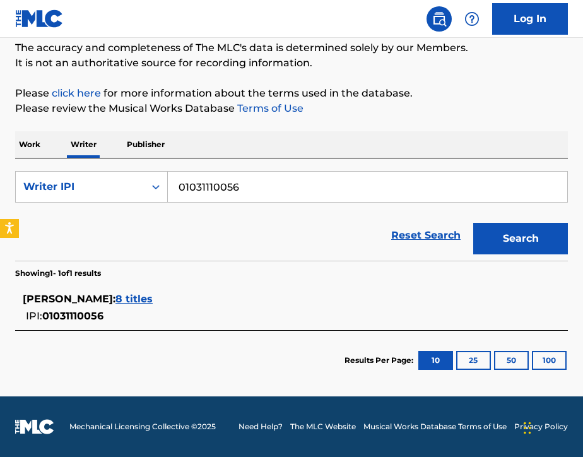
scroll to position [103, 0]
click at [153, 303] on span "8 titles" at bounding box center [133, 299] width 37 height 12
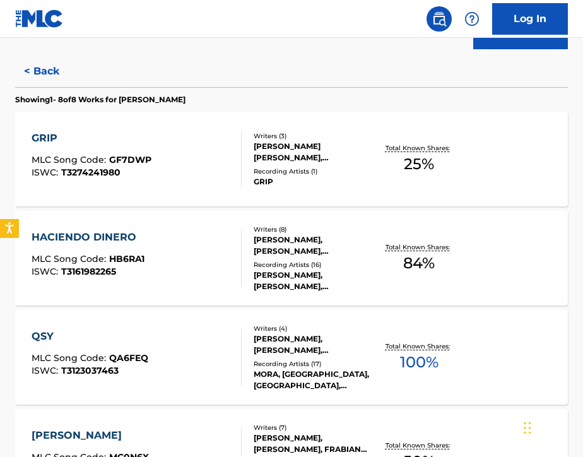
scroll to position [314, 0]
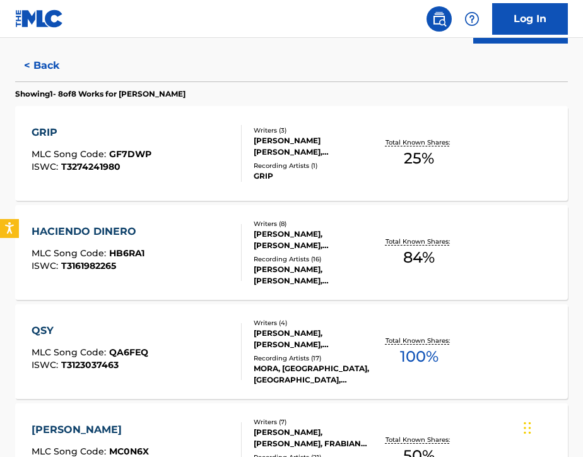
click at [199, 166] on div "GRIP MLC Song Code : GF7DWP ISWC : T3274241980" at bounding box center [137, 153] width 210 height 57
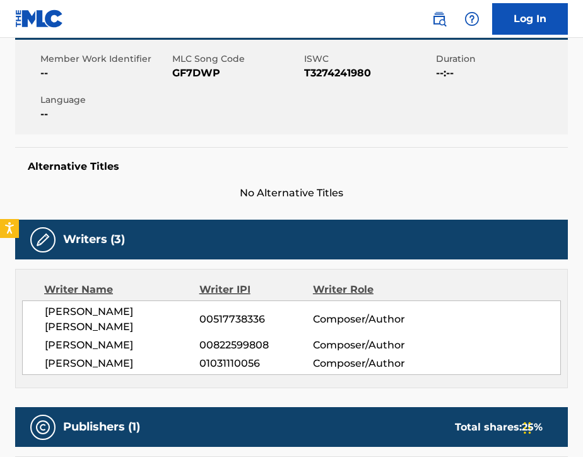
scroll to position [184, 0]
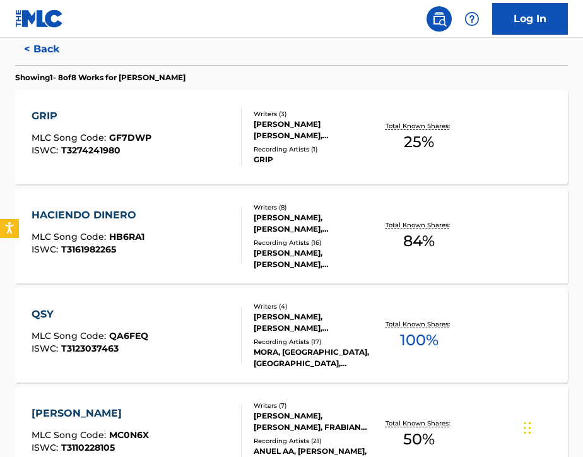
scroll to position [346, 0]
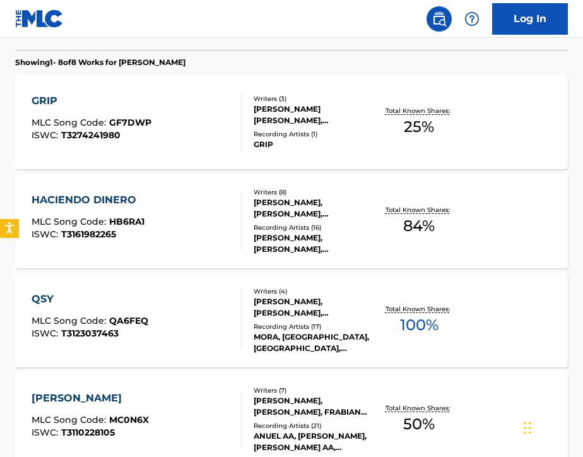
click at [200, 221] on div "HACIENDO DINERO MLC Song Code : HB6RA1 ISWC : T3161982265" at bounding box center [137, 220] width 210 height 57
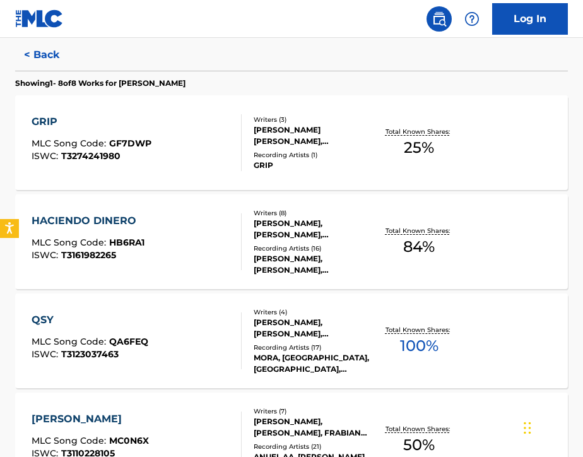
scroll to position [349, 0]
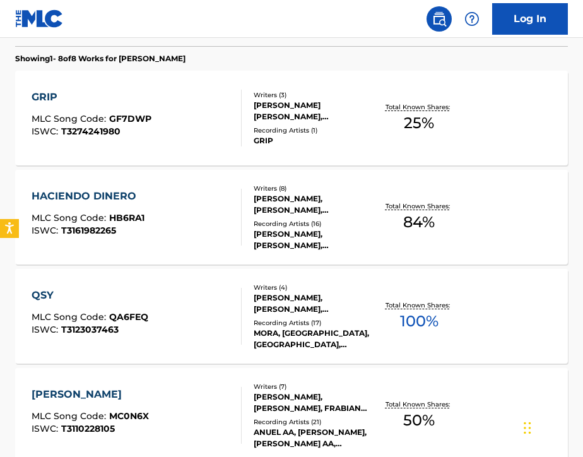
click at [213, 209] on div "HACIENDO DINERO MLC Song Code : HB6RA1 ISWC : T3161982265" at bounding box center [137, 217] width 210 height 57
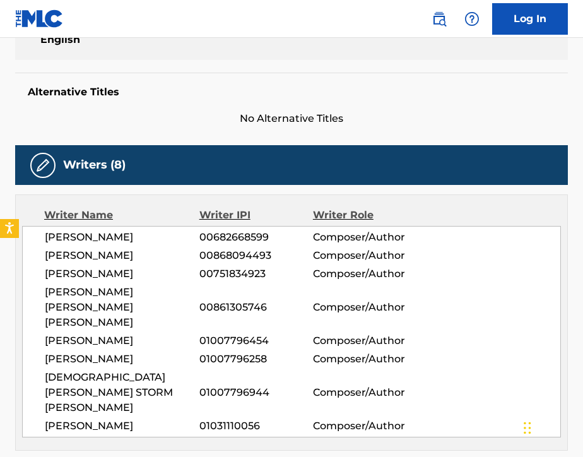
scroll to position [298, 0]
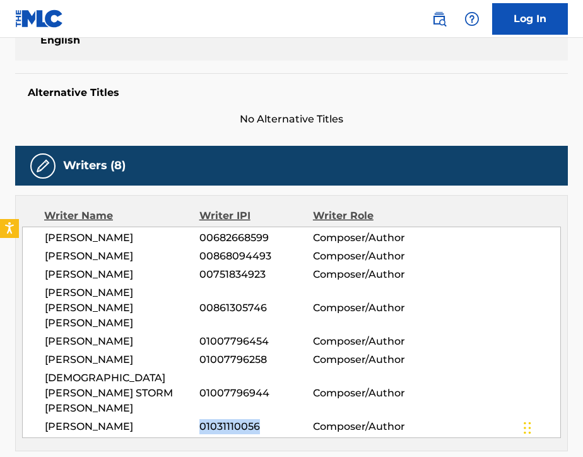
drag, startPoint x: 199, startPoint y: 394, endPoint x: 266, endPoint y: 399, distance: 66.4
click at [266, 419] on span "01031110056" at bounding box center [256, 426] width 114 height 15
copy span "01031110056"
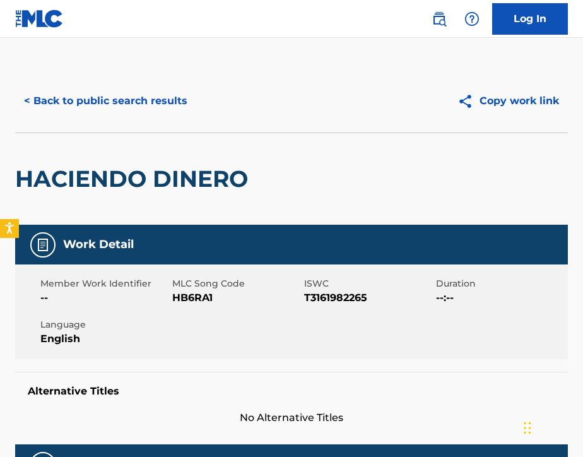
scroll to position [0, 0]
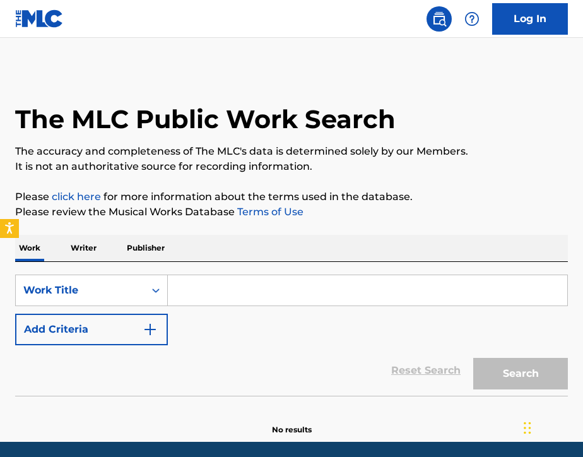
click at [259, 296] on input "Search Form" at bounding box center [367, 290] width 399 height 30
click at [247, 235] on div "Work Writer Publisher" at bounding box center [291, 248] width 553 height 26
click at [81, 261] on p "Writer" at bounding box center [83, 248] width 33 height 26
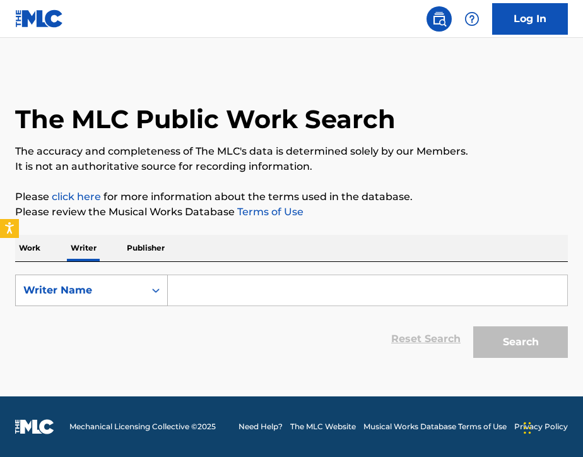
click at [87, 292] on div "Writer Name" at bounding box center [80, 290] width 114 height 15
click at [90, 313] on div "Writer IPI" at bounding box center [91, 322] width 151 height 32
click at [197, 289] on input "Search Form" at bounding box center [367, 290] width 399 height 30
paste input "01031110056"
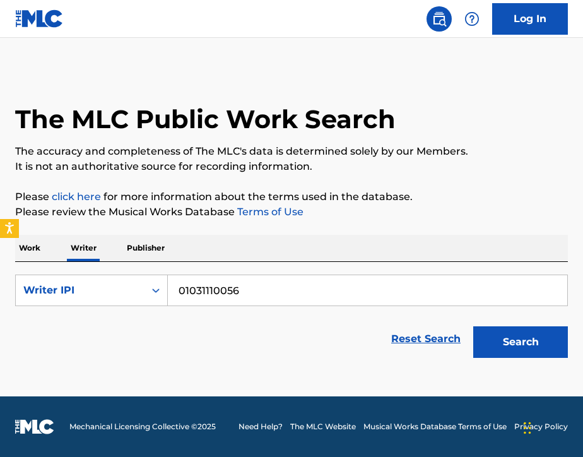
type input "01031110056"
click at [498, 343] on button "Search" at bounding box center [520, 342] width 95 height 32
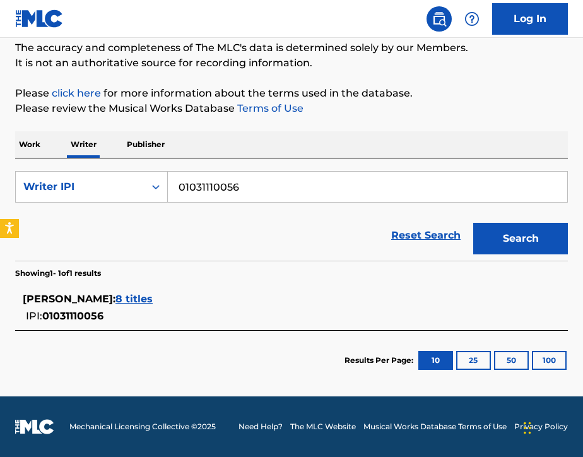
scroll to position [103, 0]
click at [153, 298] on span "8 titles" at bounding box center [133, 299] width 37 height 12
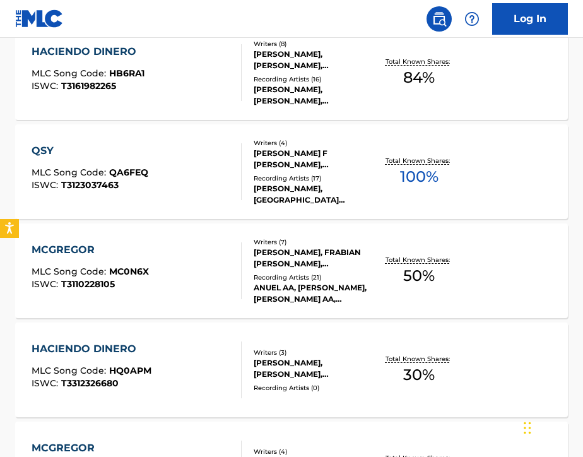
scroll to position [483, 0]
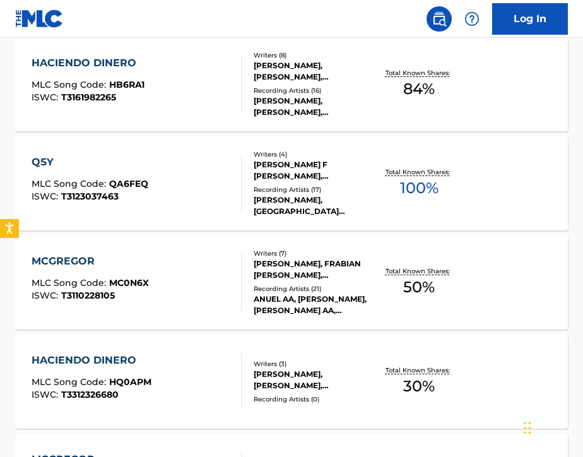
click at [199, 289] on div "MCGREGOR MLC Song Code : MC0N6X ISWC : T3110228105" at bounding box center [137, 282] width 210 height 57
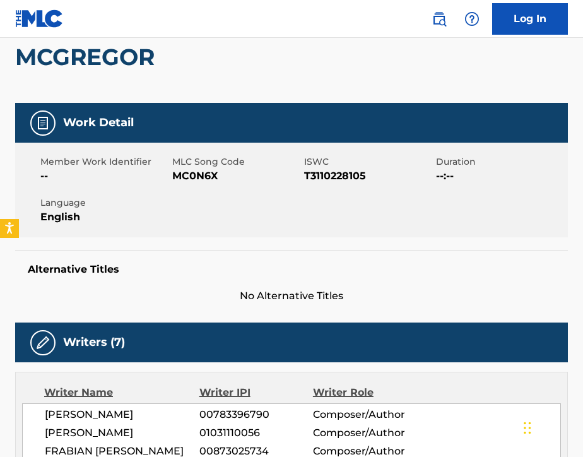
scroll to position [20, 0]
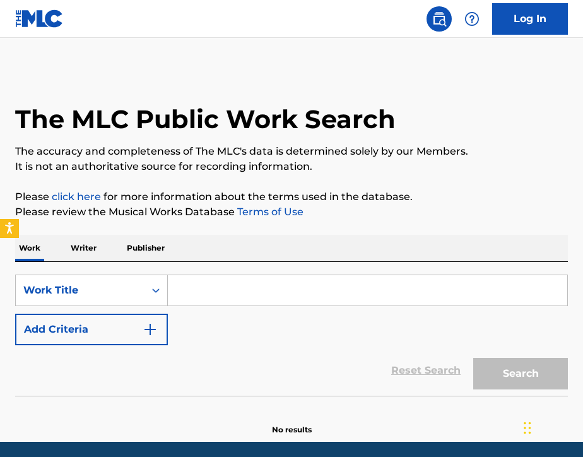
click at [216, 290] on input "Search Form" at bounding box center [367, 290] width 399 height 30
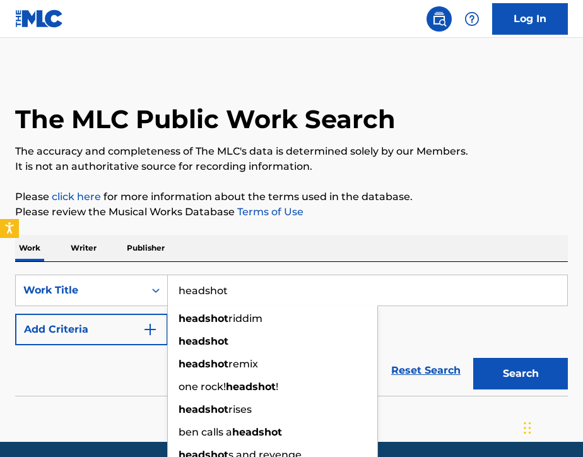
type input "headshot"
click at [211, 250] on div "Work Writer Publisher" at bounding box center [291, 248] width 553 height 26
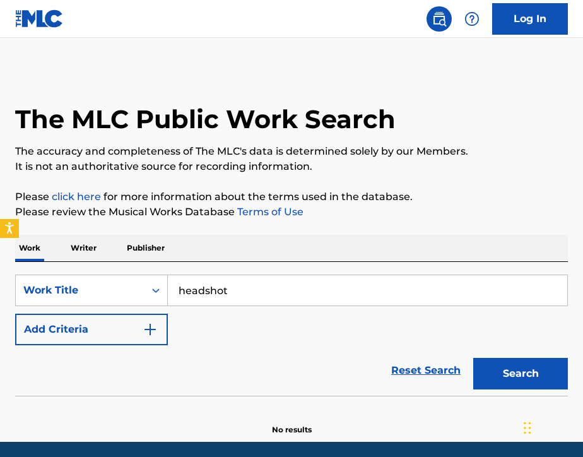
click at [136, 327] on button "Add Criteria" at bounding box center [91, 329] width 153 height 32
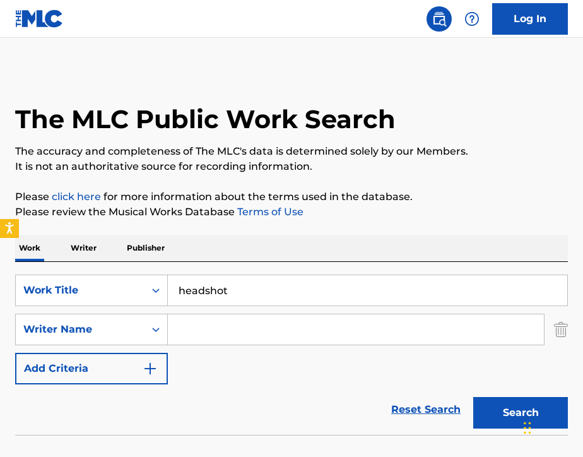
click at [204, 331] on input "Search Form" at bounding box center [356, 329] width 376 height 30
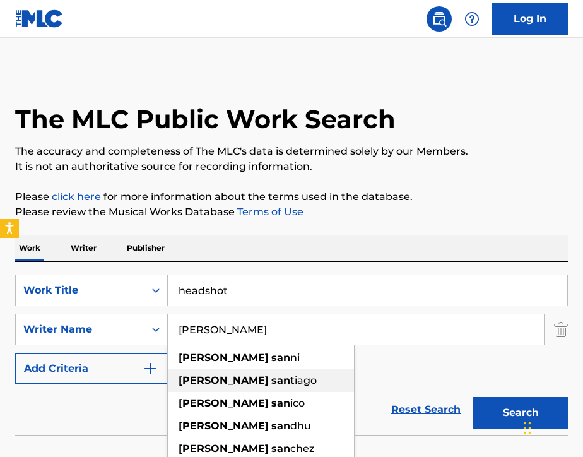
click at [231, 386] on div "[PERSON_NAME]" at bounding box center [261, 380] width 186 height 23
type input "[PERSON_NAME]"
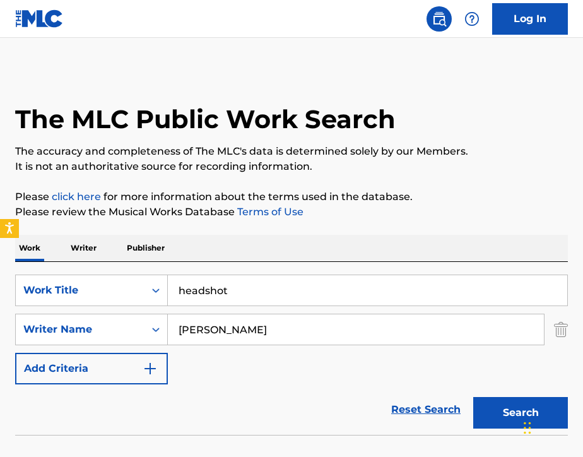
click at [495, 409] on button "Search" at bounding box center [520, 413] width 95 height 32
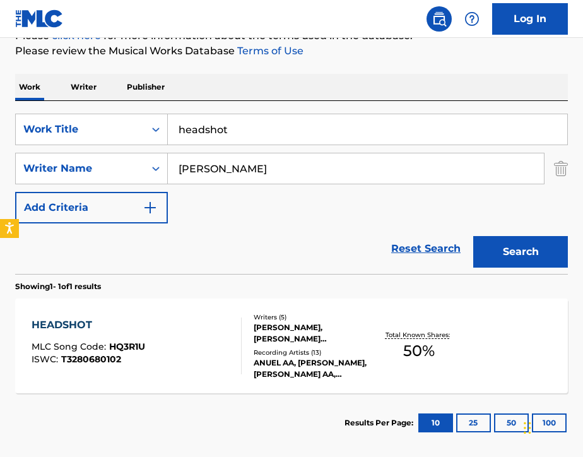
scroll to position [169, 0]
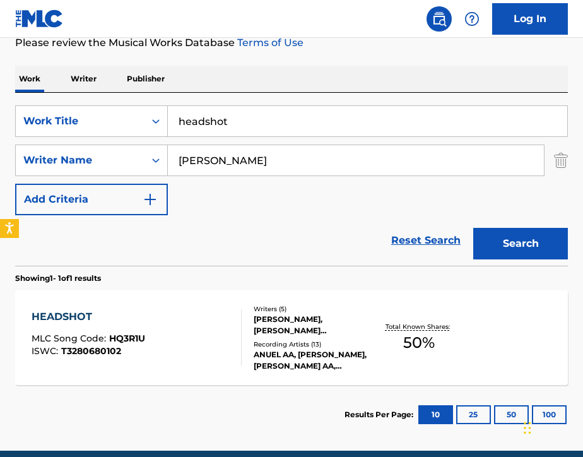
click at [190, 347] on div "HEADSHOT MLC Song Code : HQ3R1U ISWC : T3280680102" at bounding box center [137, 337] width 210 height 57
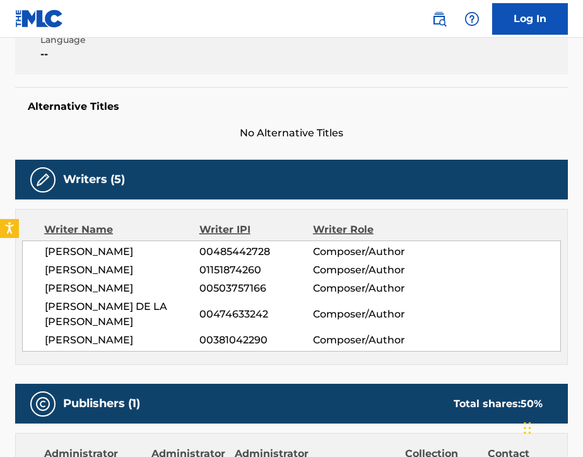
scroll to position [286, 0]
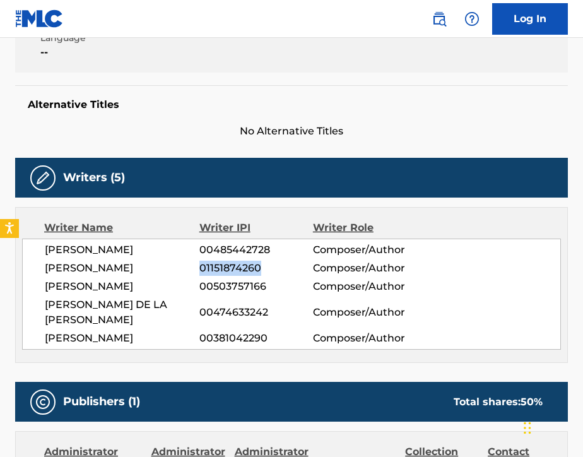
drag, startPoint x: 199, startPoint y: 267, endPoint x: 269, endPoint y: 272, distance: 70.2
click at [269, 272] on span "01151874260" at bounding box center [256, 268] width 114 height 15
copy span "01151874260"
click at [26, 291] on div "[PERSON_NAME] 00485442728 Composer/Author [PERSON_NAME] 01151874260 Composer/Au…" at bounding box center [291, 293] width 539 height 111
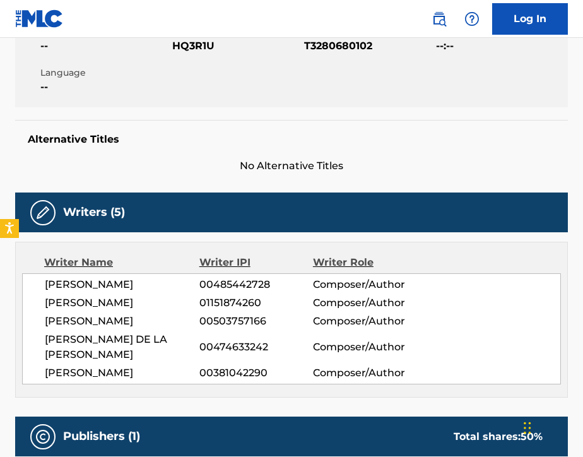
scroll to position [253, 0]
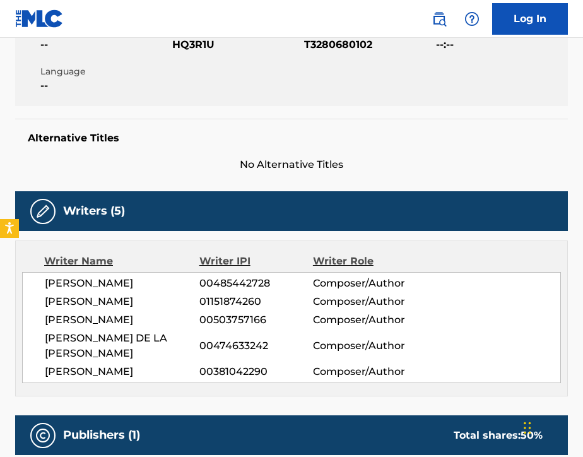
click at [201, 299] on span "01151874260" at bounding box center [256, 301] width 114 height 15
drag, startPoint x: 201, startPoint y: 301, endPoint x: 263, endPoint y: 295, distance: 62.7
click at [263, 295] on span "01151874260" at bounding box center [256, 301] width 114 height 15
copy span "01151874260"
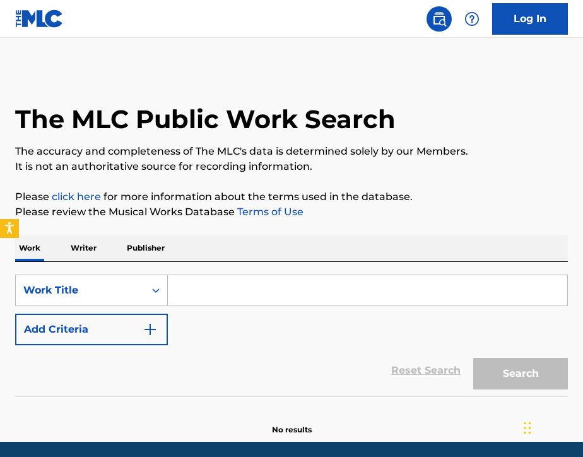
click at [92, 250] on p "Writer" at bounding box center [83, 248] width 33 height 26
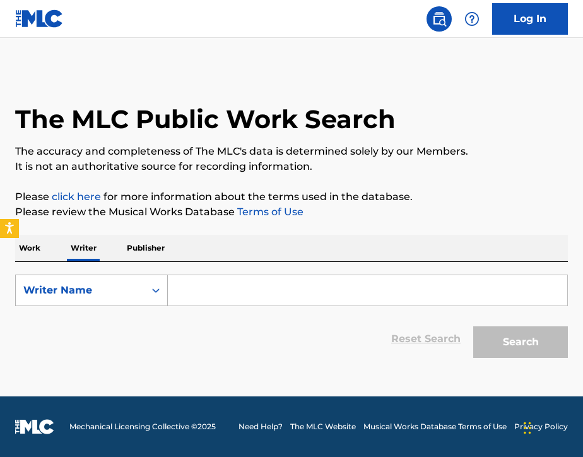
click at [87, 293] on div "Writer Name" at bounding box center [80, 290] width 114 height 15
click at [83, 318] on div "Writer IPI" at bounding box center [91, 322] width 151 height 32
click at [206, 291] on input "Search Form" at bounding box center [367, 290] width 399 height 30
paste input "01151874260"
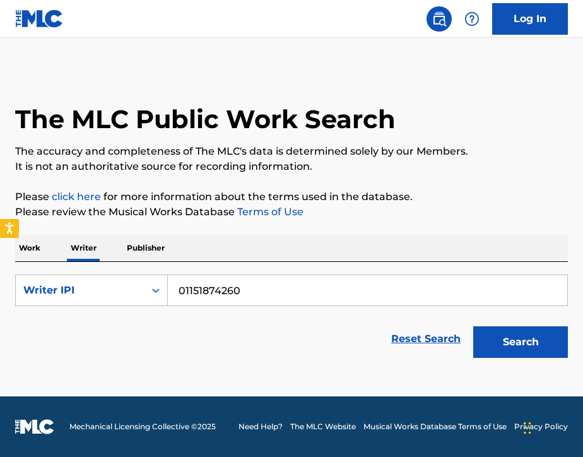
type input "01151874260"
click at [491, 334] on button "Search" at bounding box center [520, 342] width 95 height 32
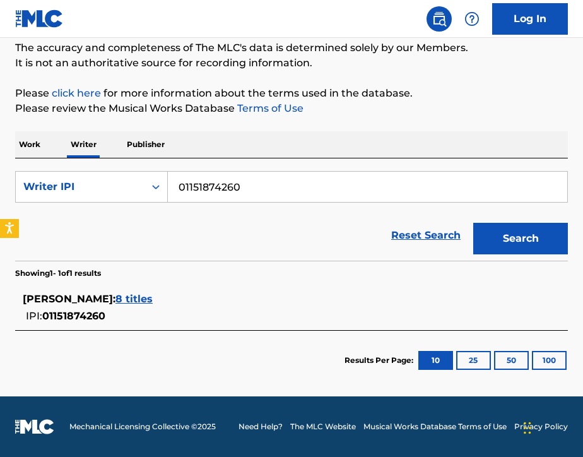
scroll to position [103, 0]
click at [153, 300] on span "8 titles" at bounding box center [133, 299] width 37 height 12
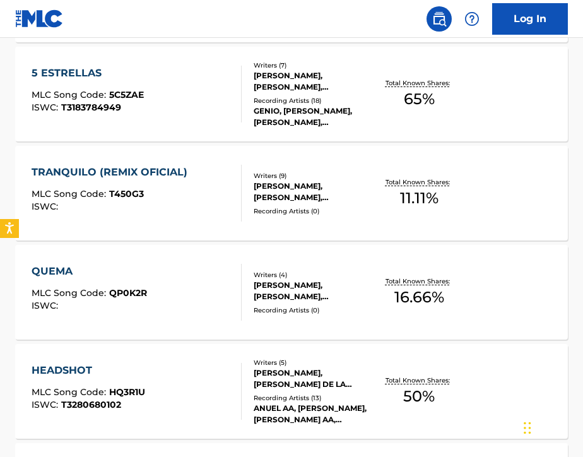
scroll to position [668, 0]
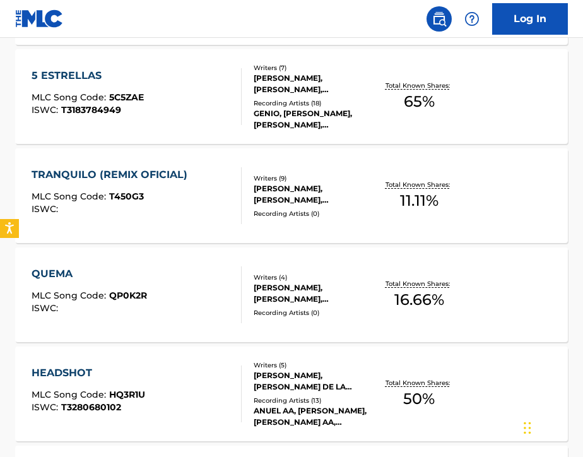
click at [211, 203] on div "TRANQUILO (REMIX OFICIAL) MLC Song Code : T450G3 ISWC :" at bounding box center [137, 195] width 210 height 57
